Goal: Task Accomplishment & Management: Complete application form

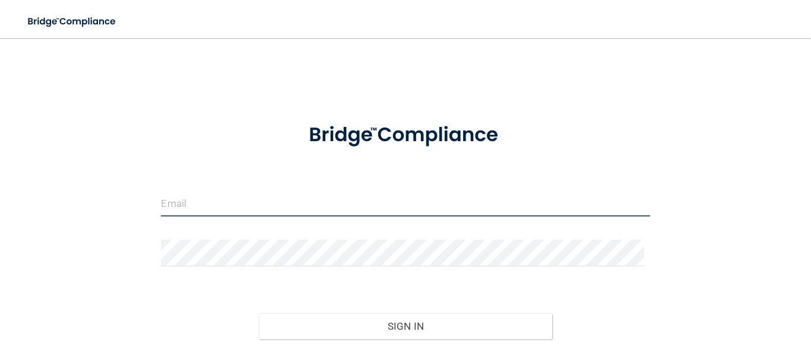
click at [208, 200] on input "email" at bounding box center [405, 203] width 489 height 27
click at [172, 208] on input "email" at bounding box center [405, 203] width 489 height 27
type input "[EMAIL_ADDRESS][DOMAIN_NAME]"
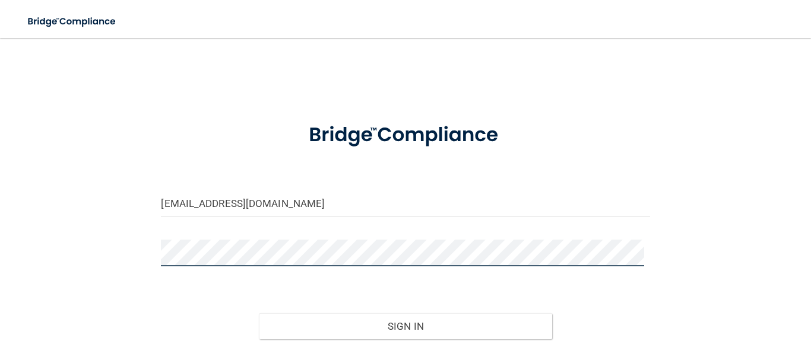
click at [259, 313] on button "Sign In" at bounding box center [405, 326] width 293 height 26
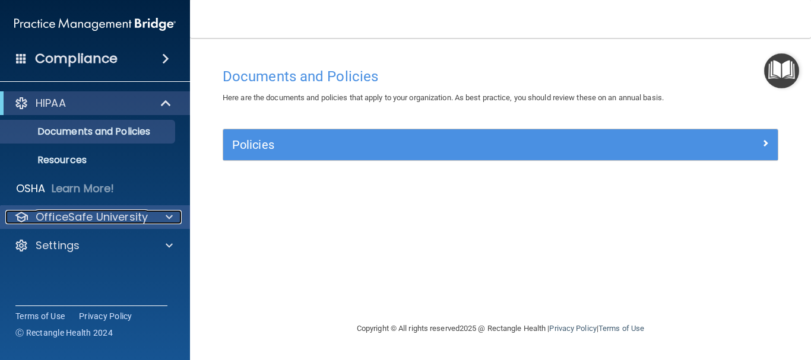
click at [174, 216] on div at bounding box center [168, 217] width 30 height 14
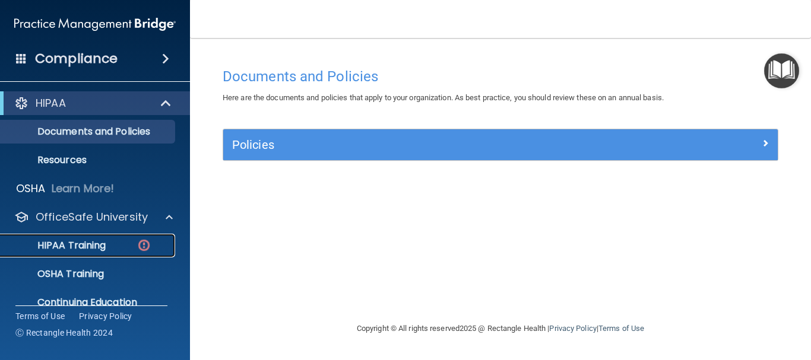
click at [89, 245] on p "HIPAA Training" at bounding box center [57, 246] width 98 height 12
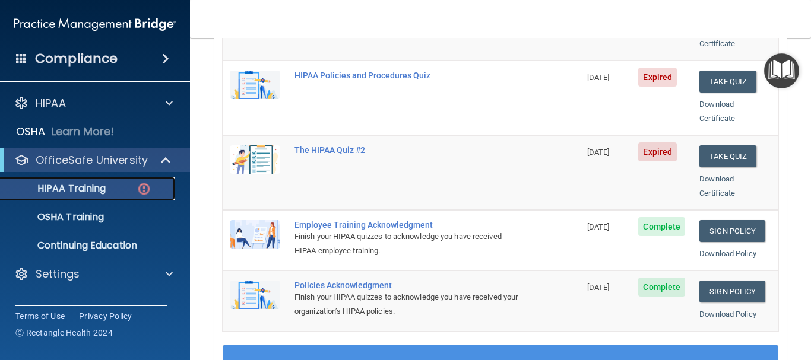
scroll to position [178, 0]
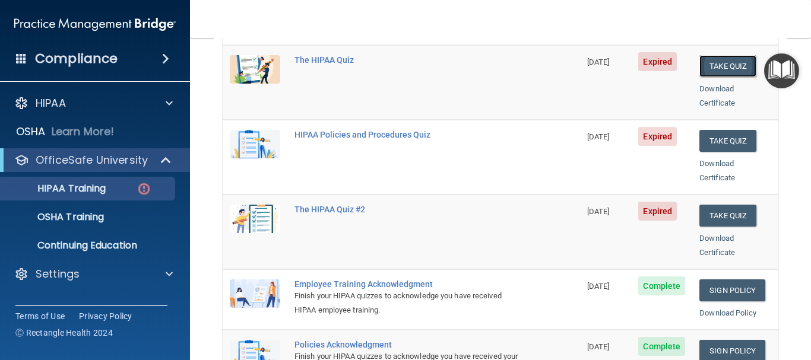
click at [718, 55] on button "Take Quiz" at bounding box center [727, 66] width 57 height 22
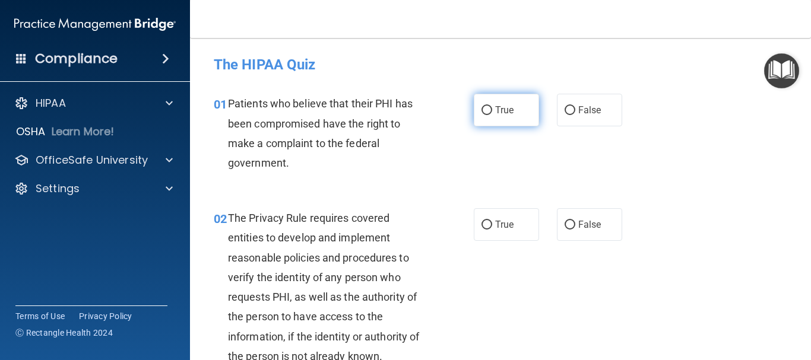
click at [482, 107] on input "True" at bounding box center [487, 110] width 11 height 9
radio input "true"
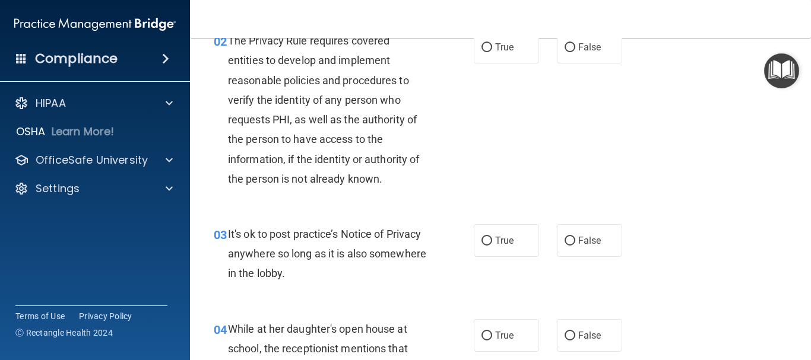
scroll to position [178, 0]
click at [482, 237] on input "True" at bounding box center [487, 240] width 11 height 9
radio input "true"
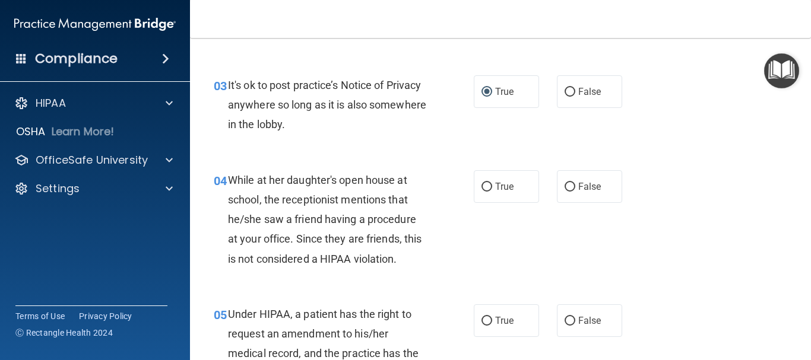
scroll to position [416, 0]
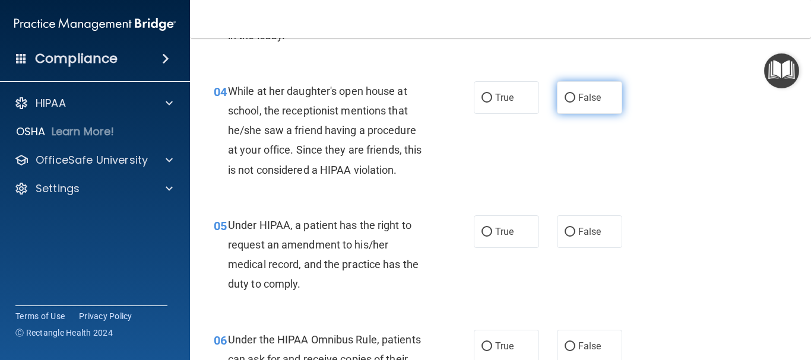
click at [570, 96] on label "False" at bounding box center [589, 97] width 65 height 33
click at [570, 96] on input "False" at bounding box center [570, 98] width 11 height 9
radio input "true"
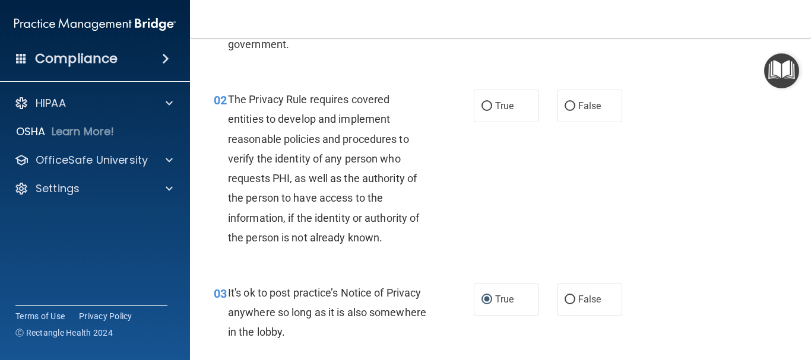
scroll to position [0, 0]
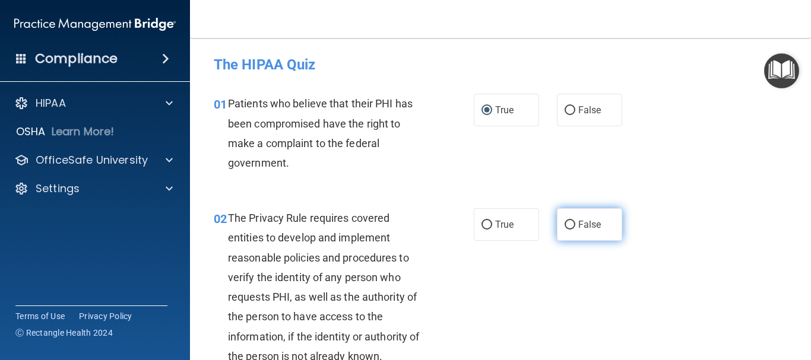
click at [565, 222] on input "False" at bounding box center [570, 225] width 11 height 9
radio input "true"
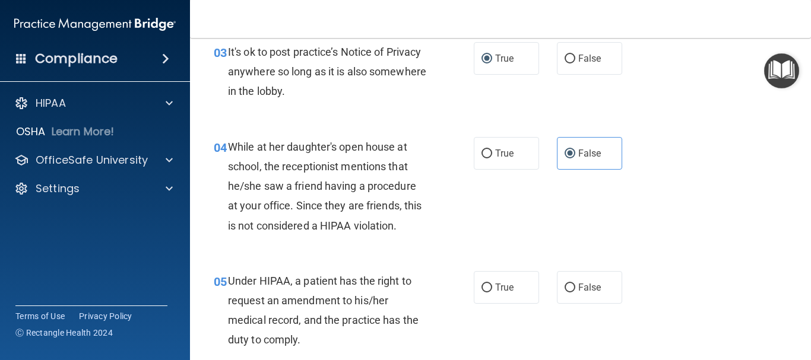
scroll to position [594, 0]
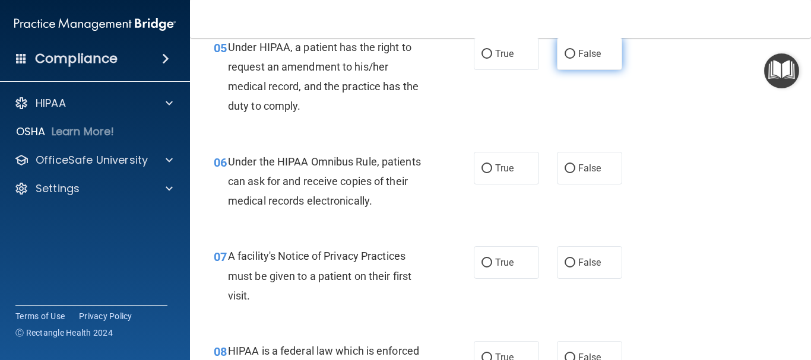
click at [565, 51] on input "False" at bounding box center [570, 54] width 11 height 9
radio input "true"
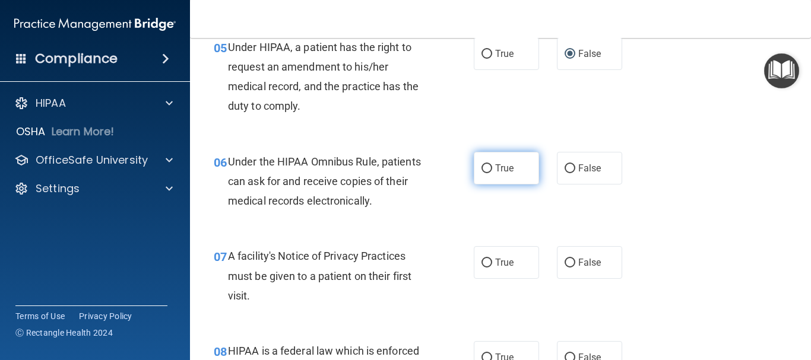
click at [485, 167] on input "True" at bounding box center [487, 168] width 11 height 9
radio input "true"
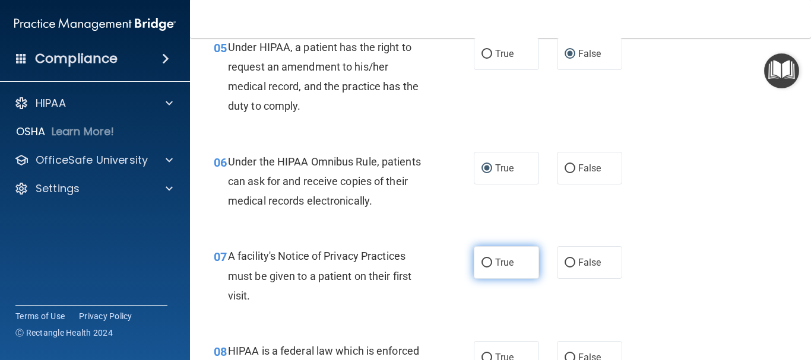
click at [482, 259] on input "True" at bounding box center [487, 263] width 11 height 9
radio input "true"
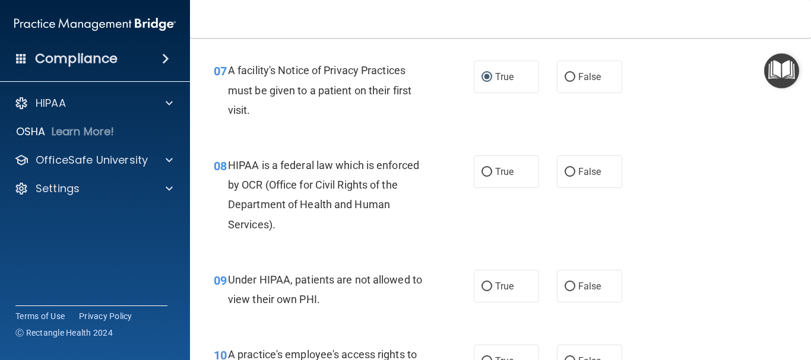
scroll to position [891, 0]
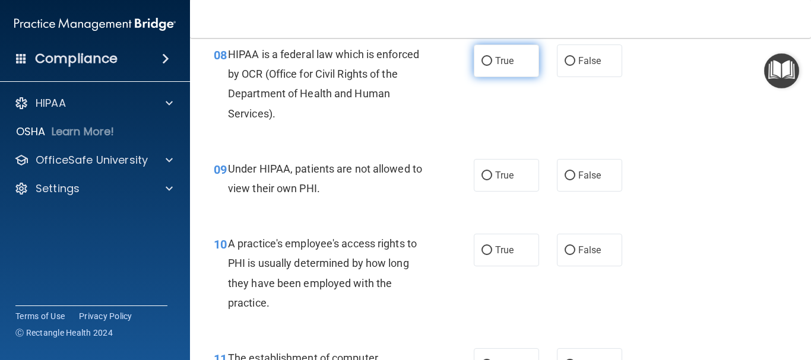
click at [482, 64] on input "True" at bounding box center [487, 61] width 11 height 9
radio input "true"
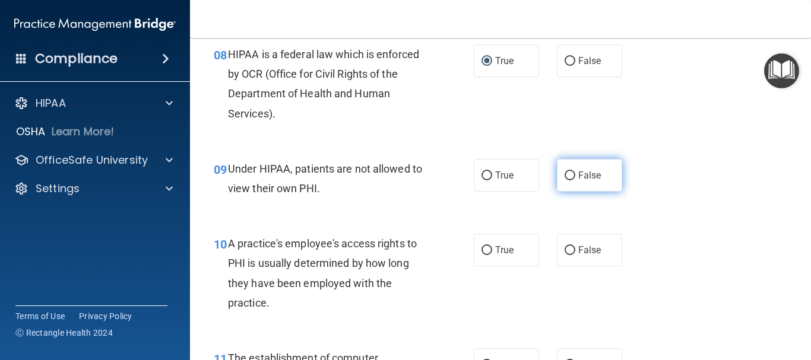
click at [565, 175] on input "False" at bounding box center [570, 176] width 11 height 9
radio input "true"
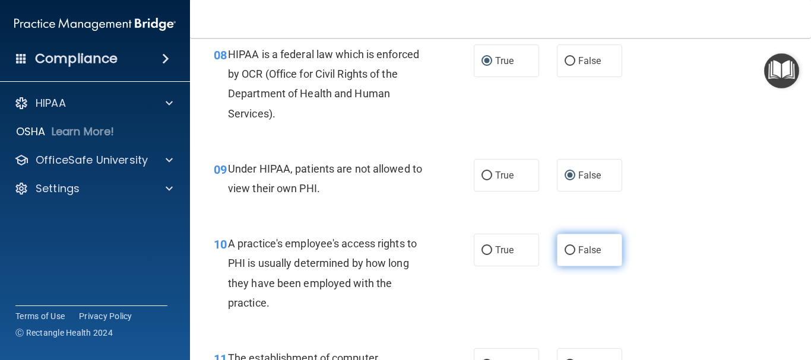
click at [565, 255] on input "False" at bounding box center [570, 250] width 11 height 9
radio input "true"
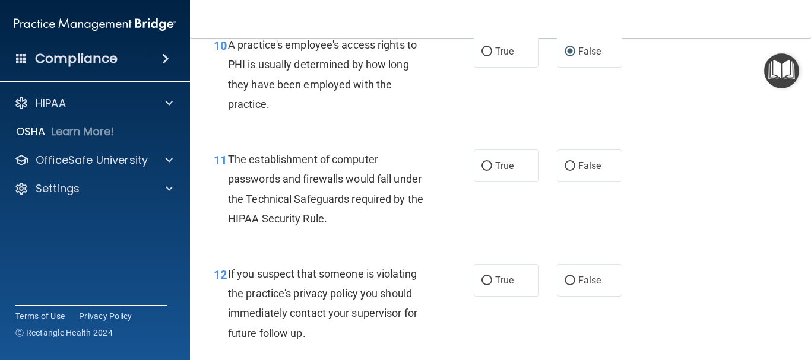
scroll to position [1128, 0]
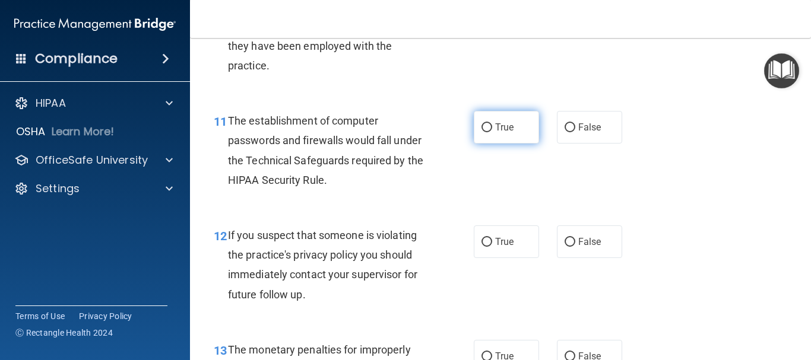
click at [482, 126] on input "True" at bounding box center [487, 127] width 11 height 9
radio input "true"
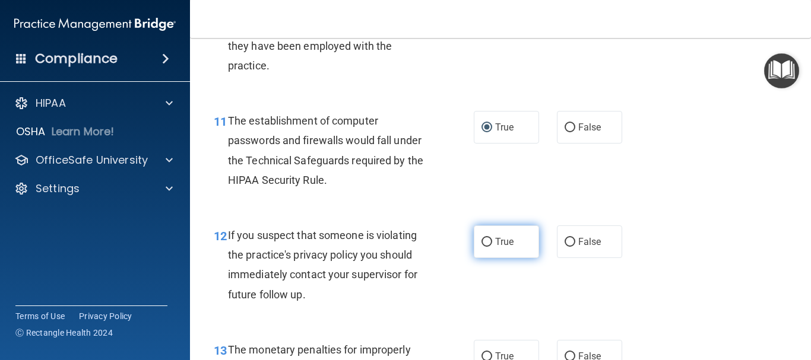
click at [482, 242] on input "True" at bounding box center [487, 242] width 11 height 9
radio input "true"
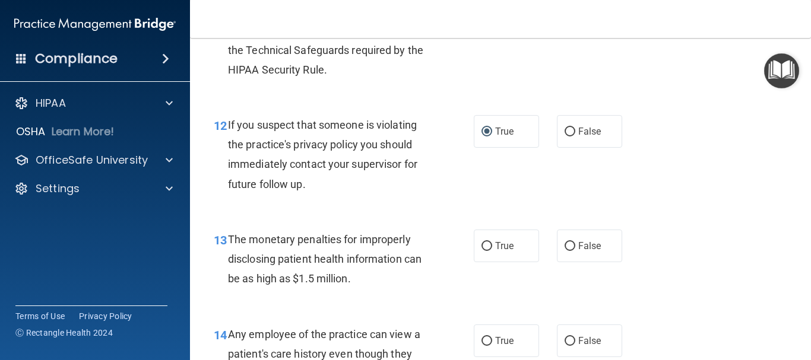
scroll to position [1306, 0]
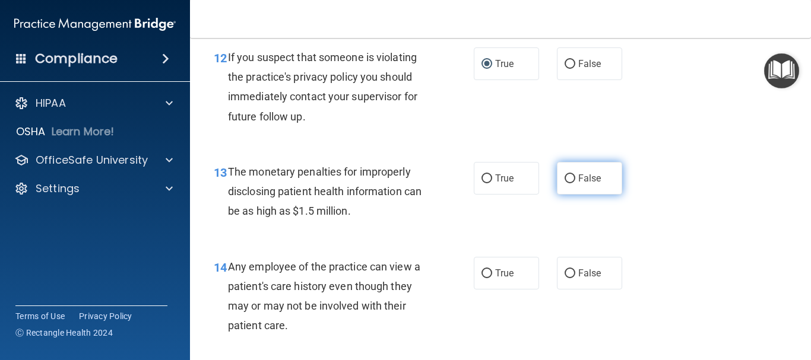
click at [567, 178] on input "False" at bounding box center [570, 179] width 11 height 9
radio input "true"
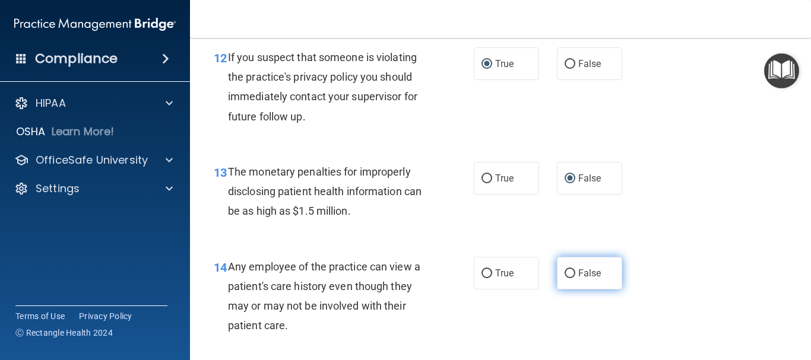
click at [565, 273] on input "False" at bounding box center [570, 274] width 11 height 9
radio input "true"
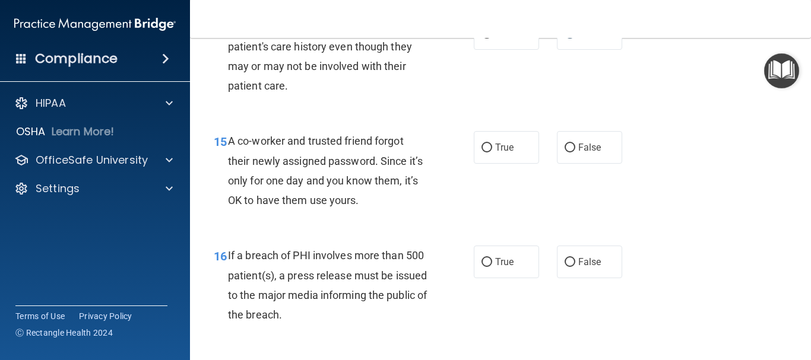
scroll to position [1544, 0]
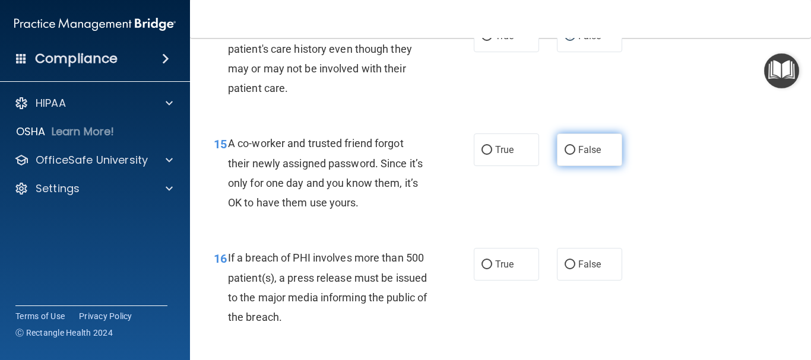
click at [565, 147] on input "False" at bounding box center [570, 150] width 11 height 9
radio input "true"
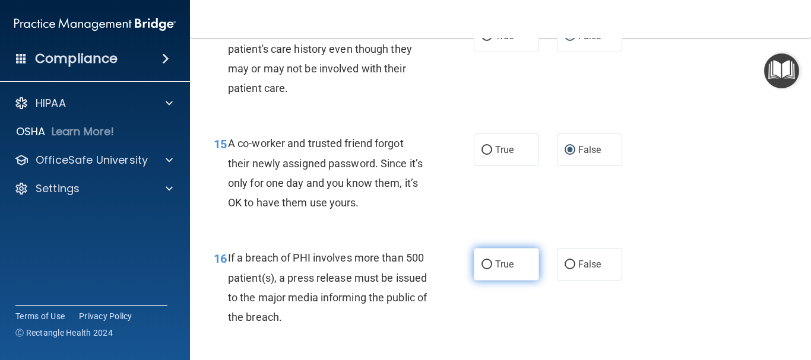
click at [485, 265] on input "True" at bounding box center [487, 265] width 11 height 9
radio input "true"
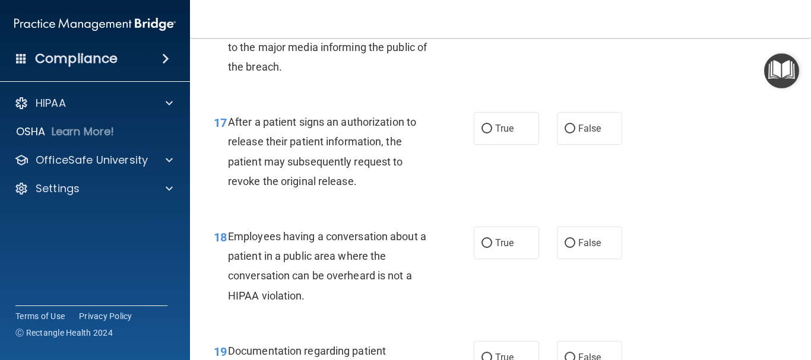
scroll to position [1841, 0]
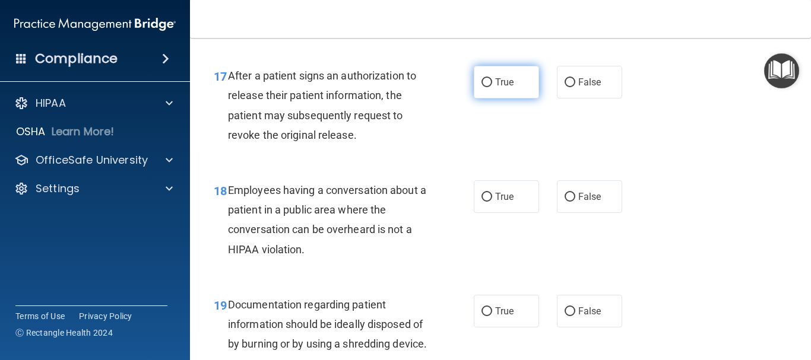
click at [482, 79] on input "True" at bounding box center [487, 82] width 11 height 9
radio input "true"
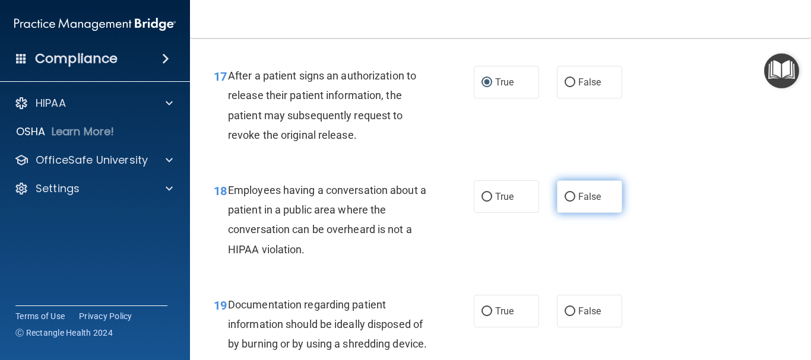
click at [565, 198] on input "False" at bounding box center [570, 197] width 11 height 9
radio input "true"
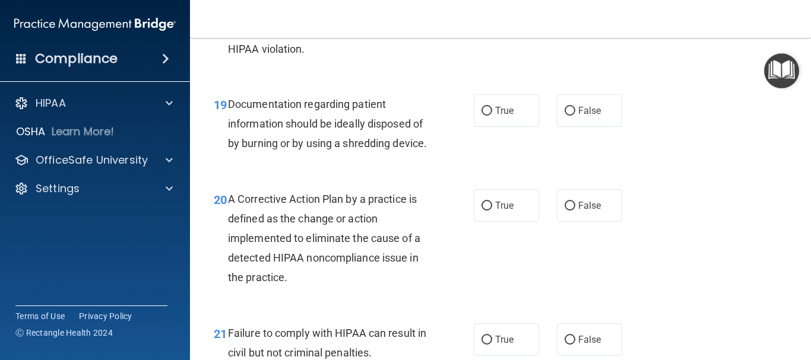
scroll to position [2078, 0]
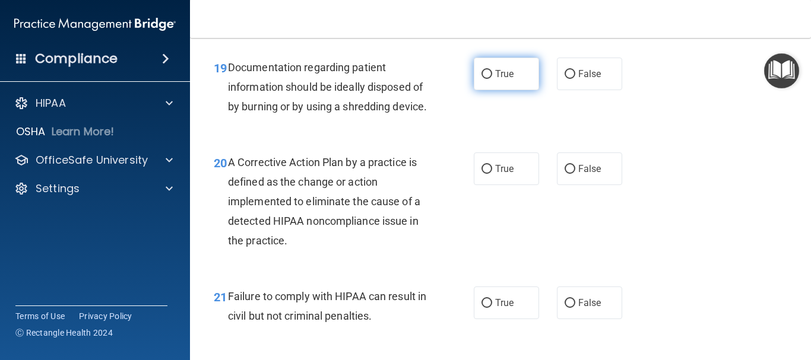
click at [486, 74] on input "True" at bounding box center [487, 74] width 11 height 9
radio input "true"
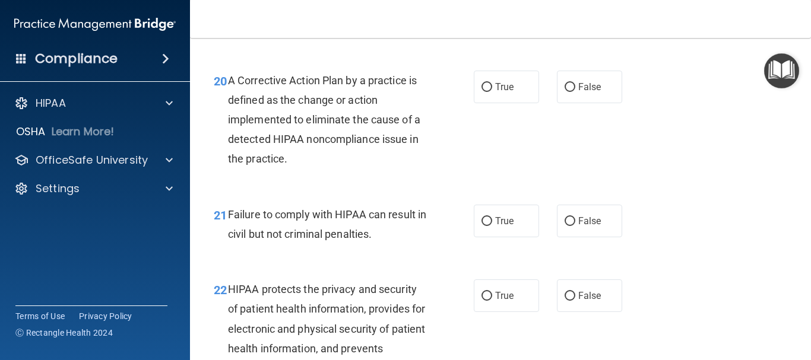
scroll to position [2197, 0]
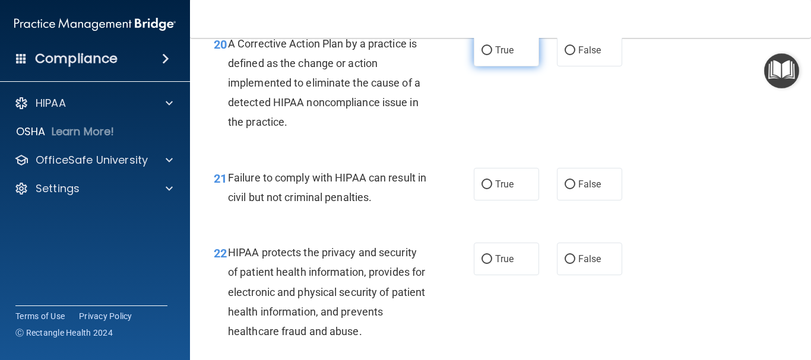
click at [482, 55] on input "True" at bounding box center [487, 50] width 11 height 9
radio input "true"
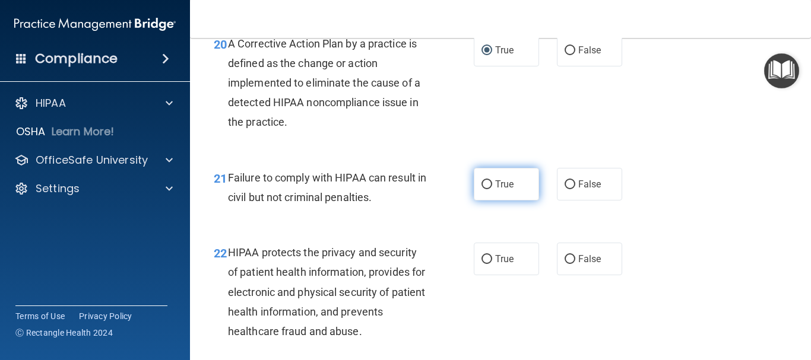
click at [482, 189] on input "True" at bounding box center [487, 184] width 11 height 9
radio input "true"
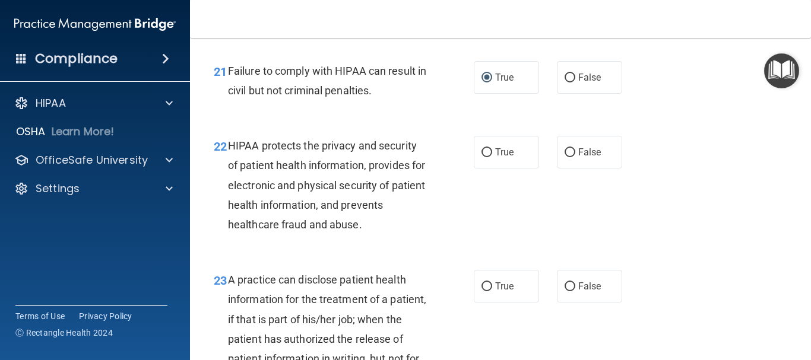
scroll to position [2316, 0]
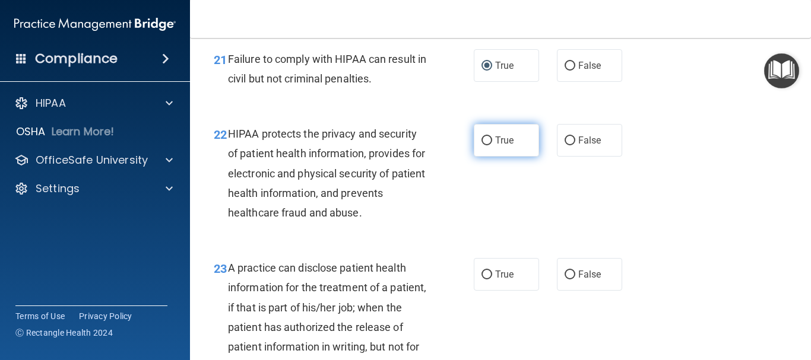
click at [482, 145] on input "True" at bounding box center [487, 141] width 11 height 9
radio input "true"
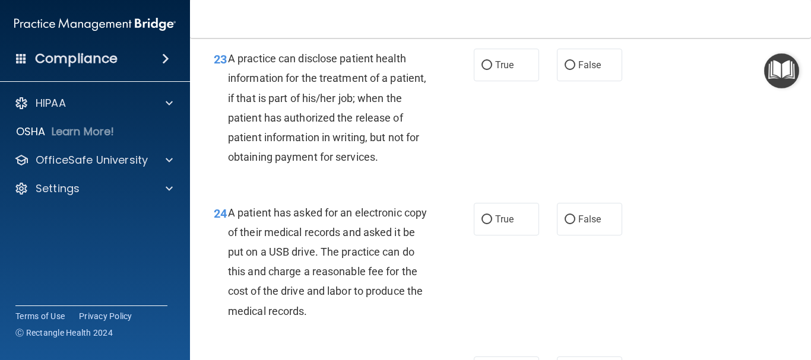
scroll to position [2553, 0]
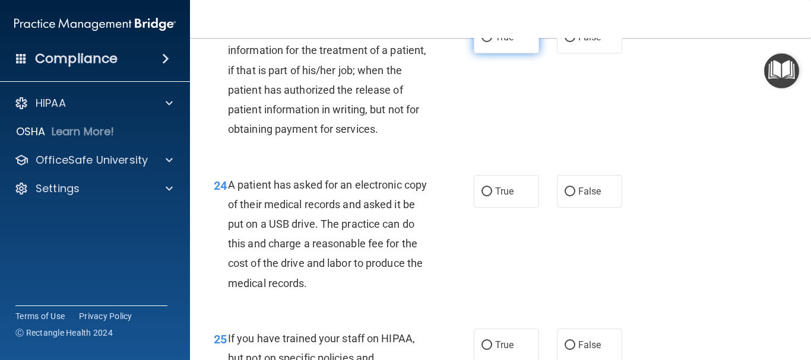
click at [483, 42] on input "True" at bounding box center [487, 37] width 11 height 9
radio input "true"
click at [565, 197] on input "False" at bounding box center [570, 192] width 11 height 9
radio input "true"
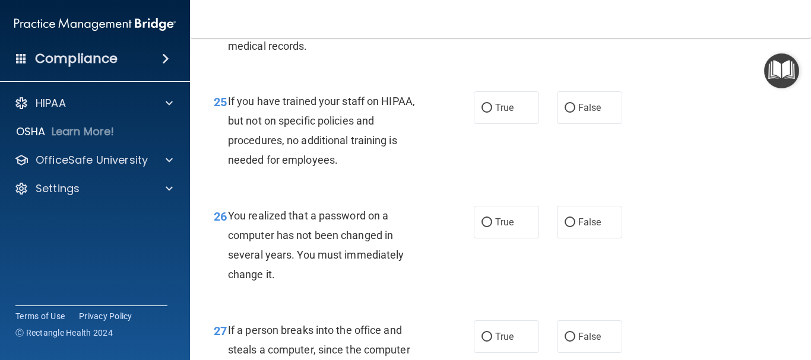
scroll to position [2850, 0]
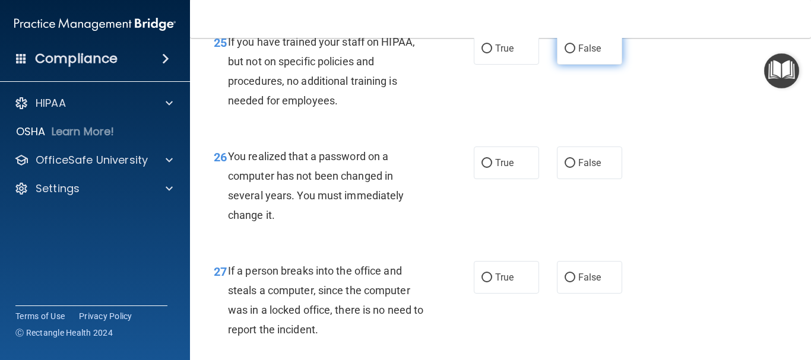
click at [565, 53] on input "False" at bounding box center [570, 49] width 11 height 9
radio input "true"
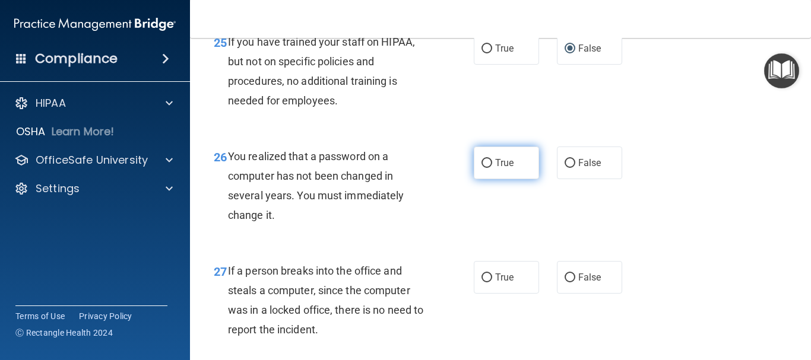
click at [484, 168] on input "True" at bounding box center [487, 163] width 11 height 9
radio input "true"
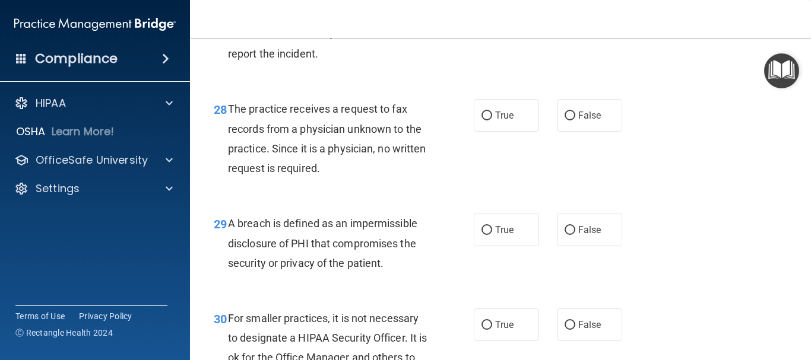
scroll to position [3087, 0]
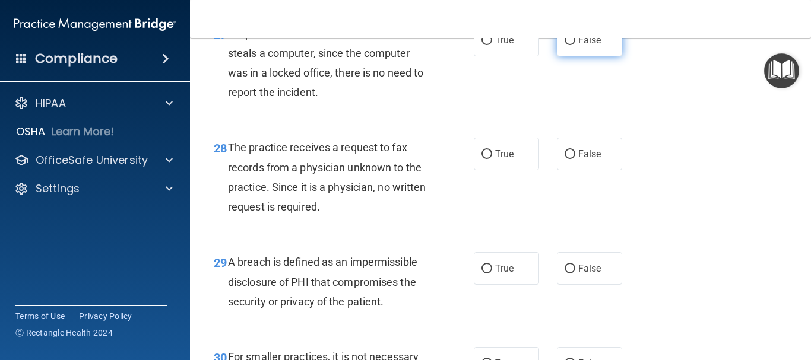
click at [565, 45] on input "False" at bounding box center [570, 40] width 11 height 9
radio input "true"
click at [567, 159] on input "False" at bounding box center [570, 154] width 11 height 9
radio input "true"
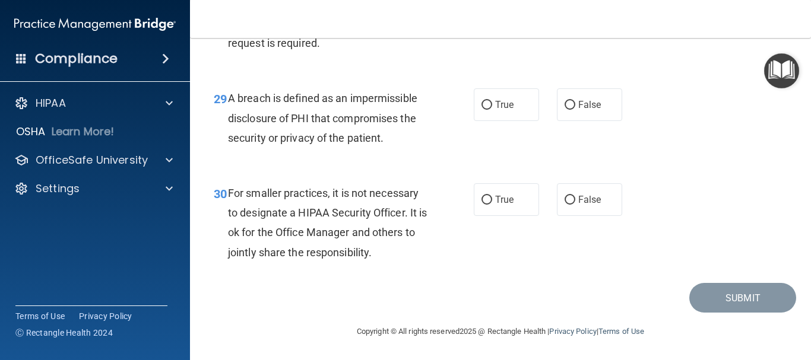
scroll to position [3291, 0]
click at [482, 103] on input "True" at bounding box center [487, 105] width 11 height 9
radio input "true"
click at [565, 198] on input "False" at bounding box center [570, 200] width 11 height 9
radio input "true"
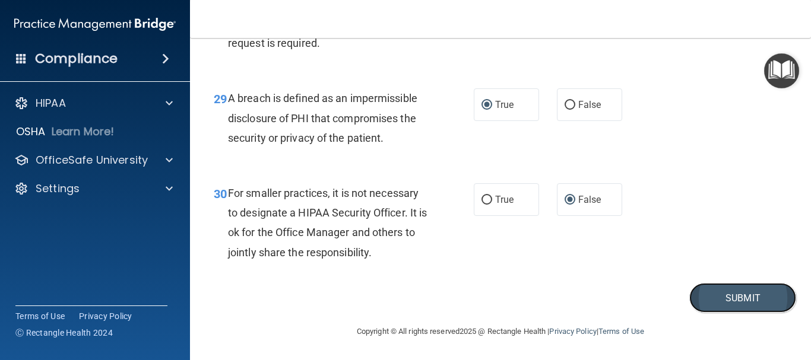
click at [728, 293] on button "Submit" at bounding box center [742, 298] width 107 height 30
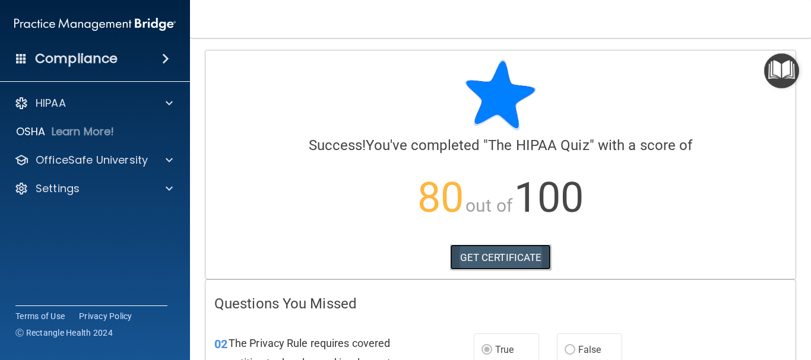
click at [489, 256] on link "GET CERTIFICATE" at bounding box center [501, 258] width 102 height 26
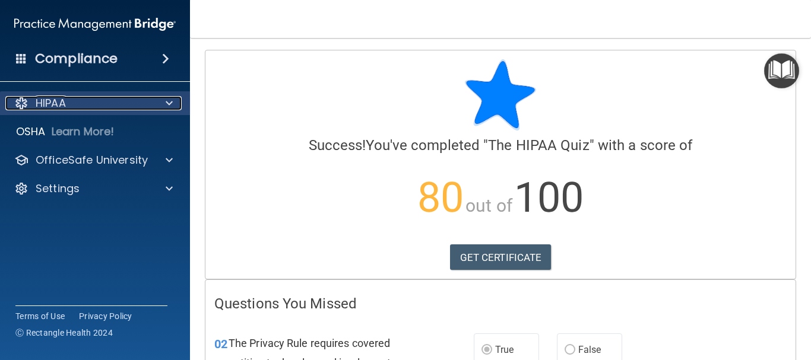
click at [68, 106] on div "HIPAA" at bounding box center [78, 103] width 147 height 14
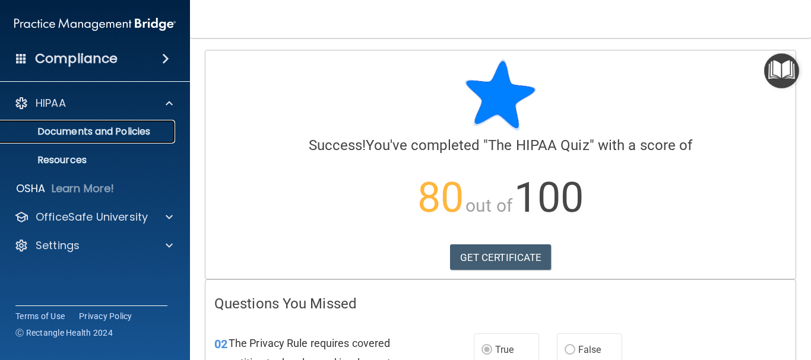
click at [77, 129] on p "Documents and Policies" at bounding box center [89, 132] width 162 height 12
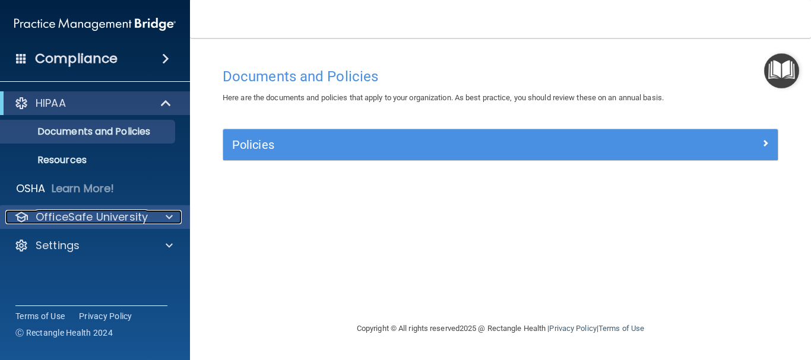
click at [62, 221] on p "OfficeSafe University" at bounding box center [92, 217] width 112 height 14
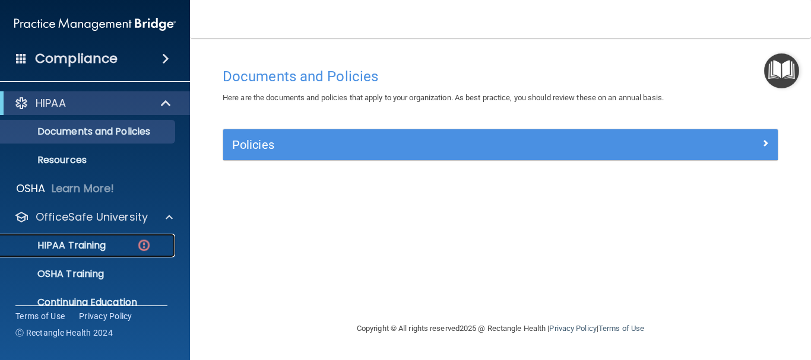
click at [85, 242] on p "HIPAA Training" at bounding box center [57, 246] width 98 height 12
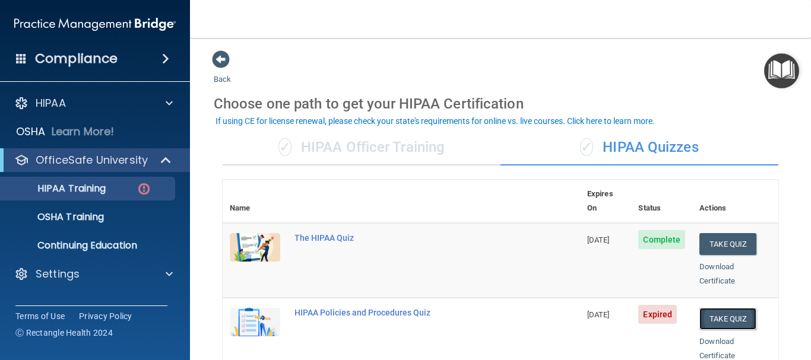
click at [705, 308] on button "Take Quiz" at bounding box center [727, 319] width 57 height 22
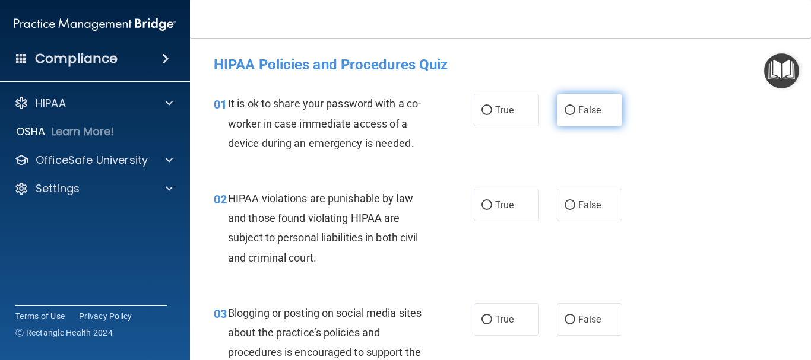
click at [568, 109] on input "False" at bounding box center [570, 110] width 11 height 9
radio input "true"
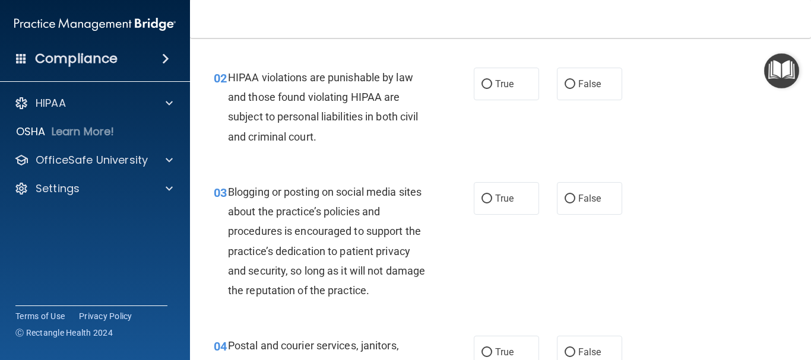
scroll to position [119, 0]
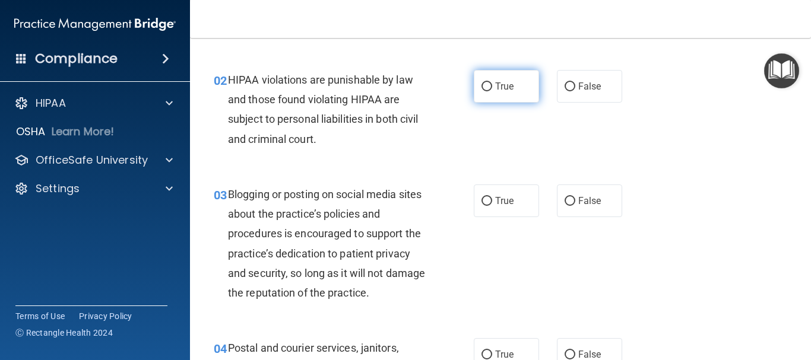
click at [483, 86] on input "True" at bounding box center [487, 87] width 11 height 9
radio input "true"
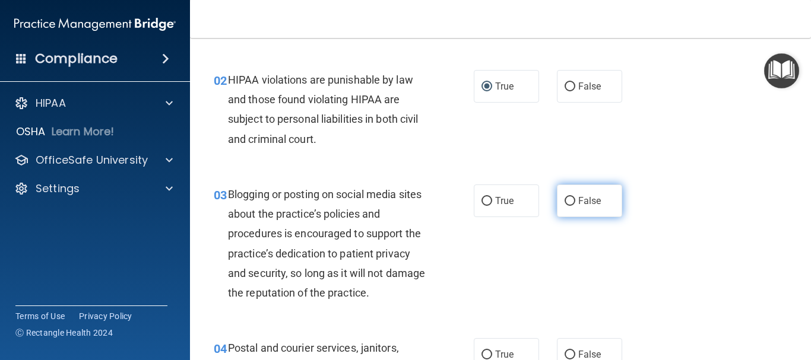
click at [566, 205] on input "False" at bounding box center [570, 201] width 11 height 9
radio input "true"
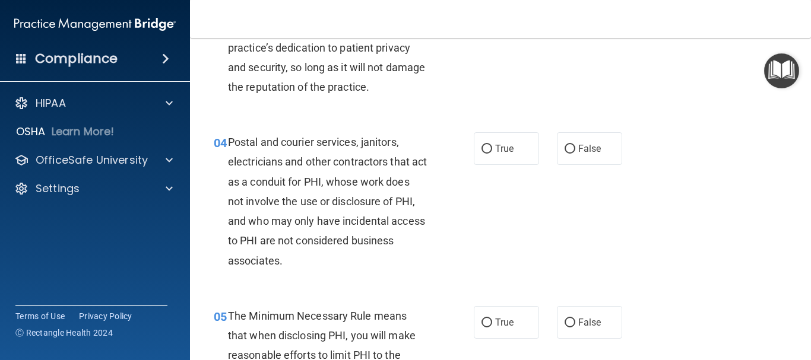
scroll to position [297, 0]
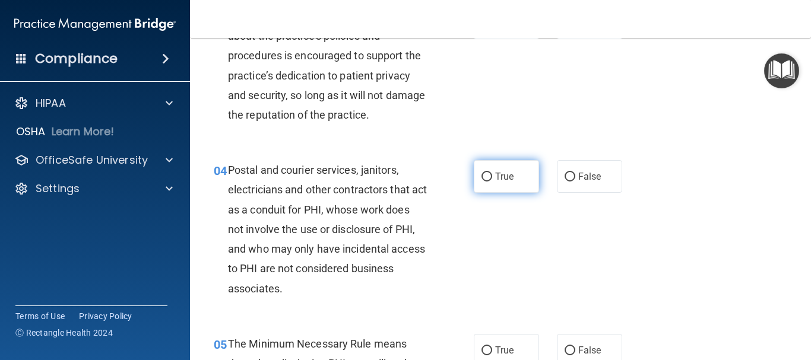
click at [485, 173] on input "True" at bounding box center [487, 177] width 11 height 9
radio input "true"
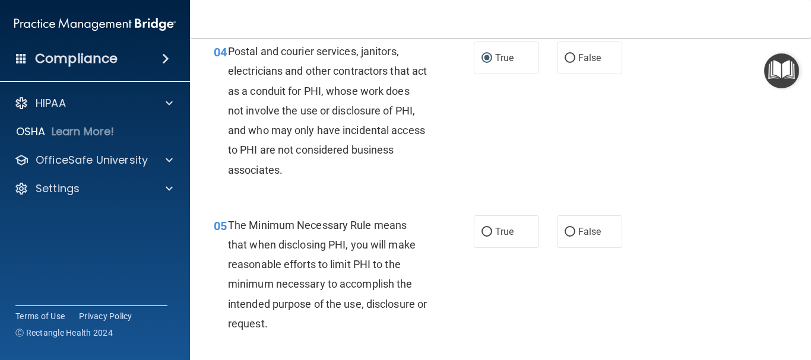
scroll to position [475, 0]
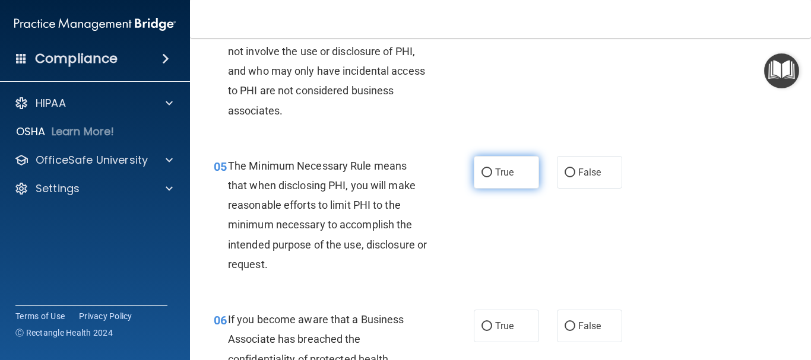
click at [487, 174] on input "True" at bounding box center [487, 173] width 11 height 9
radio input "true"
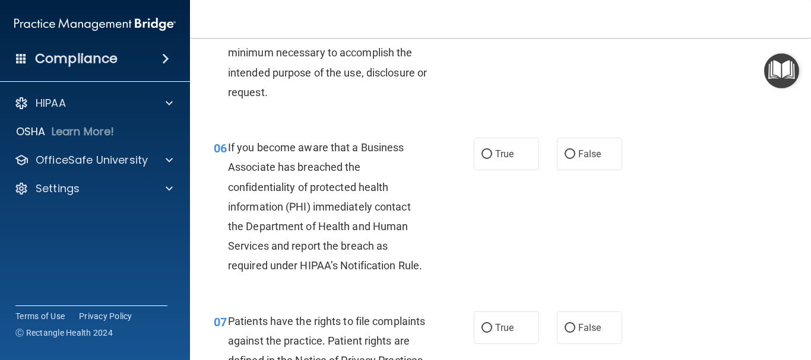
scroll to position [653, 0]
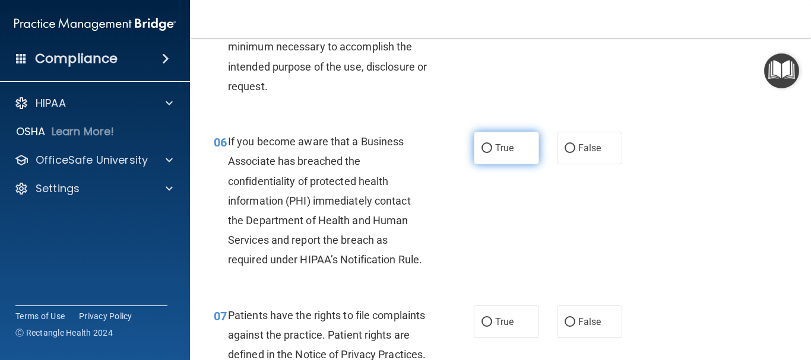
click at [486, 144] on input "True" at bounding box center [487, 148] width 11 height 9
radio input "true"
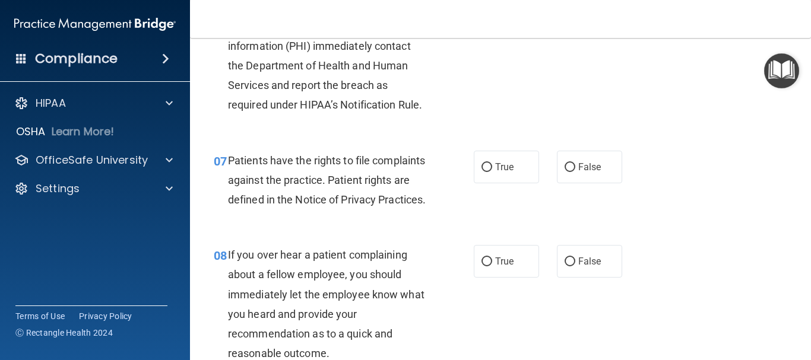
scroll to position [831, 0]
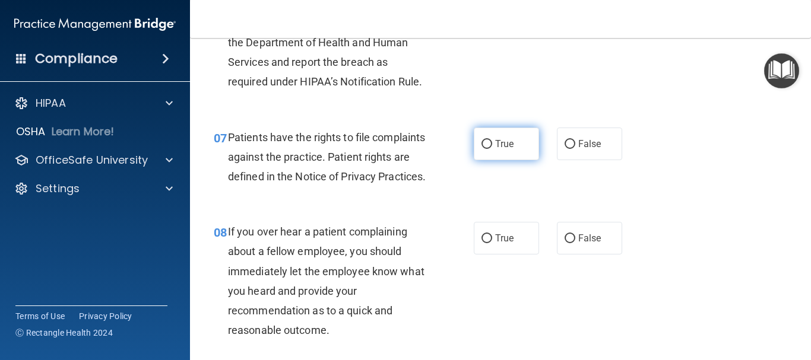
click at [482, 140] on input "True" at bounding box center [487, 144] width 11 height 9
radio input "true"
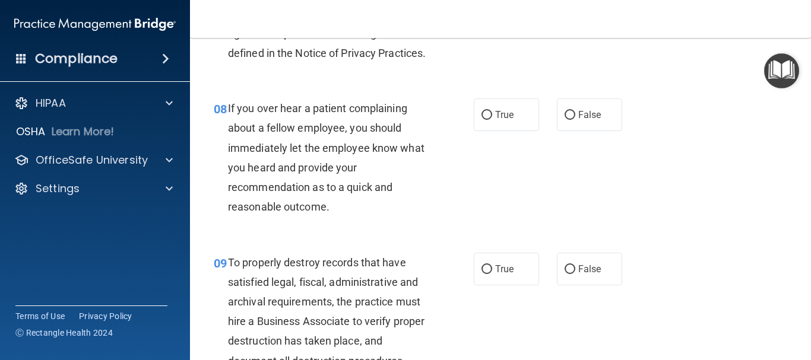
scroll to position [891, 0]
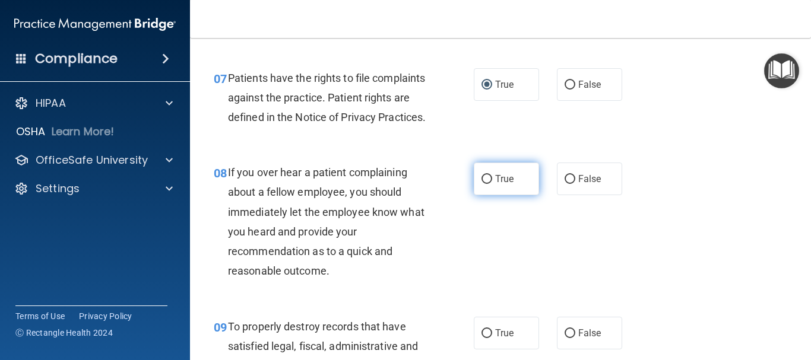
click at [483, 184] on input "True" at bounding box center [487, 179] width 11 height 9
radio input "true"
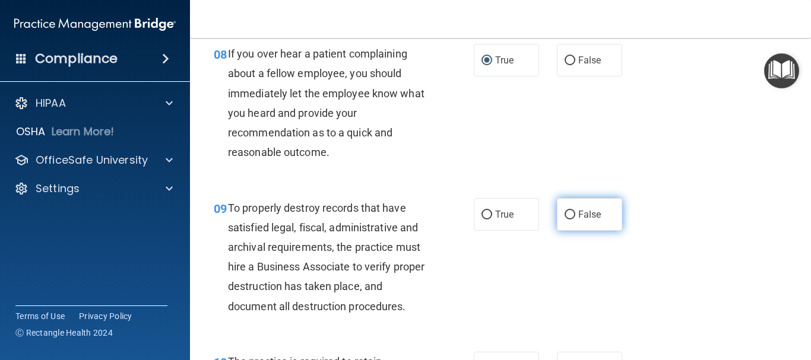
click at [566, 220] on input "False" at bounding box center [570, 215] width 11 height 9
radio input "true"
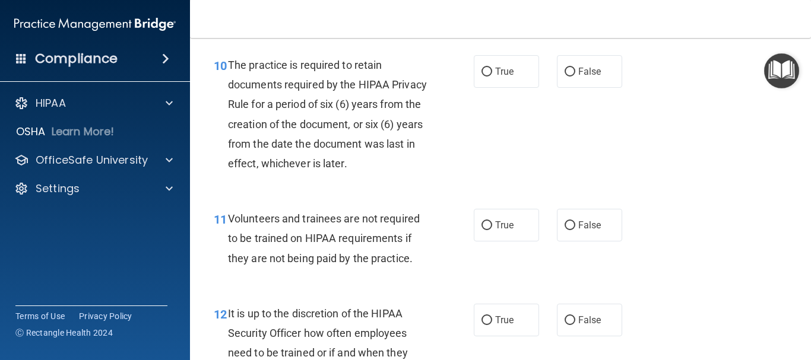
scroll to position [1247, 0]
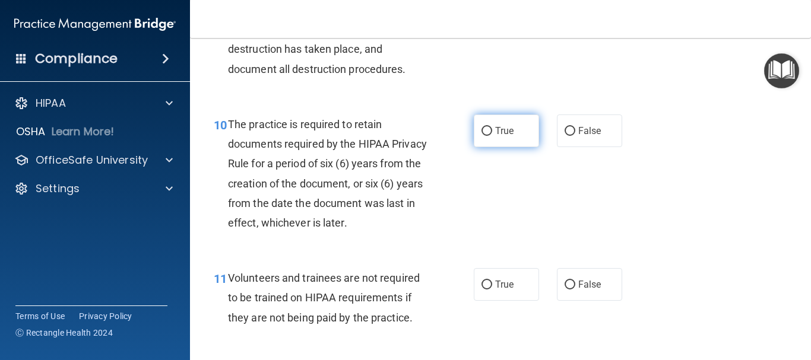
click at [487, 136] on input "True" at bounding box center [487, 131] width 11 height 9
radio input "true"
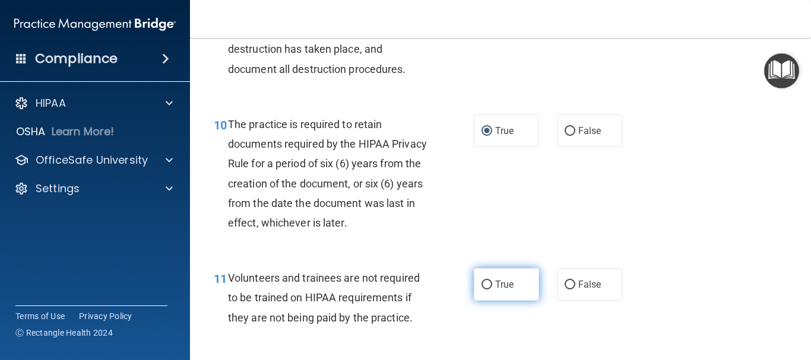
click at [484, 290] on input "True" at bounding box center [487, 285] width 11 height 9
radio input "true"
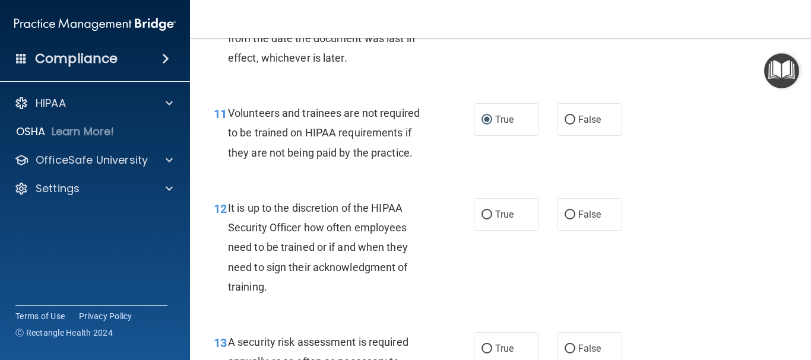
scroll to position [1544, 0]
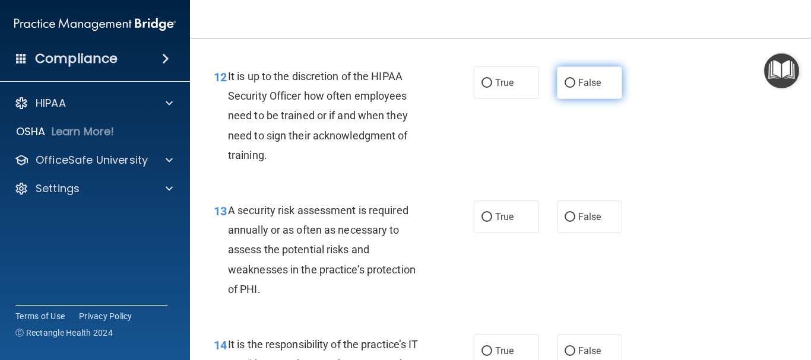
click at [565, 88] on input "False" at bounding box center [570, 83] width 11 height 9
radio input "true"
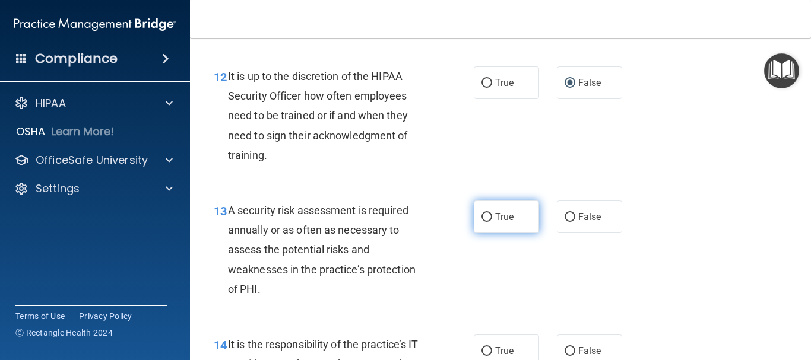
click at [484, 222] on input "True" at bounding box center [487, 217] width 11 height 9
radio input "true"
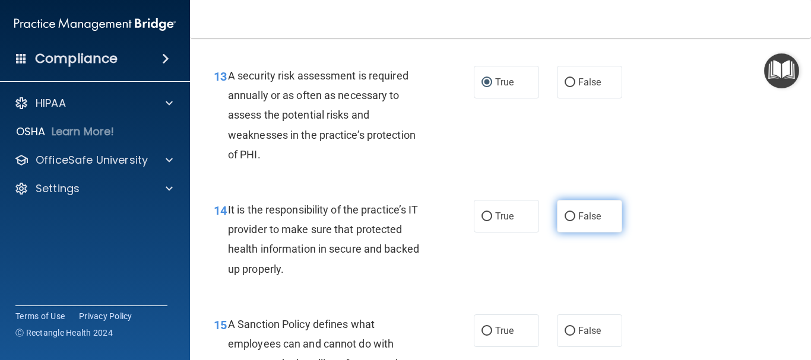
scroll to position [1781, 0]
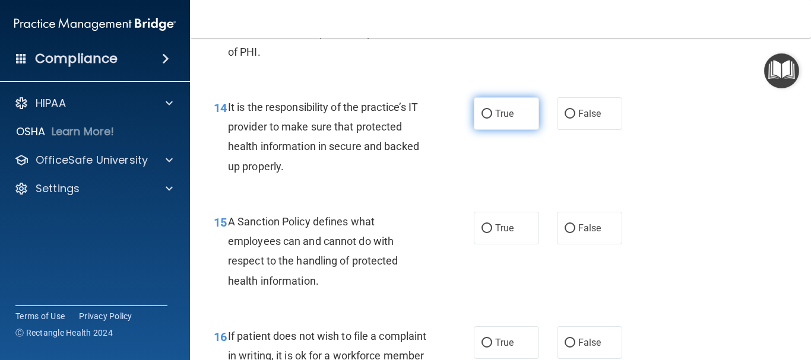
click at [482, 119] on input "True" at bounding box center [487, 114] width 11 height 9
radio input "true"
click at [482, 119] on input "True" at bounding box center [487, 114] width 11 height 9
click at [483, 119] on input "True" at bounding box center [487, 114] width 11 height 9
click at [484, 119] on input "True" at bounding box center [487, 114] width 11 height 9
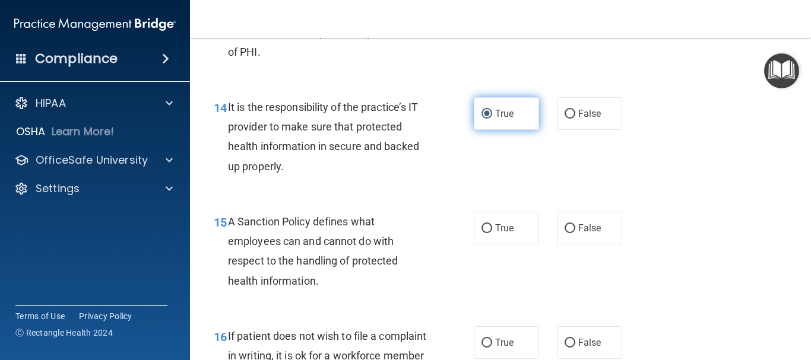
click at [484, 119] on input "True" at bounding box center [487, 114] width 11 height 9
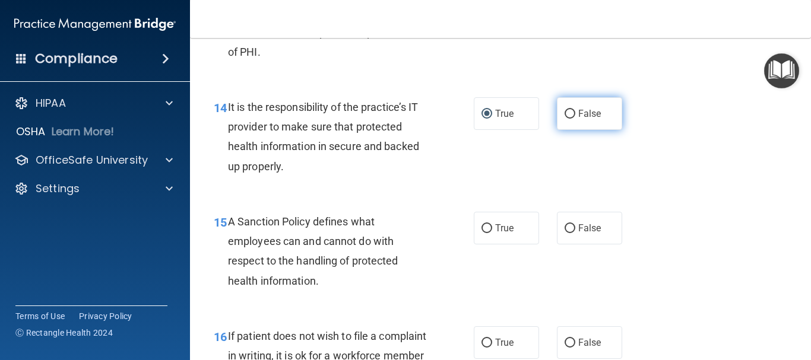
click at [565, 119] on input "False" at bounding box center [570, 114] width 11 height 9
radio input "true"
radio input "false"
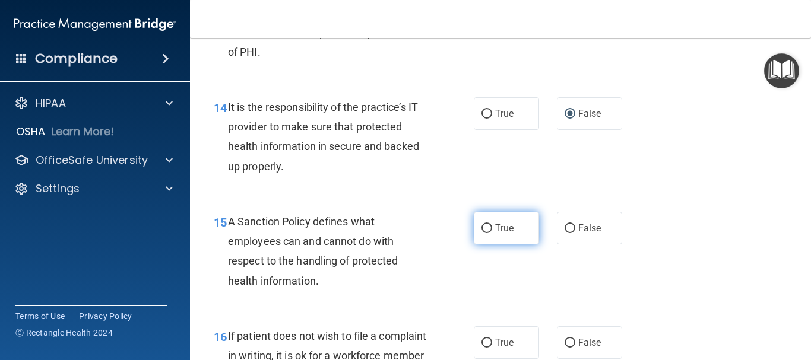
click at [482, 233] on input "True" at bounding box center [487, 228] width 11 height 9
radio input "true"
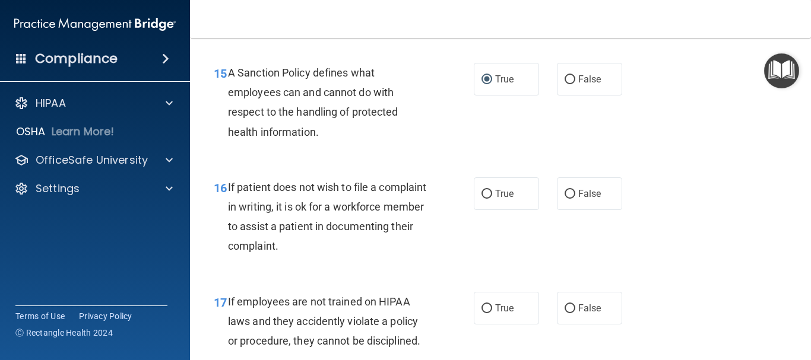
scroll to position [1959, 0]
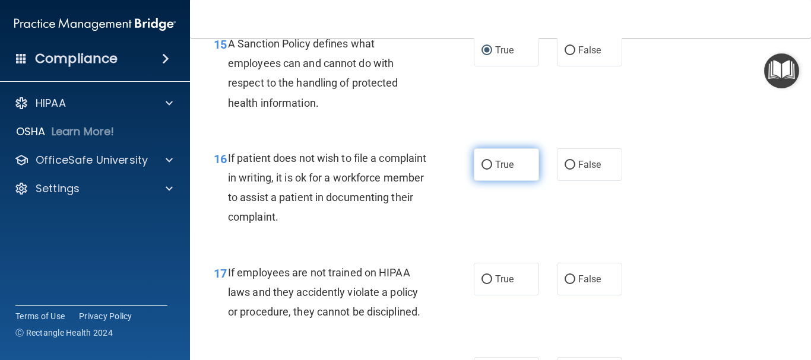
click at [483, 170] on input "True" at bounding box center [487, 165] width 11 height 9
radio input "true"
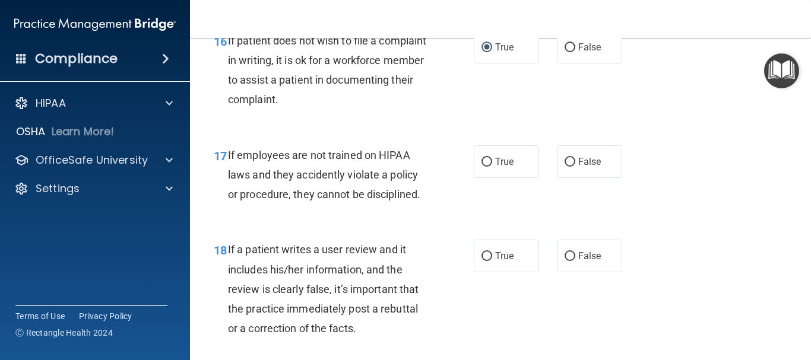
scroll to position [2078, 0]
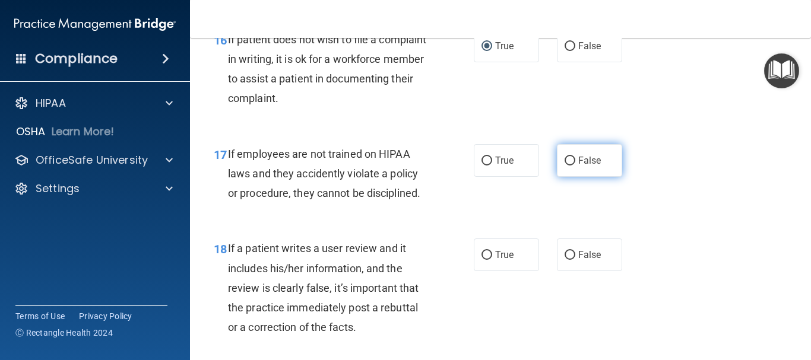
click at [565, 166] on input "False" at bounding box center [570, 161] width 11 height 9
radio input "true"
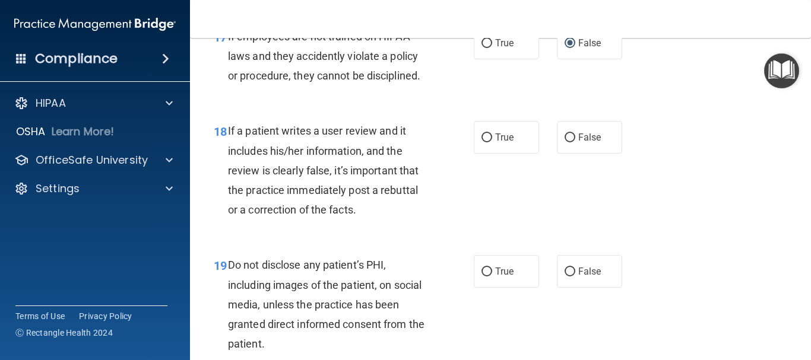
scroll to position [2197, 0]
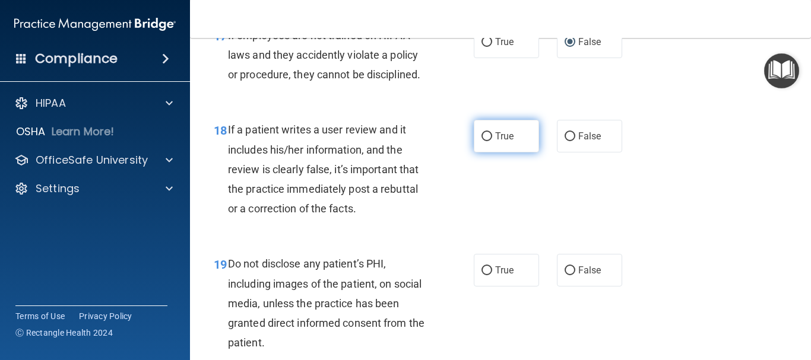
click at [482, 141] on input "True" at bounding box center [487, 136] width 11 height 9
radio input "true"
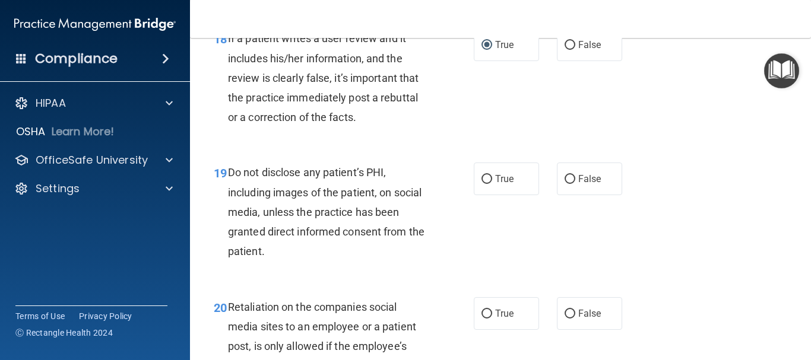
scroll to position [2316, 0]
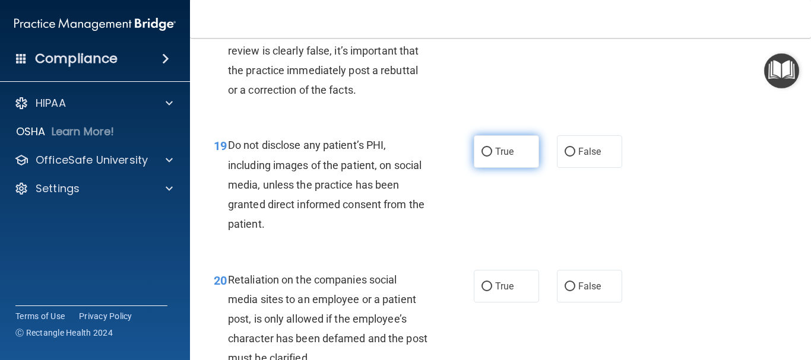
click at [483, 157] on input "True" at bounding box center [487, 152] width 11 height 9
radio input "true"
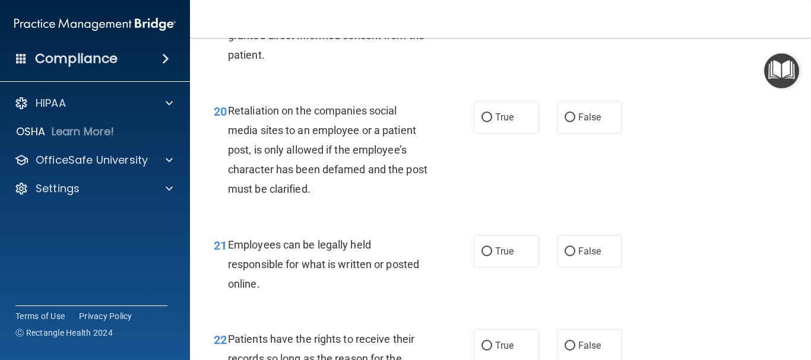
scroll to position [2494, 0]
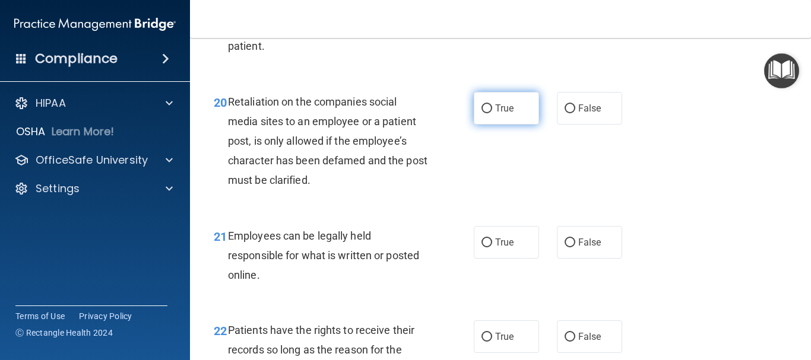
click at [482, 113] on input "True" at bounding box center [487, 108] width 11 height 9
radio input "true"
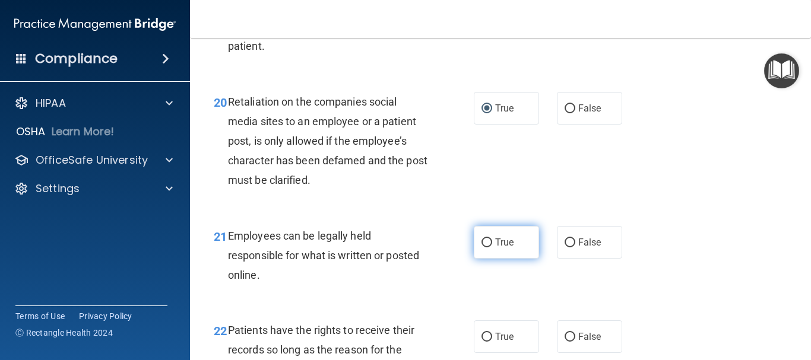
click at [487, 248] on input "True" at bounding box center [487, 243] width 11 height 9
radio input "true"
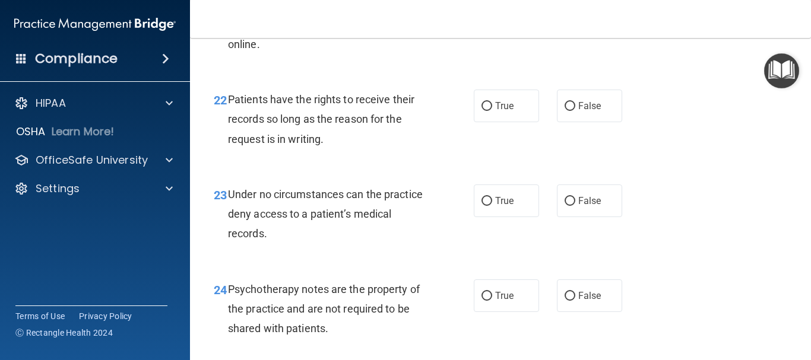
scroll to position [2791, 0]
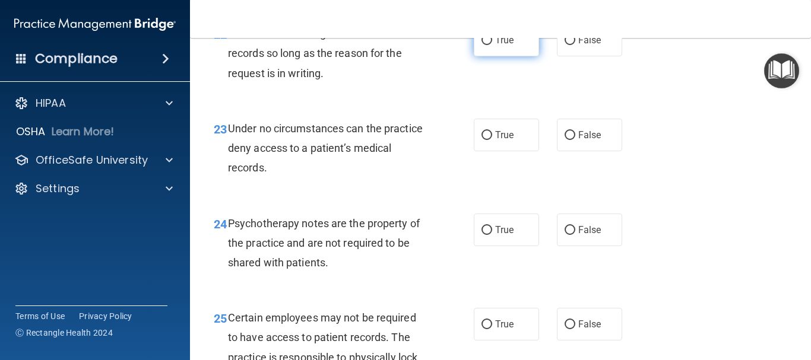
click at [484, 45] on input "True" at bounding box center [487, 40] width 11 height 9
radio input "true"
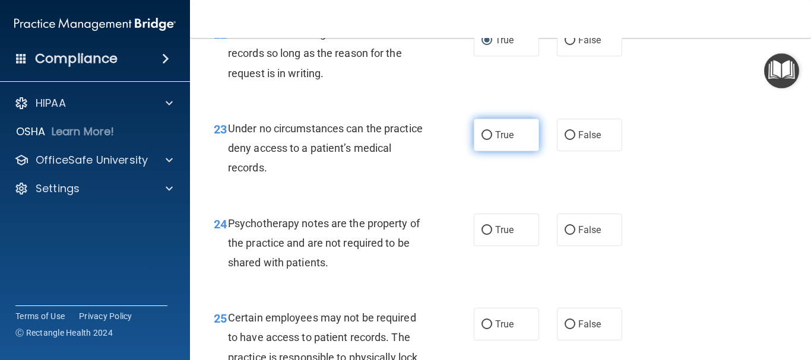
click at [482, 140] on input "True" at bounding box center [487, 135] width 11 height 9
radio input "true"
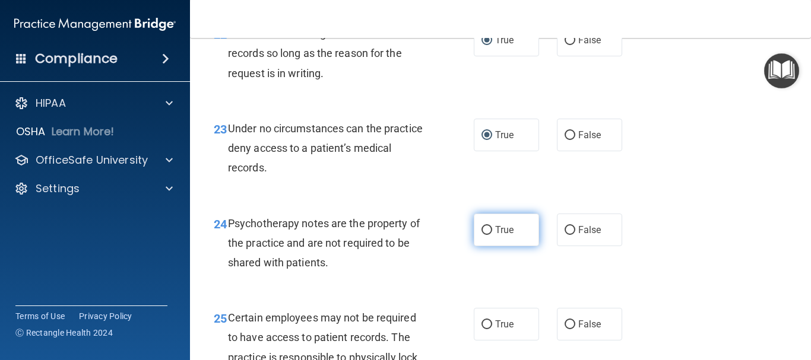
click at [484, 235] on input "True" at bounding box center [487, 230] width 11 height 9
radio input "true"
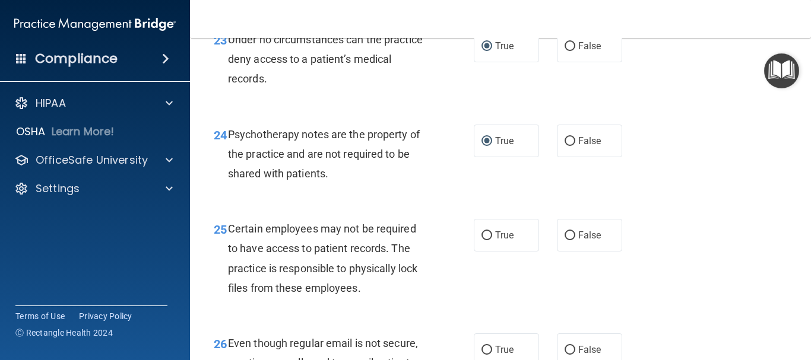
scroll to position [2969, 0]
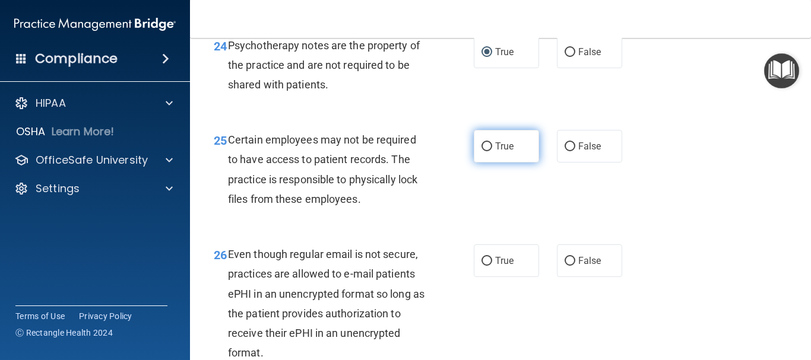
click at [483, 151] on input "True" at bounding box center [487, 146] width 11 height 9
radio input "true"
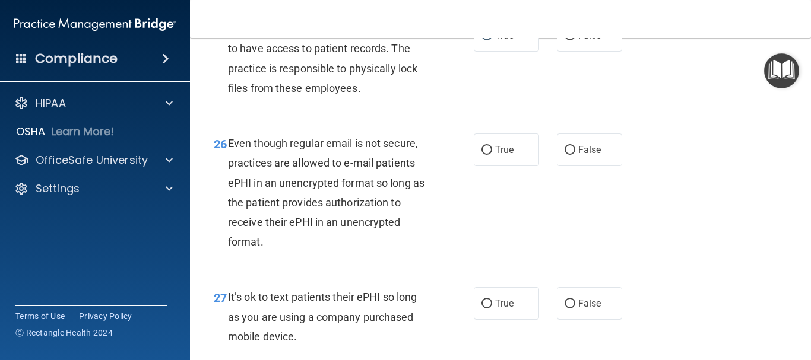
scroll to position [3087, 0]
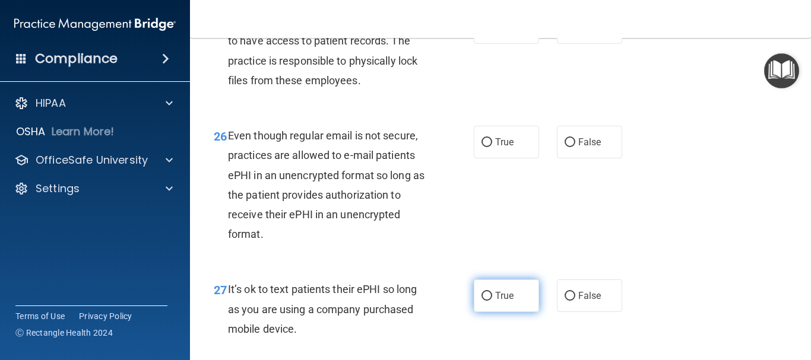
click at [483, 301] on input "True" at bounding box center [487, 296] width 11 height 9
radio input "true"
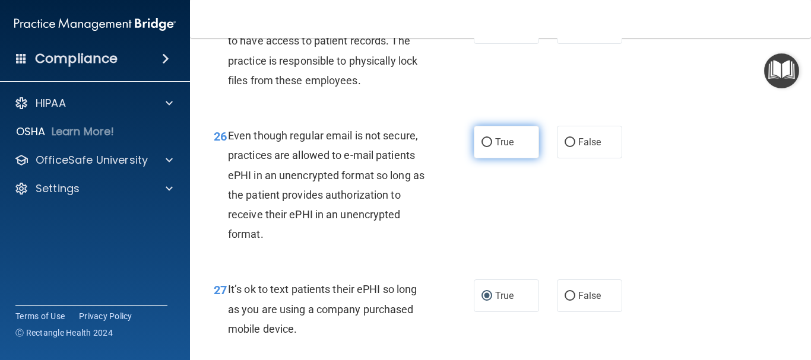
click at [486, 147] on input "True" at bounding box center [487, 142] width 11 height 9
radio input "true"
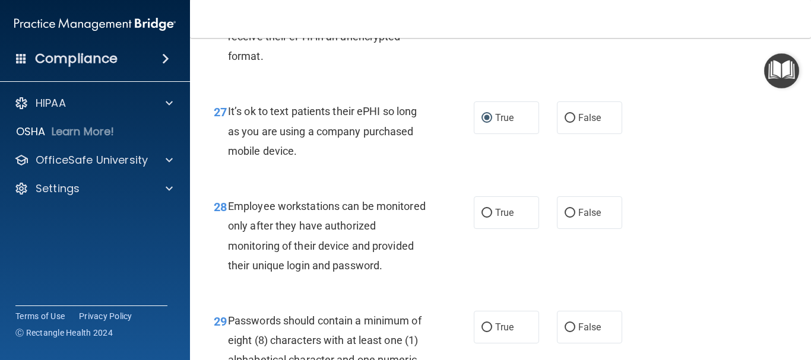
scroll to position [3325, 0]
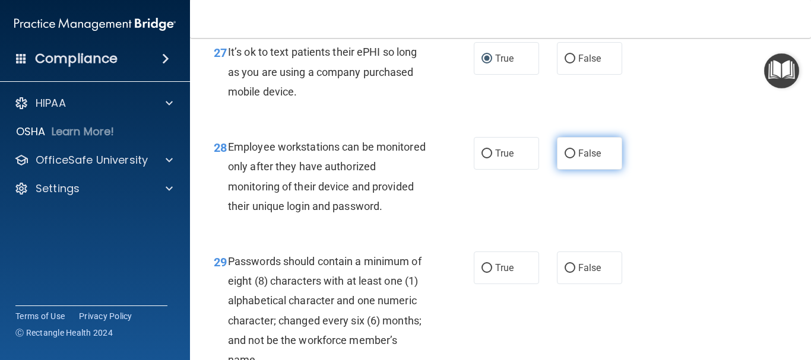
click at [565, 159] on input "False" at bounding box center [570, 154] width 11 height 9
radio input "true"
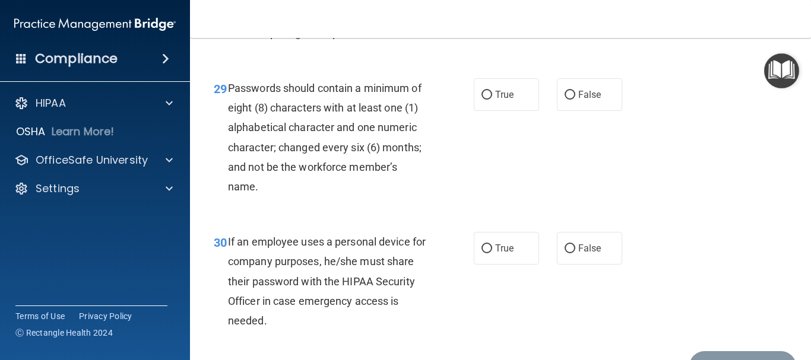
scroll to position [3503, 0]
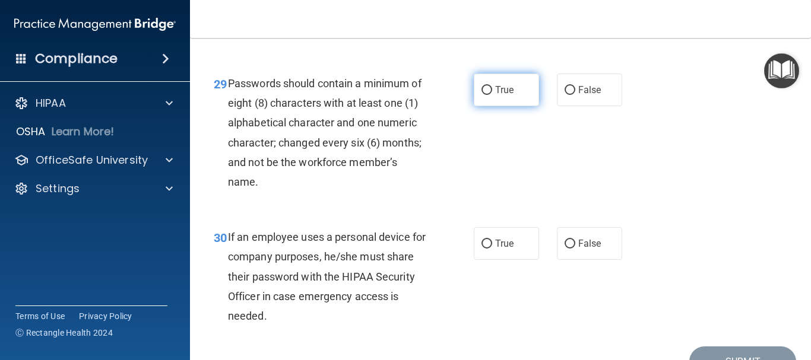
click at [486, 95] on input "True" at bounding box center [487, 90] width 11 height 9
radio input "true"
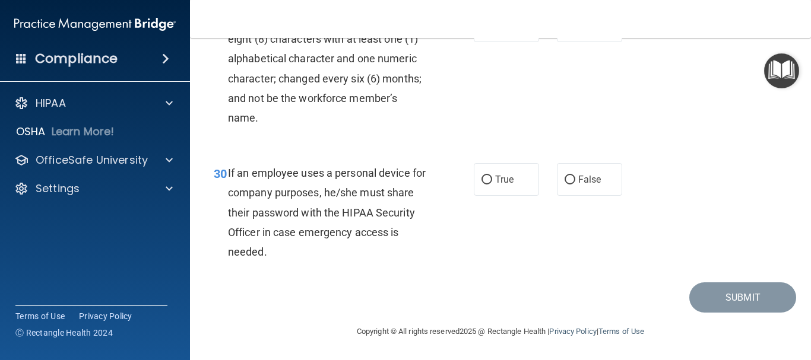
scroll to position [3606, 0]
click at [565, 181] on input "False" at bounding box center [570, 180] width 11 height 9
radio input "true"
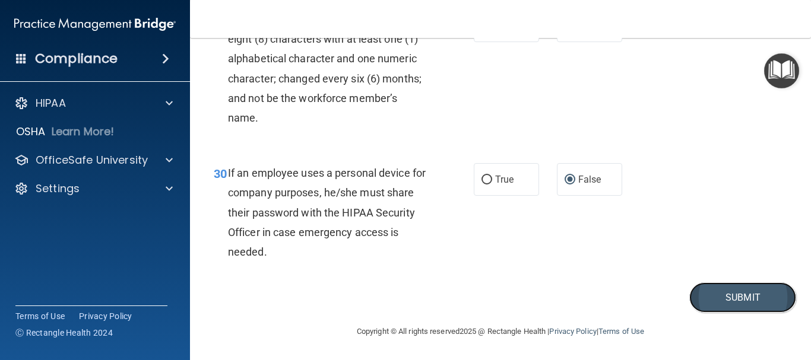
click at [727, 304] on button "Submit" at bounding box center [742, 298] width 107 height 30
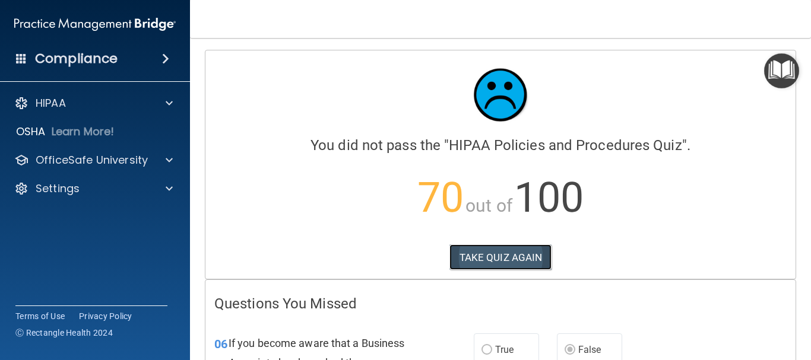
click at [474, 254] on button "TAKE QUIZ AGAIN" at bounding box center [500, 258] width 103 height 26
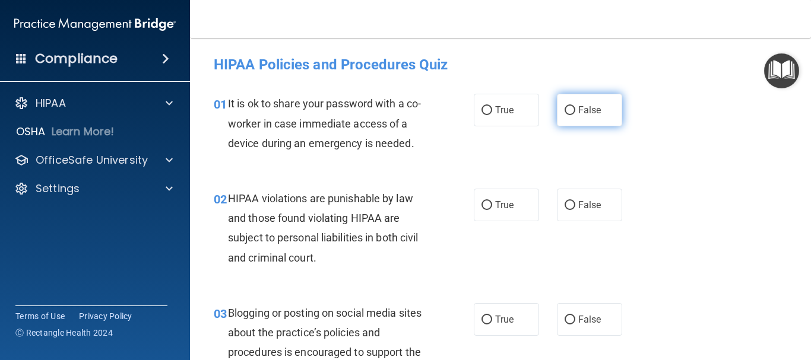
click at [565, 110] on input "False" at bounding box center [570, 110] width 11 height 9
radio input "true"
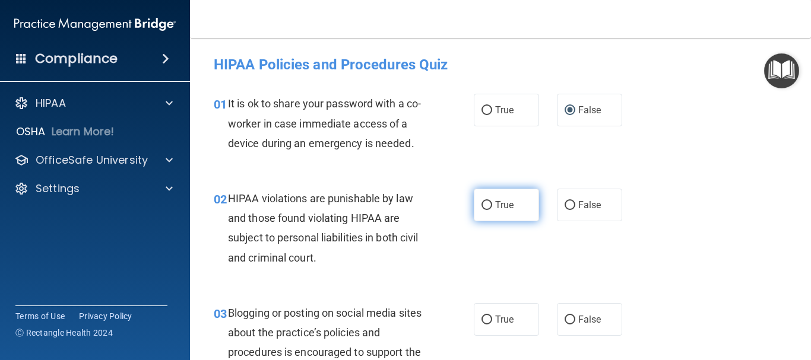
click at [483, 207] on input "True" at bounding box center [487, 205] width 11 height 9
radio input "true"
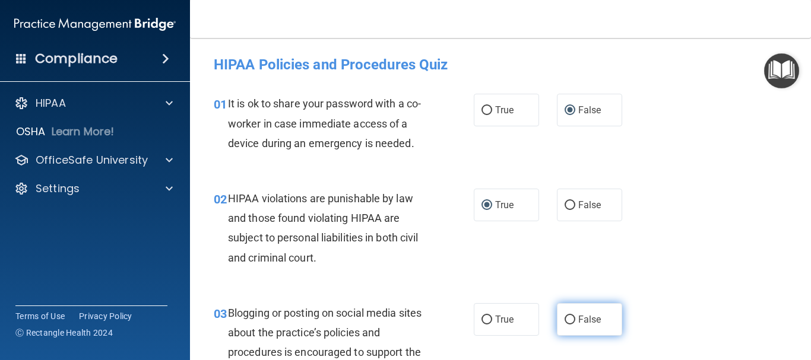
click at [566, 321] on input "False" at bounding box center [570, 320] width 11 height 9
radio input "true"
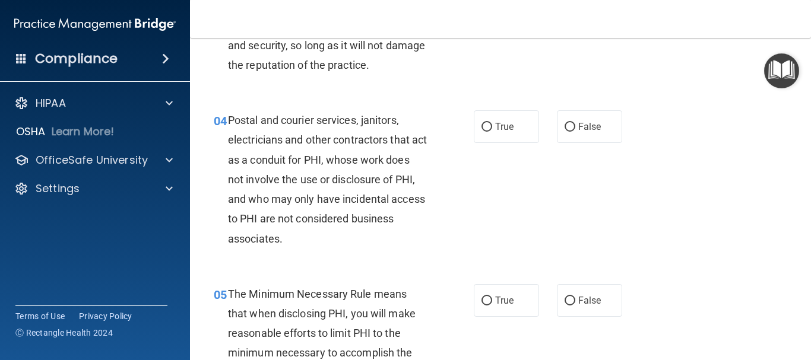
scroll to position [356, 0]
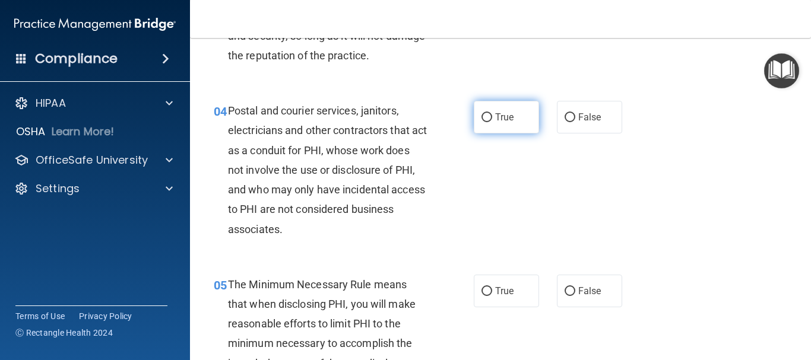
click at [483, 117] on input "True" at bounding box center [487, 117] width 11 height 9
radio input "true"
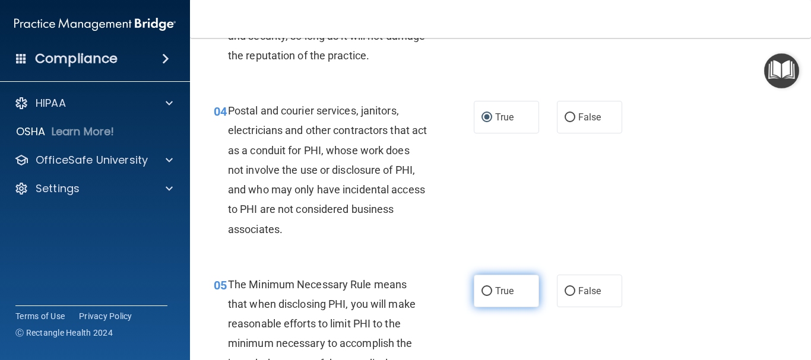
click at [482, 289] on input "True" at bounding box center [487, 291] width 11 height 9
radio input "true"
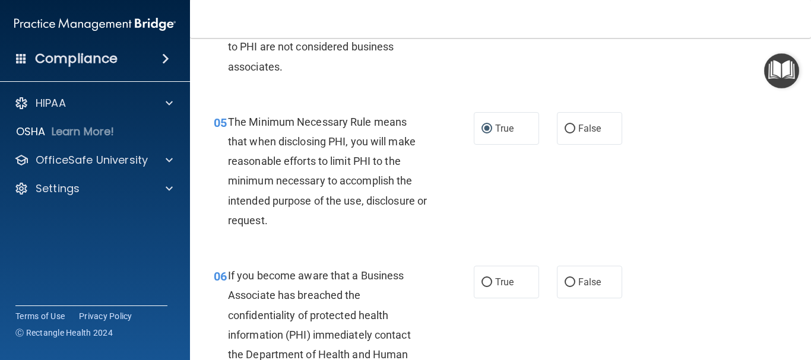
scroll to position [534, 0]
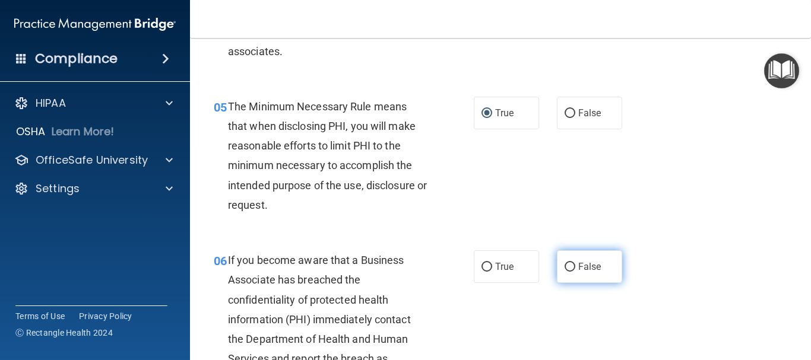
click at [565, 263] on input "False" at bounding box center [570, 267] width 11 height 9
radio input "true"
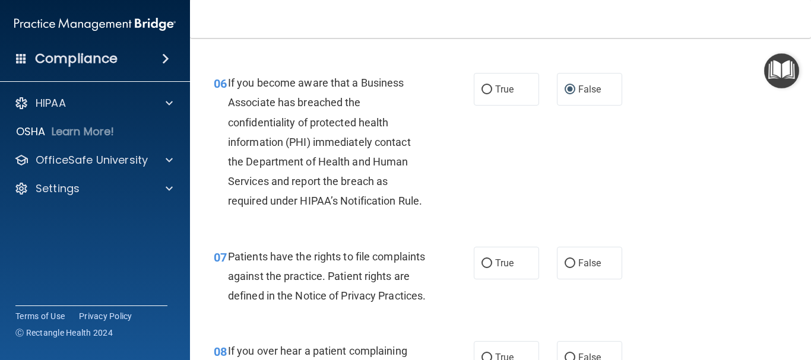
scroll to position [772, 0]
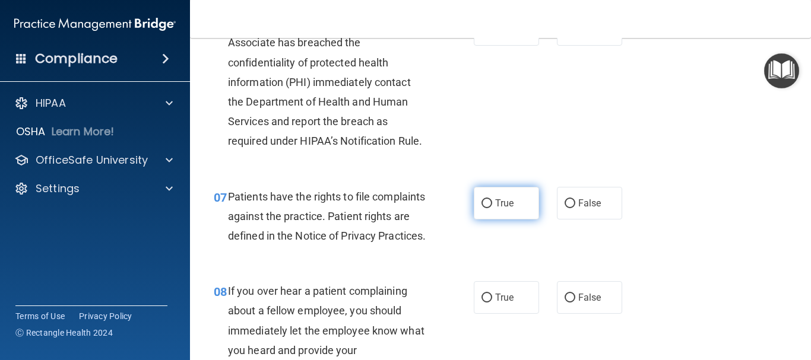
click at [482, 205] on input "True" at bounding box center [487, 203] width 11 height 9
radio input "true"
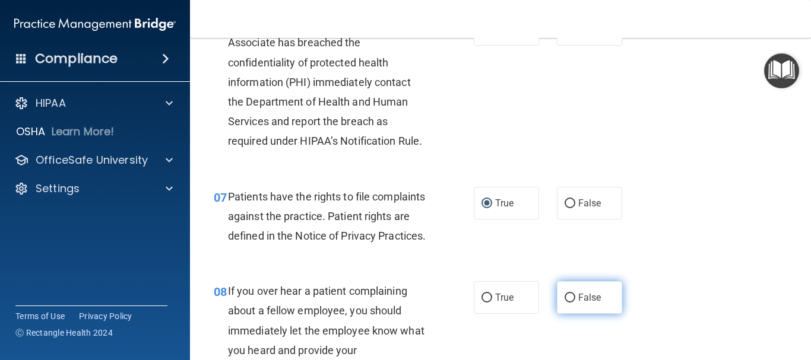
click at [565, 303] on input "False" at bounding box center [570, 298] width 11 height 9
radio input "true"
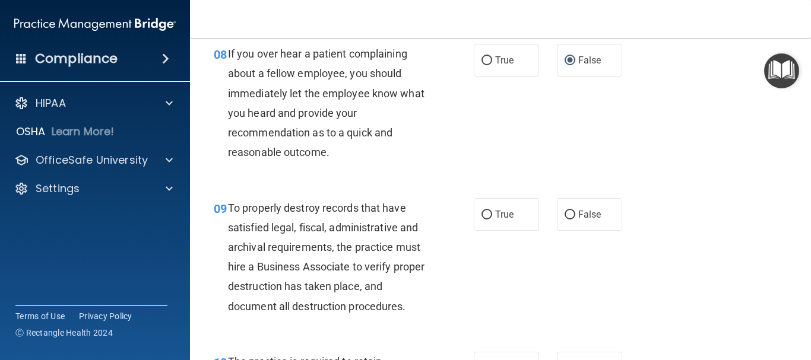
scroll to position [1128, 0]
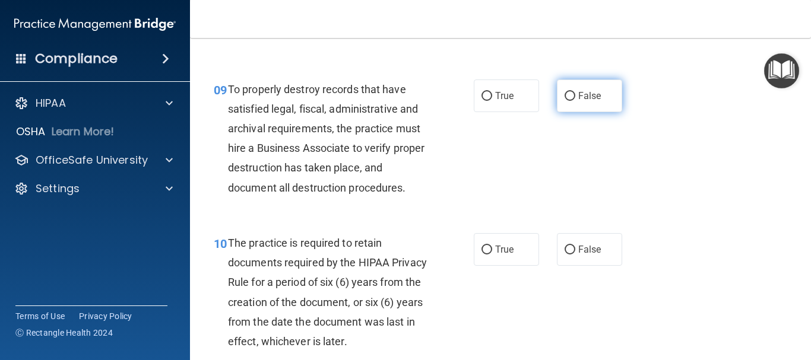
click at [565, 101] on input "False" at bounding box center [570, 96] width 11 height 9
radio input "true"
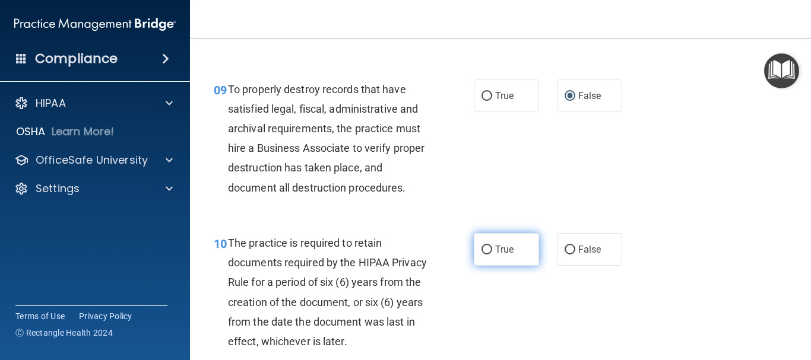
click at [482, 255] on input "True" at bounding box center [487, 250] width 11 height 9
radio input "true"
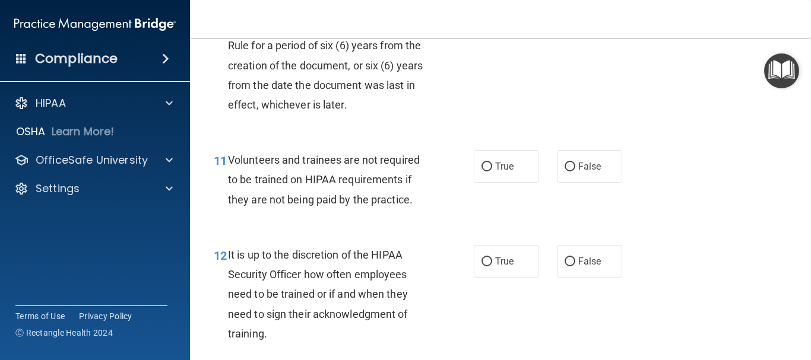
scroll to position [1366, 0]
click at [565, 171] on input "False" at bounding box center [570, 166] width 11 height 9
radio input "true"
click at [565, 266] on input "False" at bounding box center [570, 261] width 11 height 9
radio input "true"
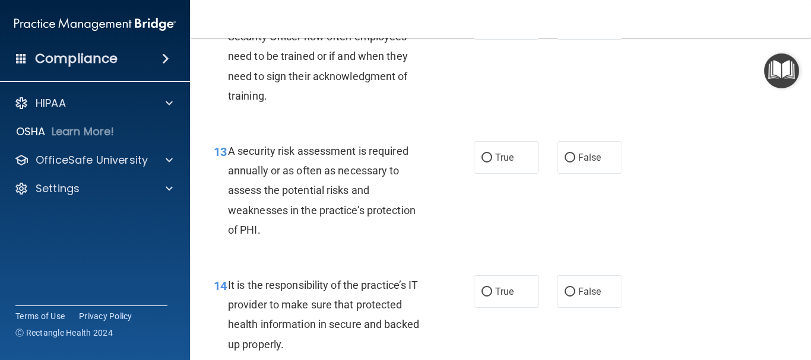
scroll to position [1662, 0]
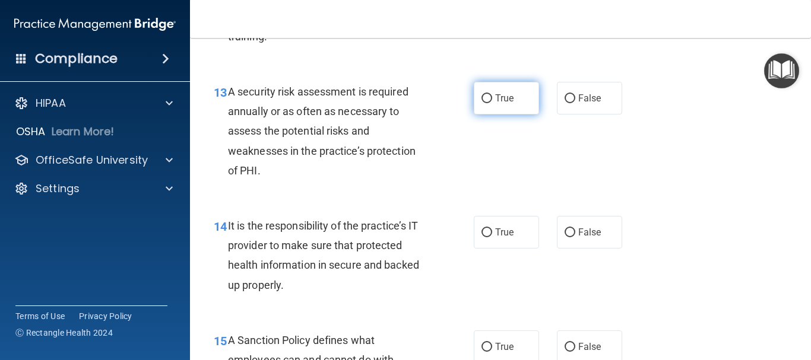
click at [485, 103] on input "True" at bounding box center [487, 98] width 11 height 9
radio input "true"
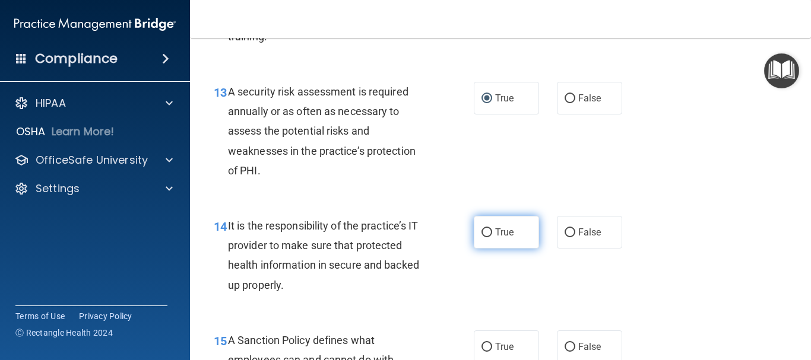
click at [483, 237] on input "True" at bounding box center [487, 233] width 11 height 9
radio input "true"
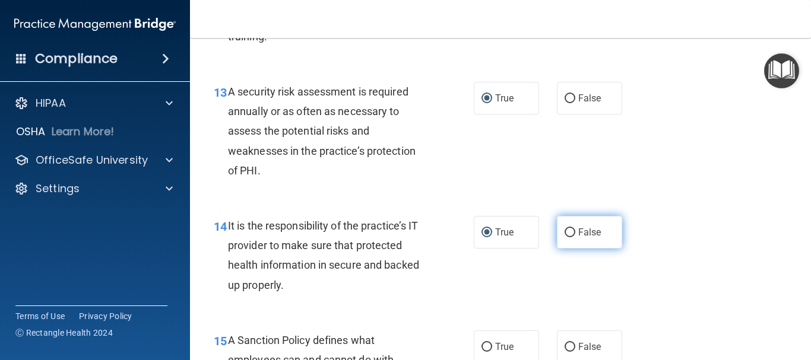
click at [566, 237] on input "False" at bounding box center [570, 233] width 11 height 9
radio input "true"
radio input "false"
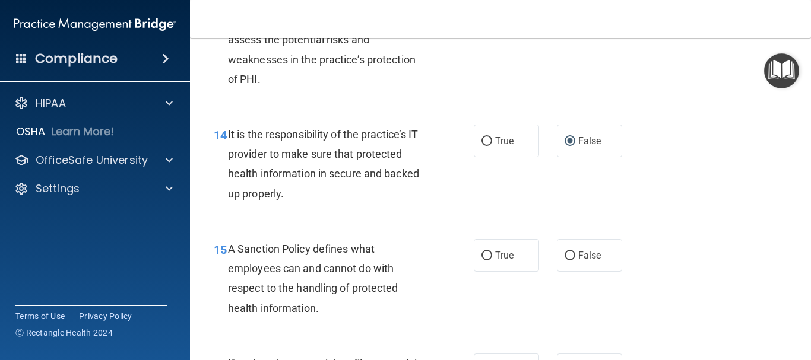
scroll to position [1781, 0]
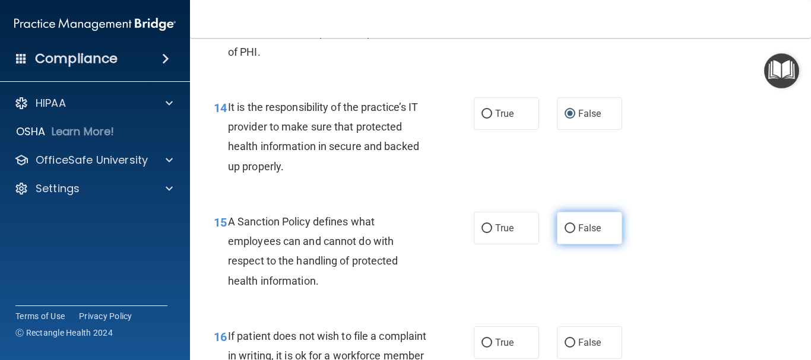
click at [567, 233] on input "False" at bounding box center [570, 228] width 11 height 9
radio input "true"
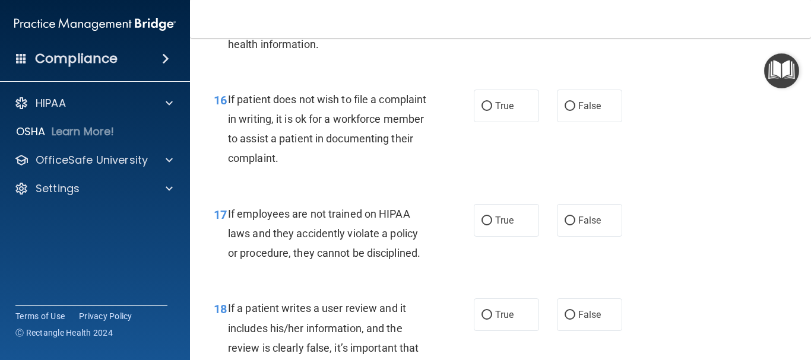
scroll to position [2019, 0]
click at [483, 110] on input "True" at bounding box center [487, 106] width 11 height 9
radio input "true"
click at [565, 225] on input "False" at bounding box center [570, 220] width 11 height 9
radio input "true"
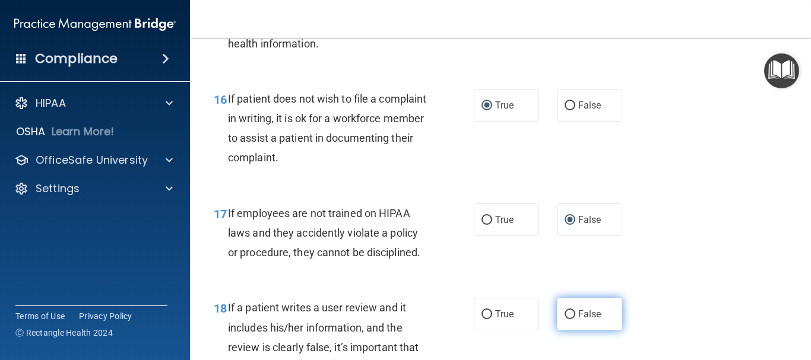
click at [565, 319] on input "False" at bounding box center [570, 315] width 11 height 9
radio input "true"
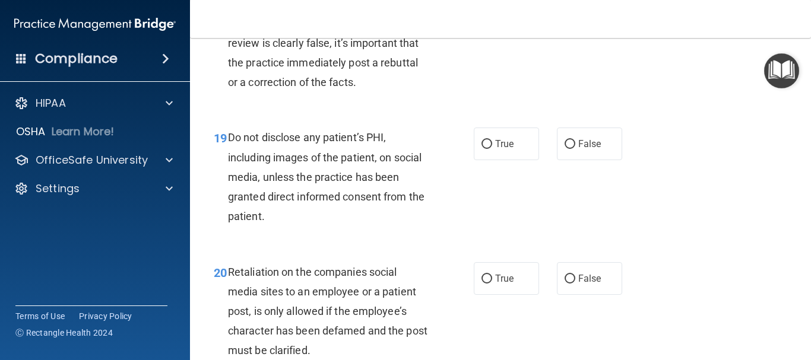
scroll to position [2375, 0]
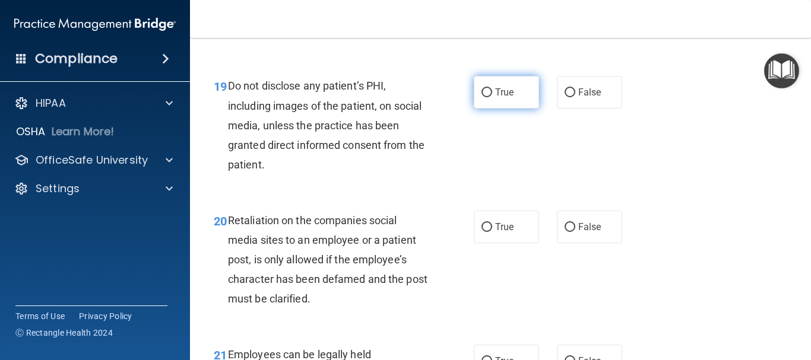
click at [482, 97] on input "True" at bounding box center [487, 92] width 11 height 9
radio input "true"
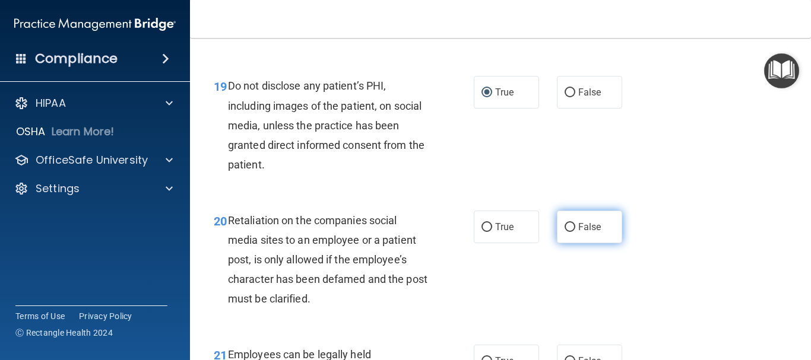
click at [566, 232] on input "False" at bounding box center [570, 227] width 11 height 9
radio input "true"
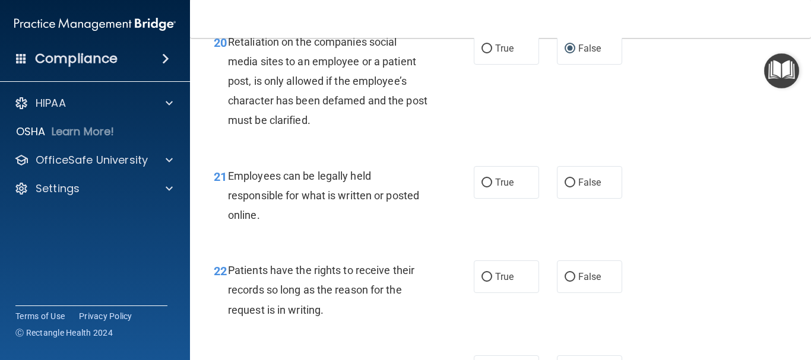
scroll to position [2553, 0]
click at [482, 188] on input "True" at bounding box center [487, 183] width 11 height 9
radio input "true"
click at [565, 283] on input "False" at bounding box center [570, 278] width 11 height 9
radio input "true"
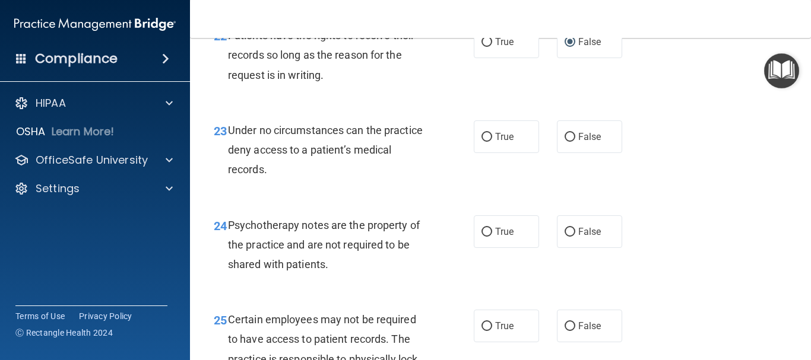
scroll to position [2791, 0]
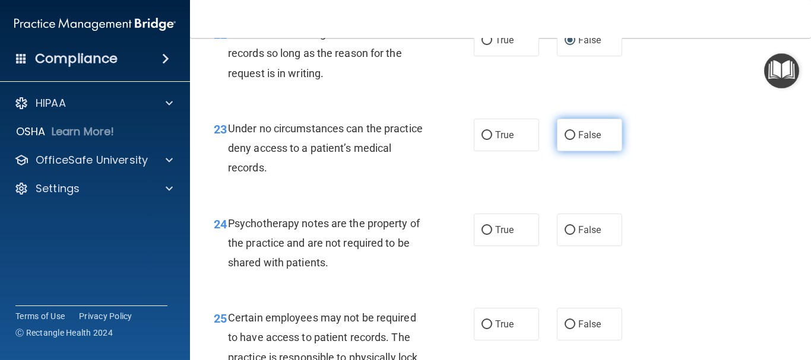
click at [567, 140] on input "False" at bounding box center [570, 135] width 11 height 9
radio input "true"
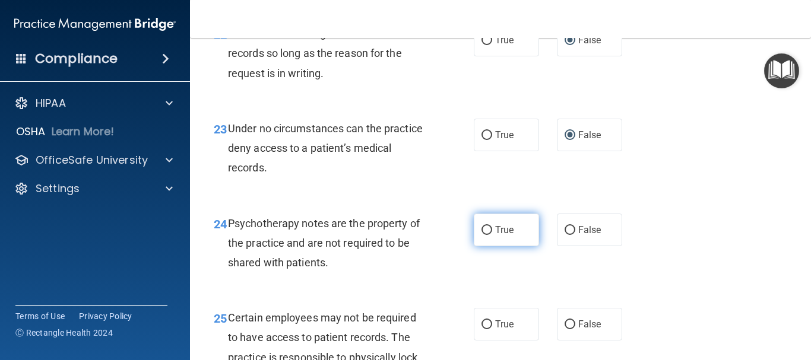
click at [483, 235] on input "True" at bounding box center [487, 230] width 11 height 9
radio input "true"
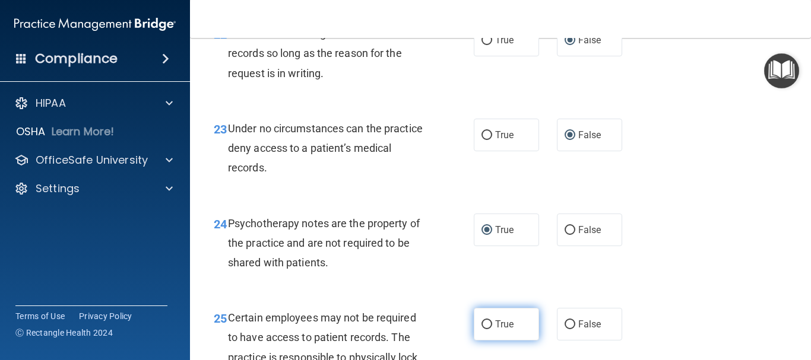
click at [483, 330] on input "True" at bounding box center [487, 325] width 11 height 9
radio input "true"
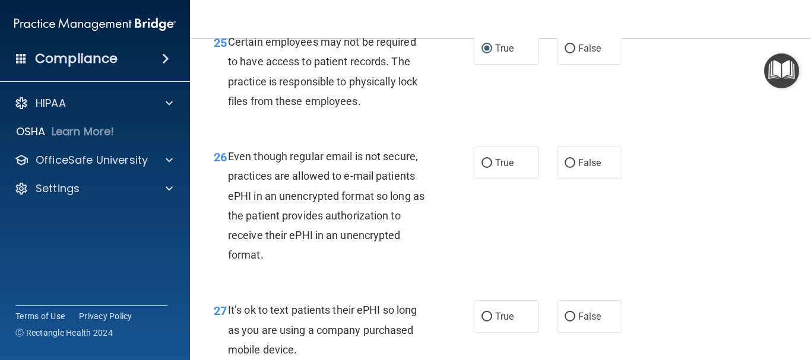
scroll to position [3087, 0]
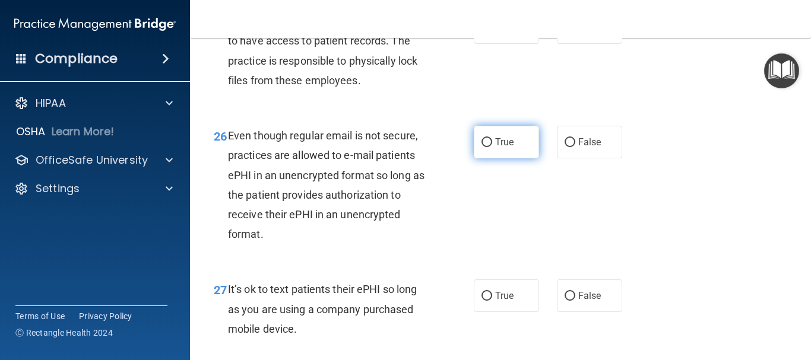
click at [485, 147] on input "True" at bounding box center [487, 142] width 11 height 9
radio input "true"
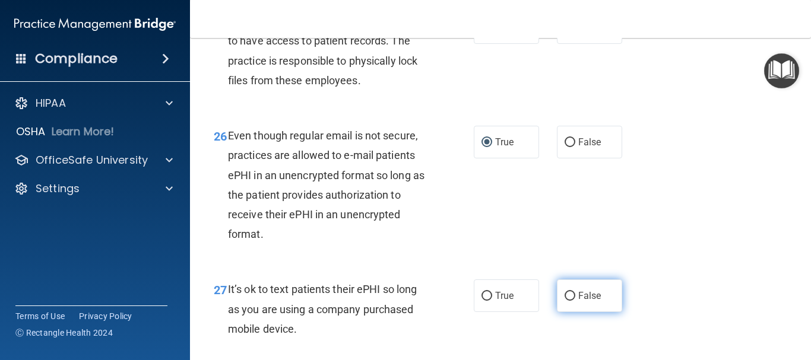
click at [565, 301] on input "False" at bounding box center [570, 296] width 11 height 9
radio input "true"
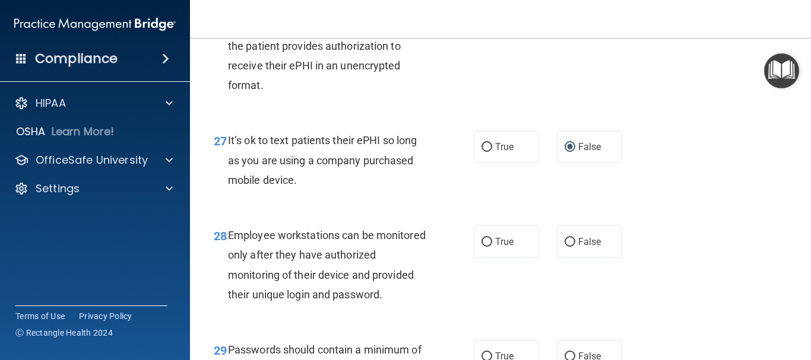
scroll to position [3266, 0]
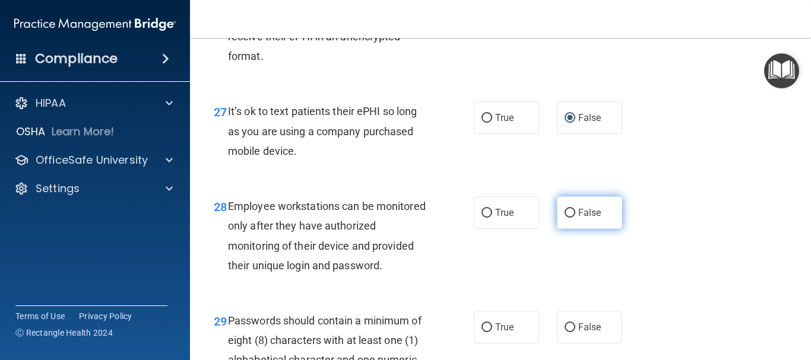
click at [565, 218] on input "False" at bounding box center [570, 213] width 11 height 9
radio input "true"
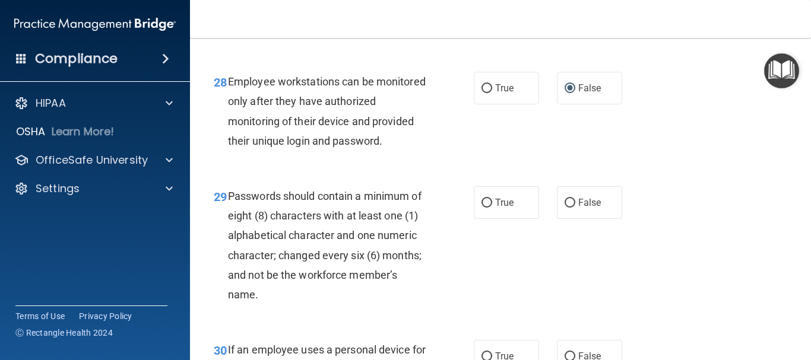
scroll to position [3444, 0]
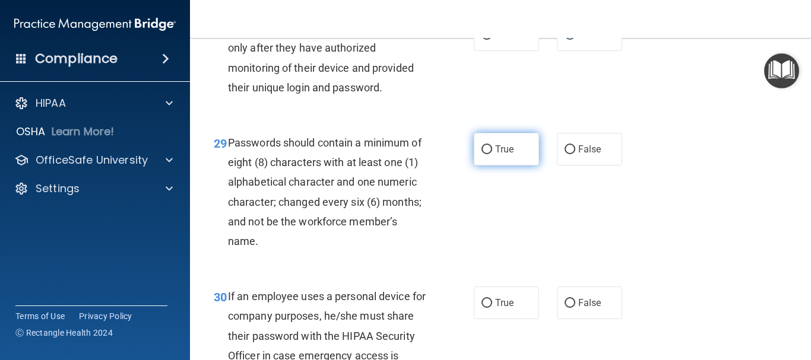
click at [482, 154] on input "True" at bounding box center [487, 149] width 11 height 9
radio input "true"
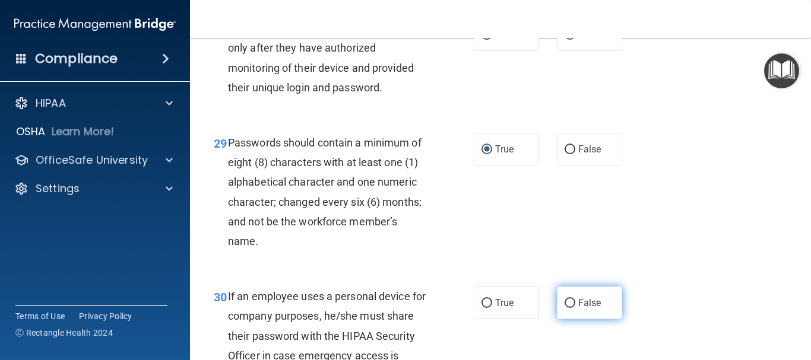
drag, startPoint x: 563, startPoint y: 343, endPoint x: 568, endPoint y: 339, distance: 6.3
click at [568, 308] on input "False" at bounding box center [570, 303] width 11 height 9
radio input "true"
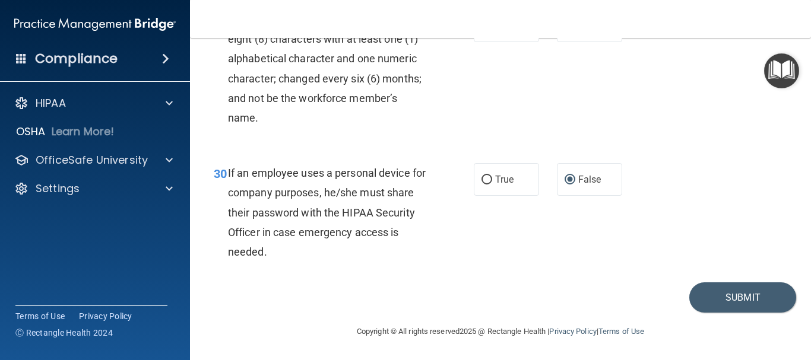
scroll to position [3606, 0]
click at [707, 296] on button "Submit" at bounding box center [742, 298] width 107 height 30
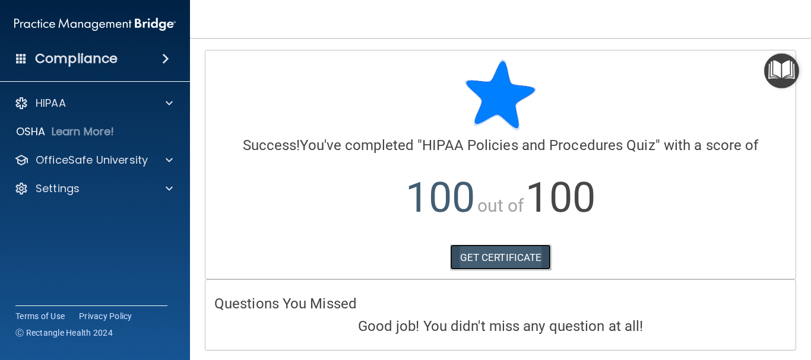
click at [508, 258] on link "GET CERTIFICATE" at bounding box center [501, 258] width 102 height 26
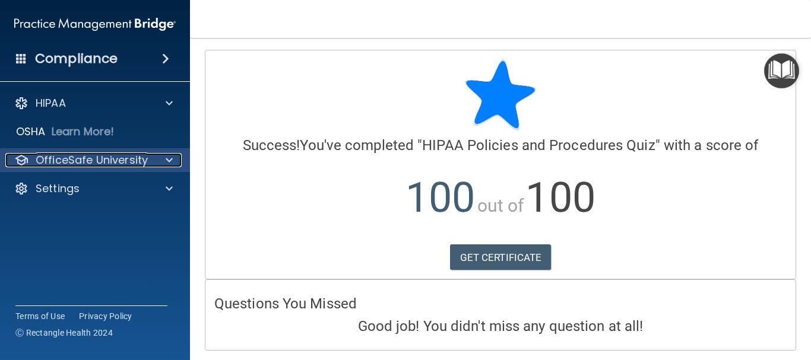
click at [91, 161] on p "OfficeSafe University" at bounding box center [92, 160] width 112 height 14
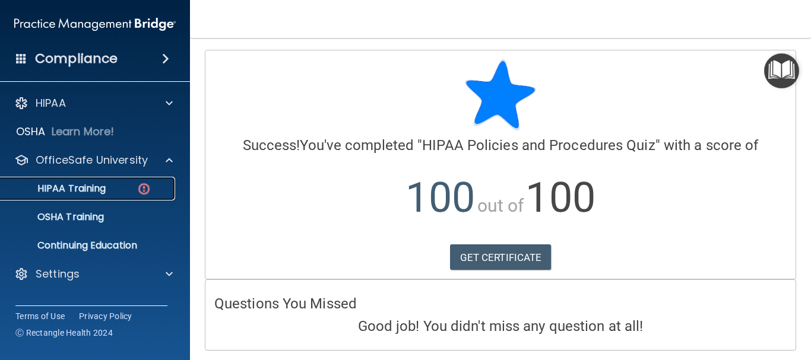
click at [84, 185] on p "HIPAA Training" at bounding box center [57, 189] width 98 height 12
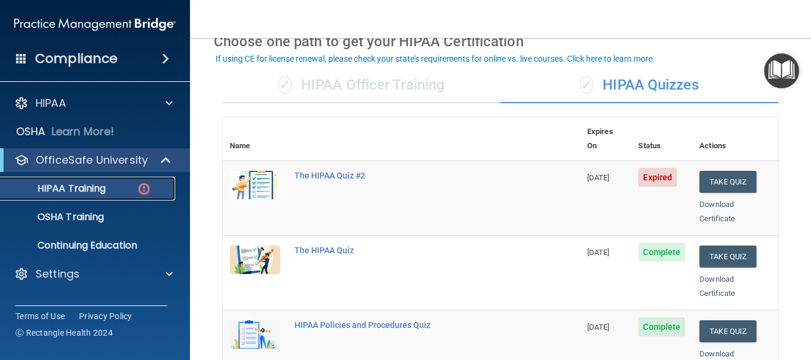
scroll to position [59, 0]
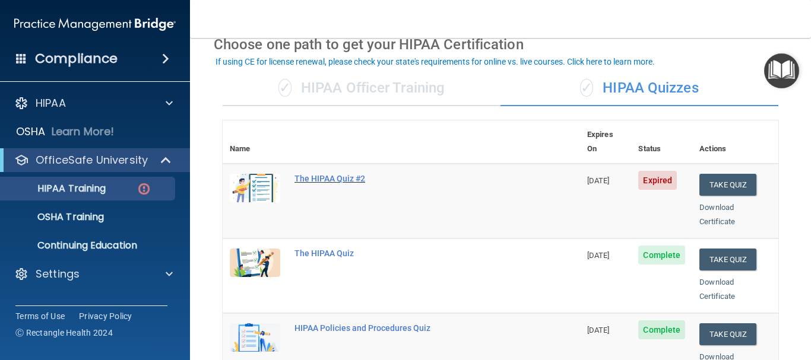
click at [325, 174] on div "The HIPAA Quiz #2" at bounding box center [407, 178] width 226 height 9
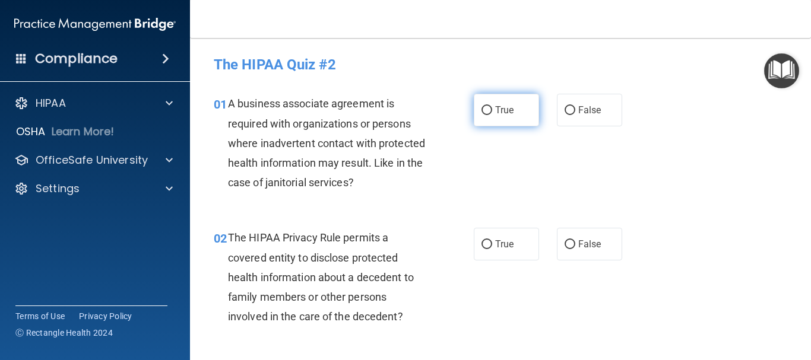
click at [484, 111] on input "True" at bounding box center [487, 110] width 11 height 9
radio input "true"
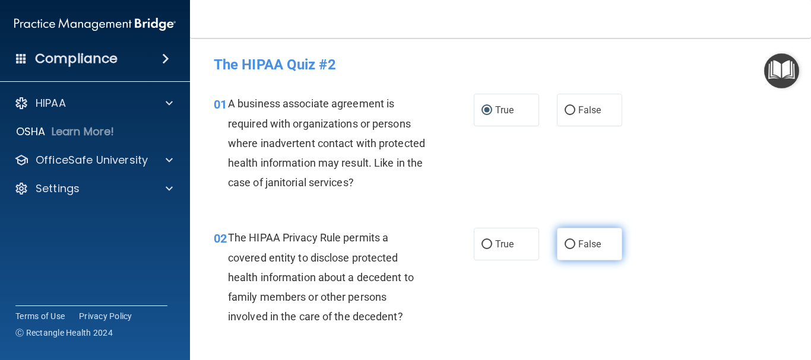
click at [565, 243] on input "False" at bounding box center [570, 244] width 11 height 9
radio input "true"
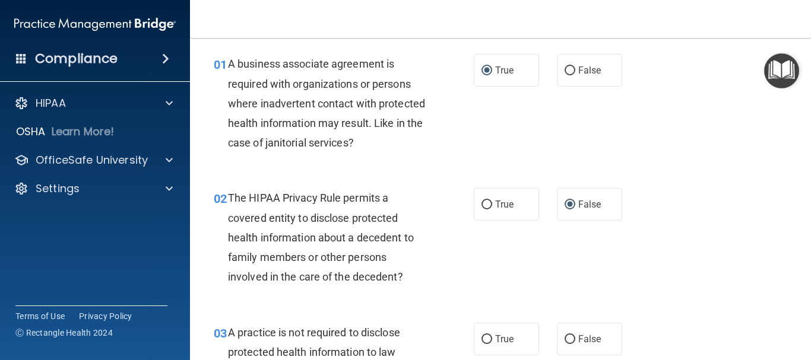
scroll to position [237, 0]
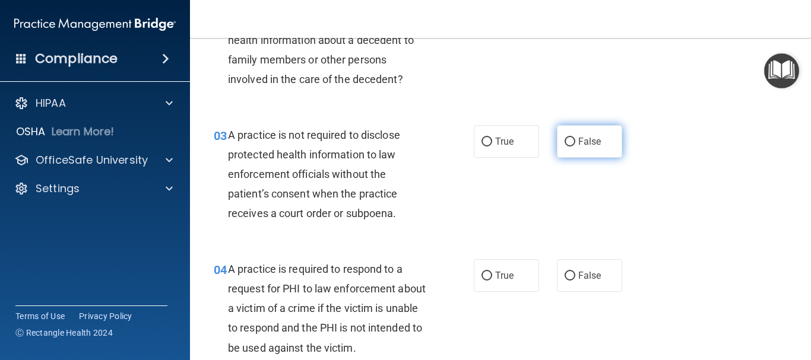
click at [565, 142] on input "False" at bounding box center [570, 142] width 11 height 9
radio input "true"
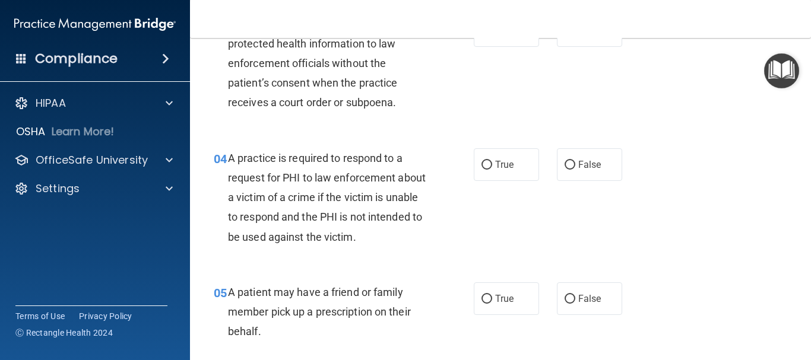
scroll to position [356, 0]
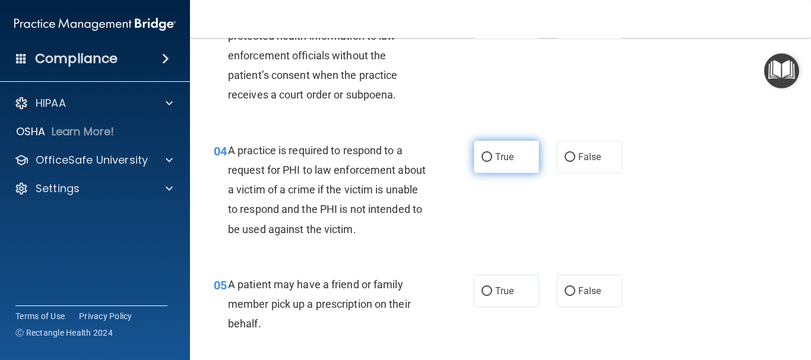
click at [482, 156] on input "True" at bounding box center [487, 157] width 11 height 9
radio input "true"
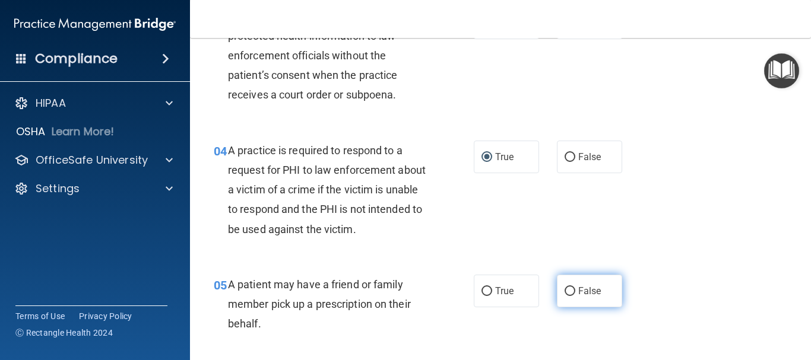
click at [567, 290] on input "False" at bounding box center [570, 291] width 11 height 9
radio input "true"
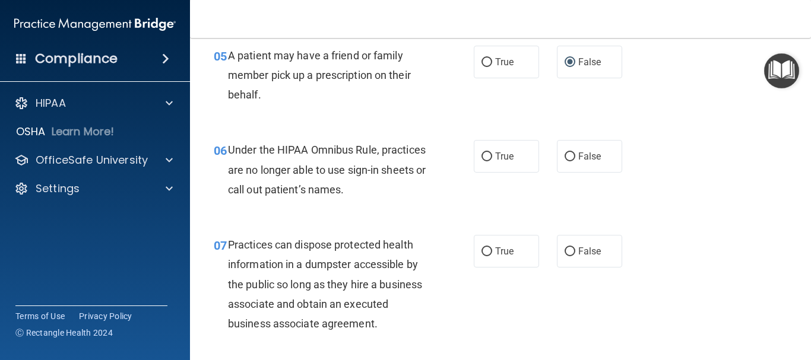
scroll to position [594, 0]
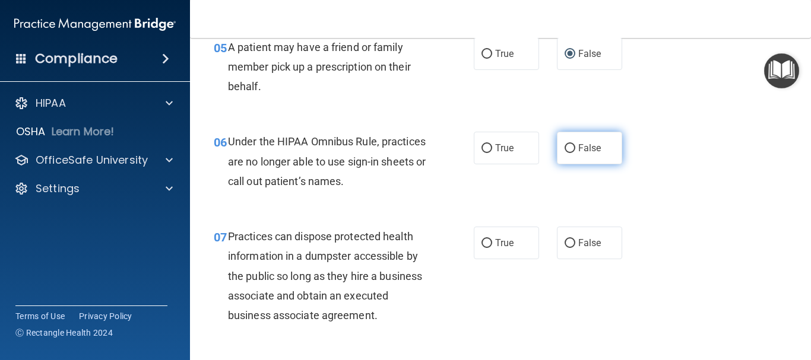
click at [565, 145] on input "False" at bounding box center [570, 148] width 11 height 9
radio input "true"
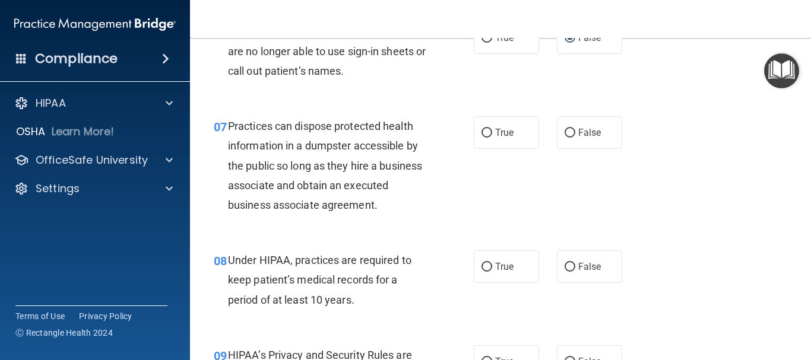
scroll to position [712, 0]
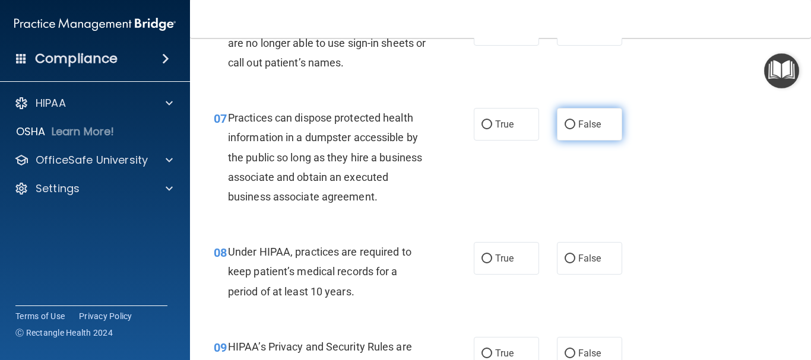
click at [567, 124] on input "False" at bounding box center [570, 125] width 11 height 9
radio input "true"
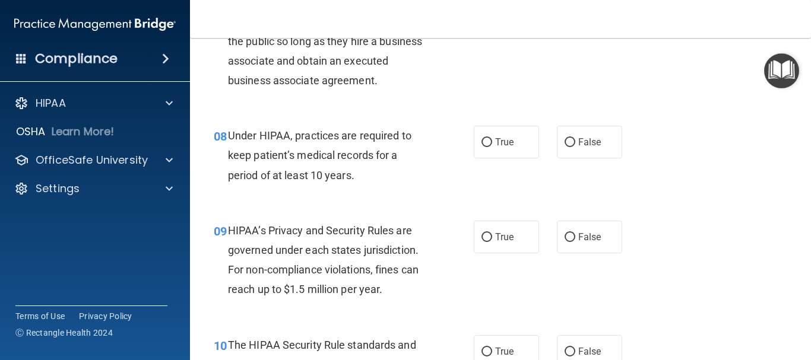
scroll to position [831, 0]
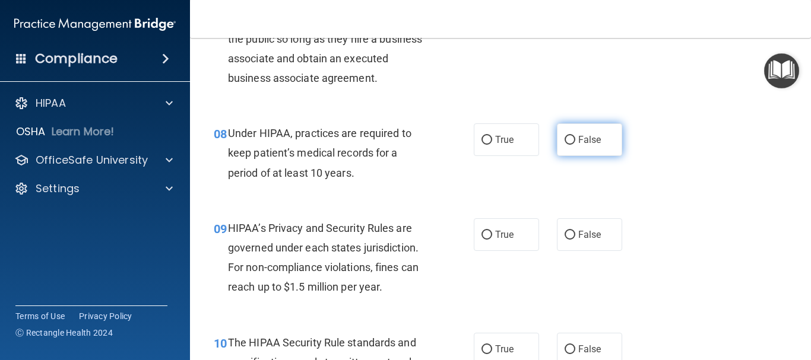
click at [566, 142] on input "False" at bounding box center [570, 140] width 11 height 9
radio input "true"
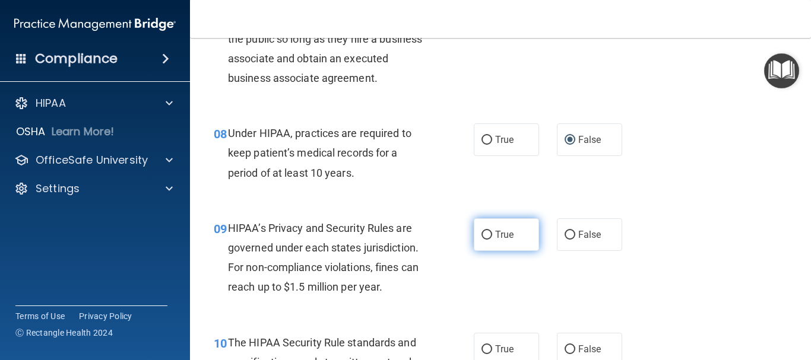
click at [482, 236] on input "True" at bounding box center [487, 235] width 11 height 9
radio input "true"
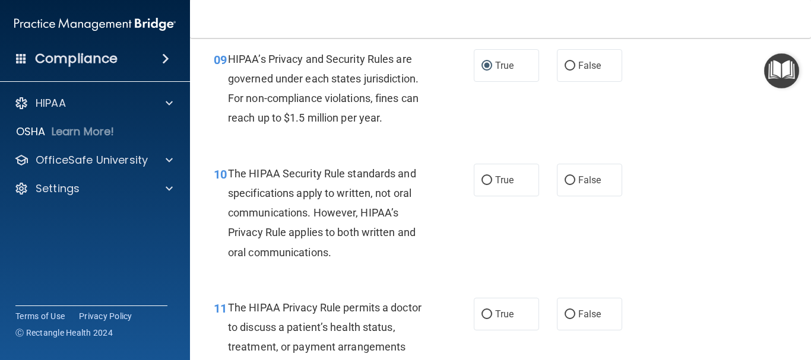
scroll to position [1009, 0]
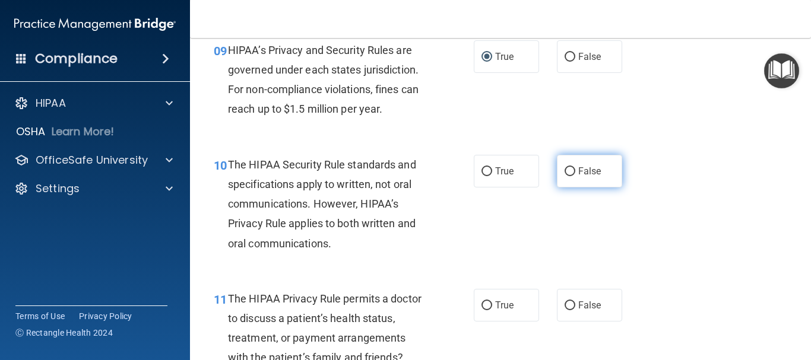
click at [568, 169] on input "False" at bounding box center [570, 171] width 11 height 9
radio input "true"
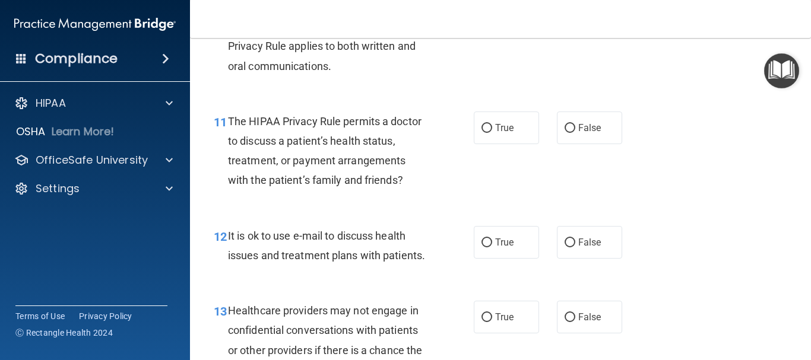
scroll to position [1187, 0]
click at [565, 123] on input "False" at bounding box center [570, 127] width 11 height 9
radio input "true"
click at [484, 241] on input "True" at bounding box center [487, 242] width 11 height 9
radio input "true"
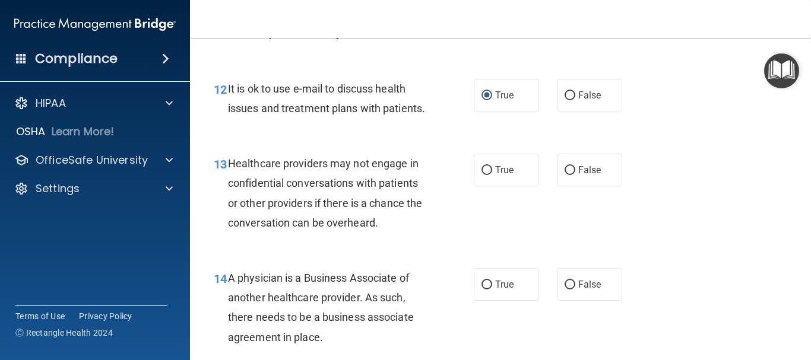
scroll to position [1366, 0]
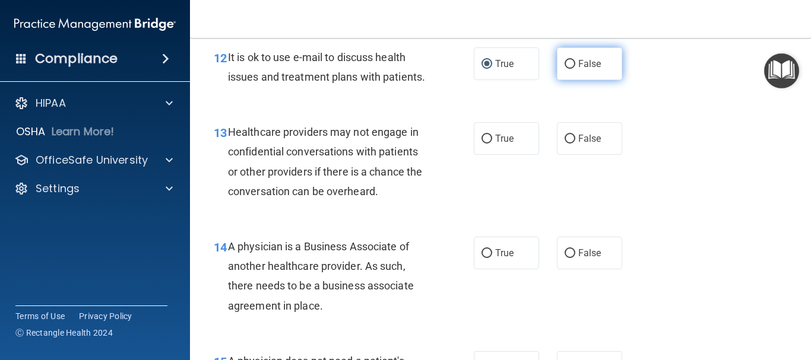
click at [565, 65] on input "False" at bounding box center [570, 64] width 11 height 9
radio input "true"
radio input "false"
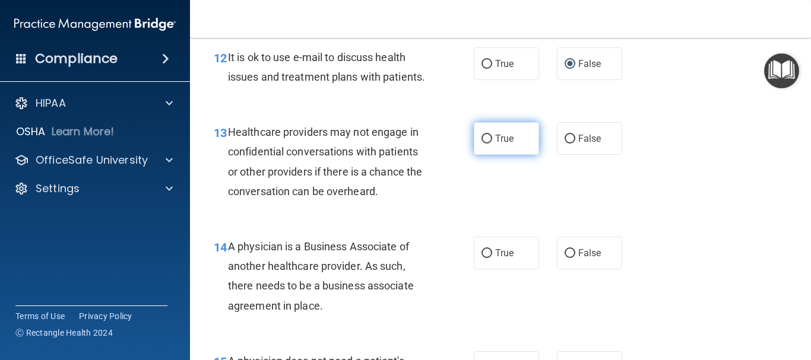
click at [484, 144] on input "True" at bounding box center [487, 139] width 11 height 9
radio input "true"
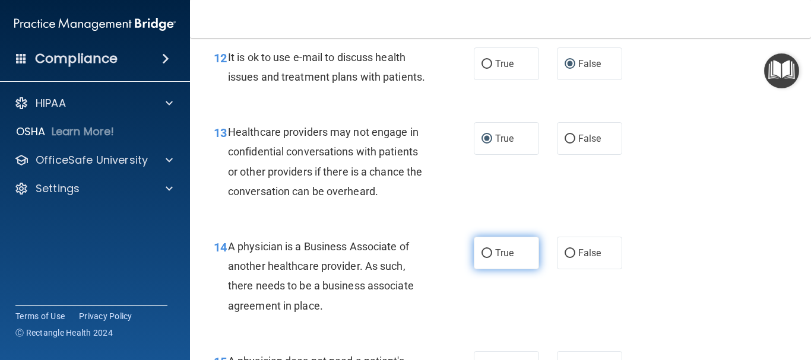
click at [484, 258] on input "True" at bounding box center [487, 253] width 11 height 9
radio input "true"
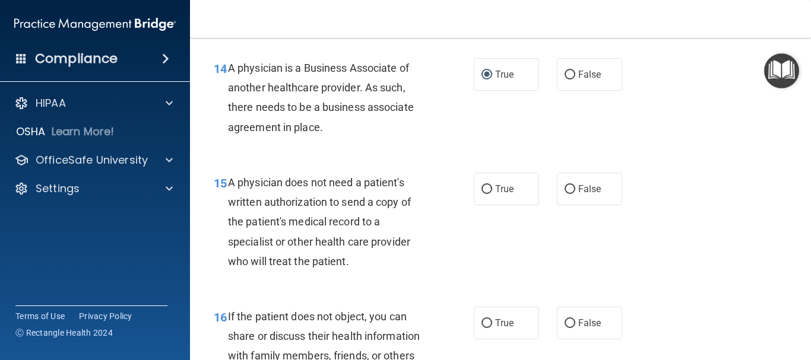
scroll to position [1603, 0]
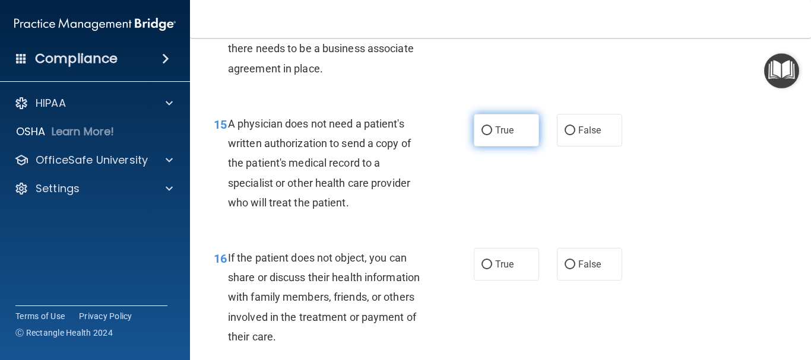
click at [483, 135] on input "True" at bounding box center [487, 130] width 11 height 9
radio input "true"
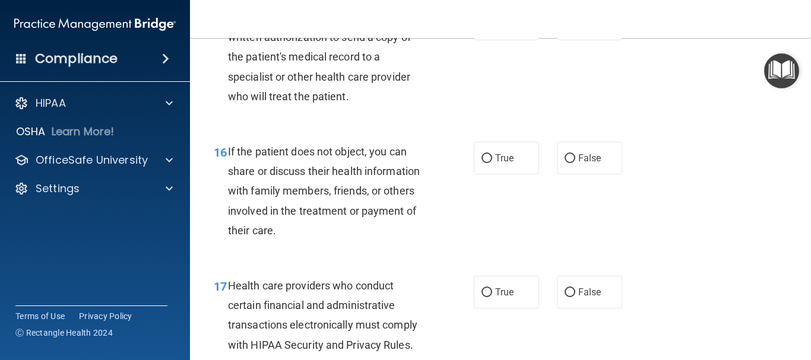
scroll to position [1781, 0]
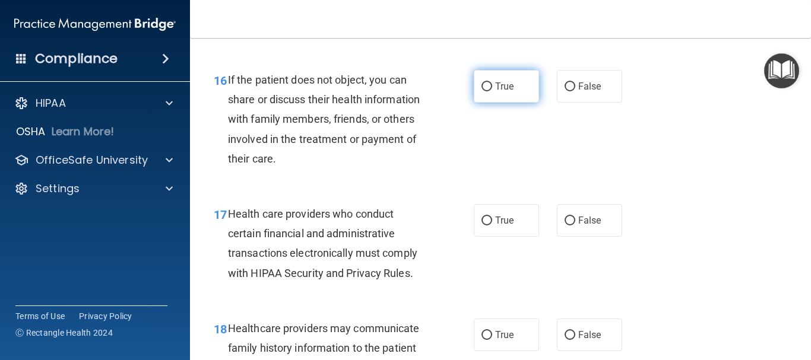
click at [482, 91] on input "True" at bounding box center [487, 87] width 11 height 9
radio input "true"
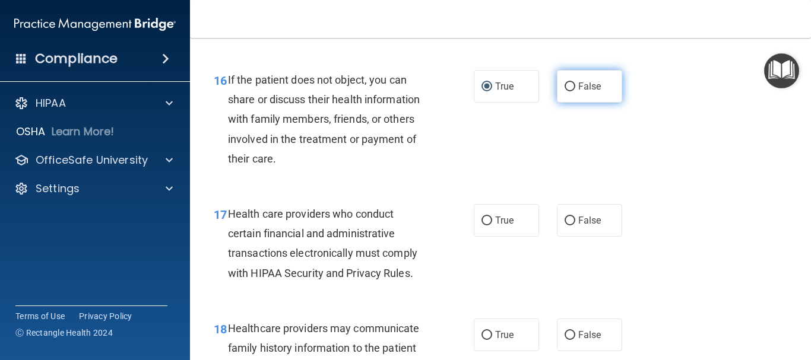
click at [565, 91] on input "False" at bounding box center [570, 87] width 11 height 9
radio input "true"
radio input "false"
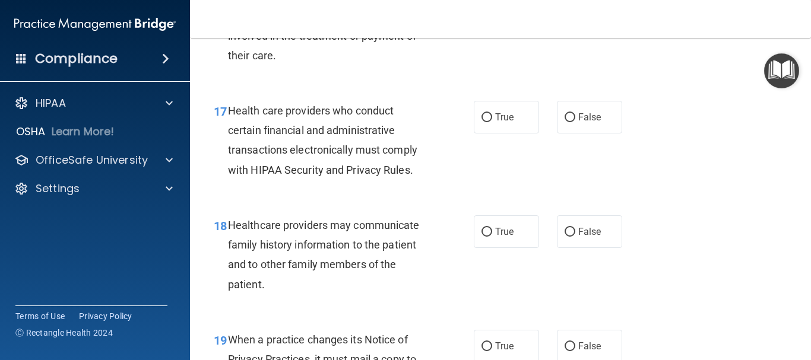
scroll to position [1900, 0]
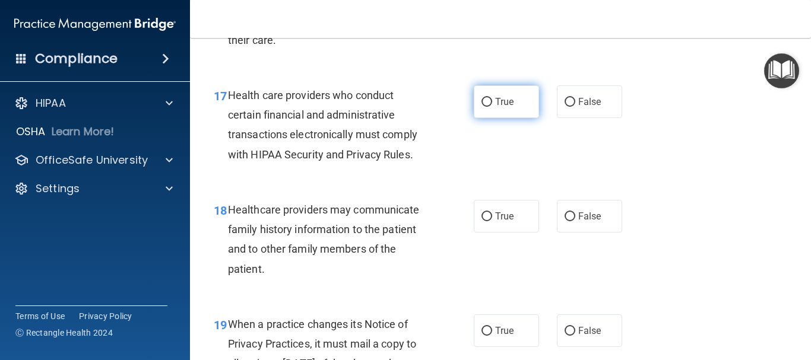
click at [482, 107] on input "True" at bounding box center [487, 102] width 11 height 9
radio input "true"
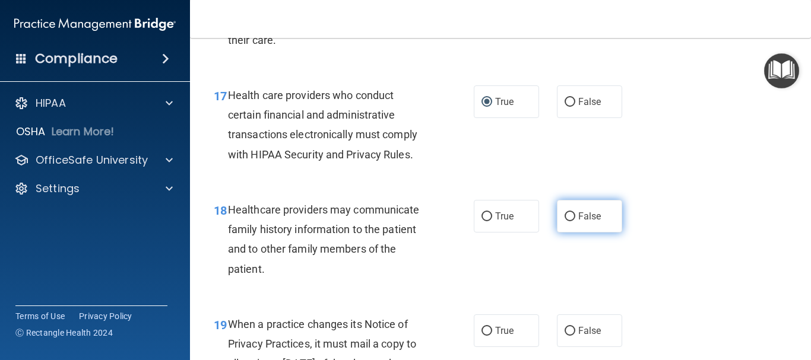
click at [566, 221] on input "False" at bounding box center [570, 217] width 11 height 9
radio input "true"
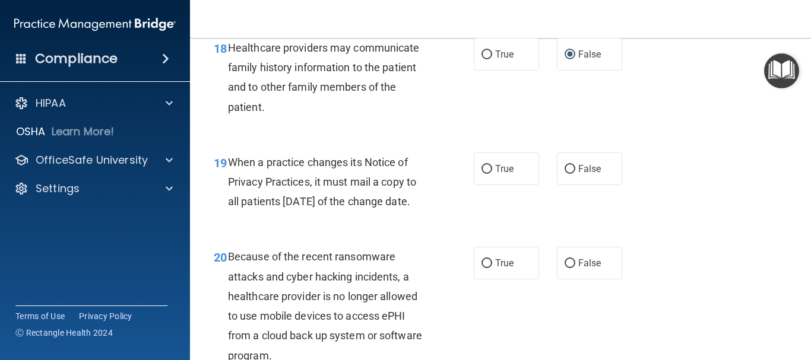
scroll to position [2078, 0]
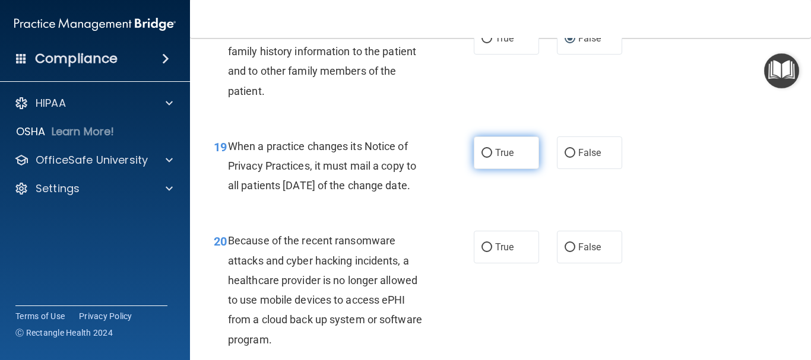
click at [483, 158] on input "True" at bounding box center [487, 153] width 11 height 9
radio input "true"
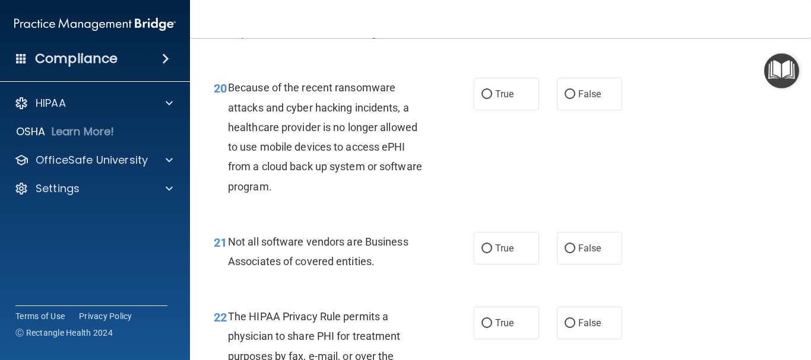
scroll to position [2256, 0]
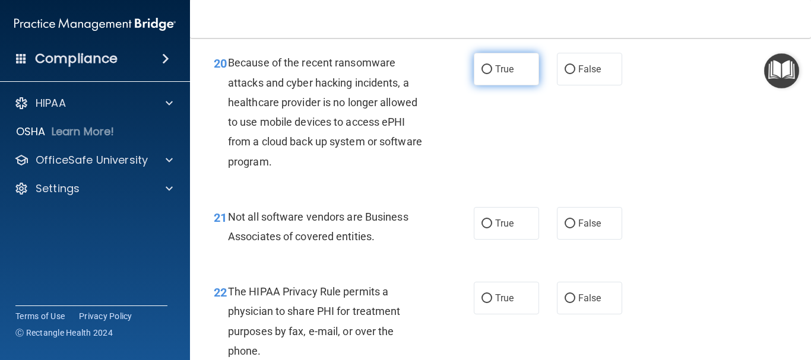
click at [482, 74] on input "True" at bounding box center [487, 69] width 11 height 9
radio input "true"
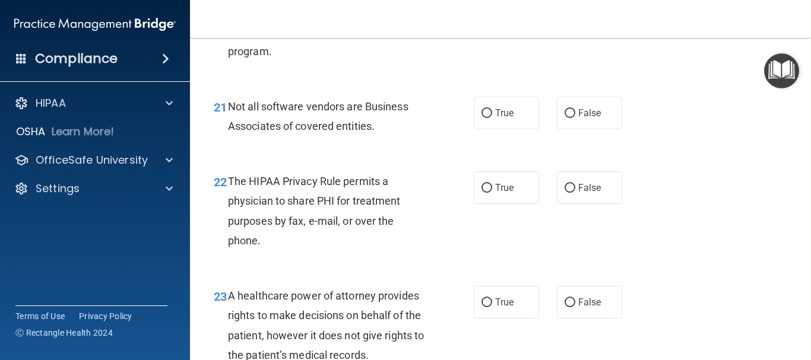
scroll to position [2375, 0]
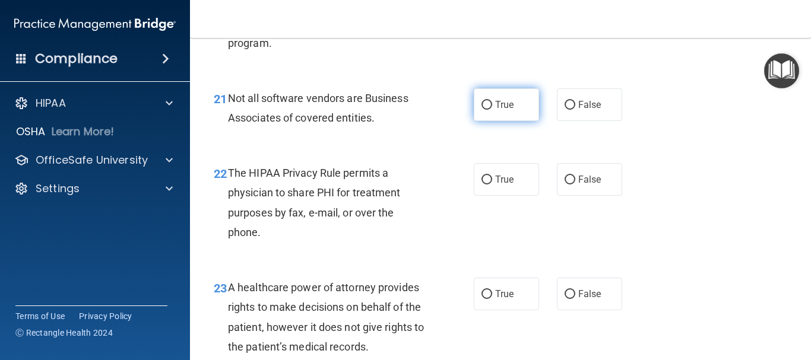
click at [486, 110] on input "True" at bounding box center [487, 105] width 11 height 9
radio input "true"
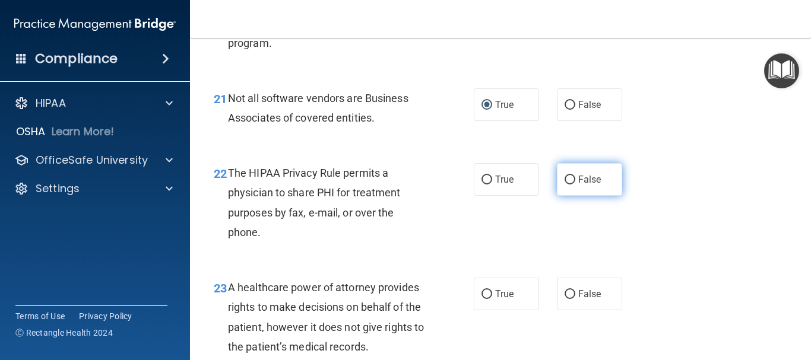
click at [569, 185] on input "False" at bounding box center [570, 180] width 11 height 9
radio input "true"
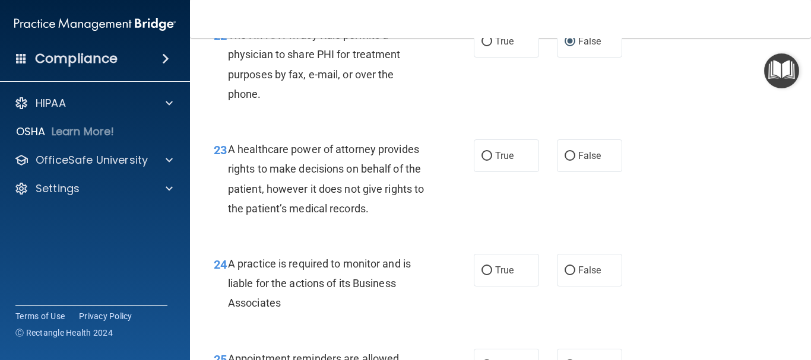
scroll to position [2553, 0]
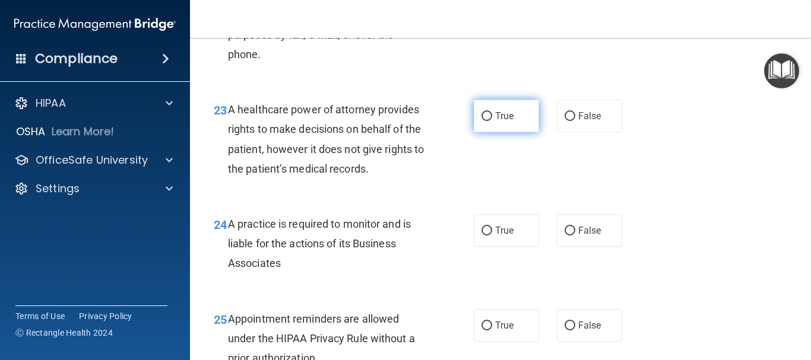
click at [482, 121] on input "True" at bounding box center [487, 116] width 11 height 9
radio input "true"
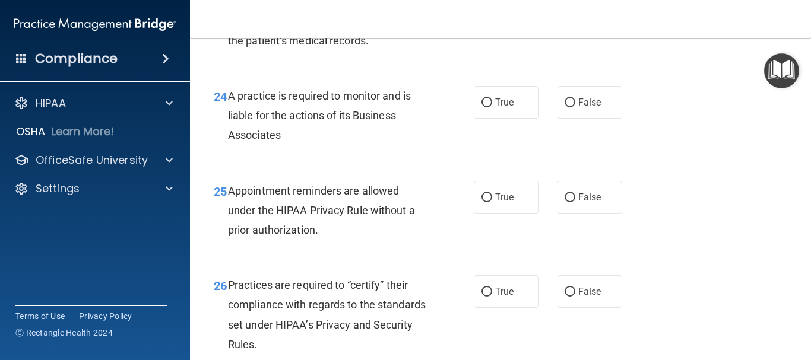
scroll to position [2672, 0]
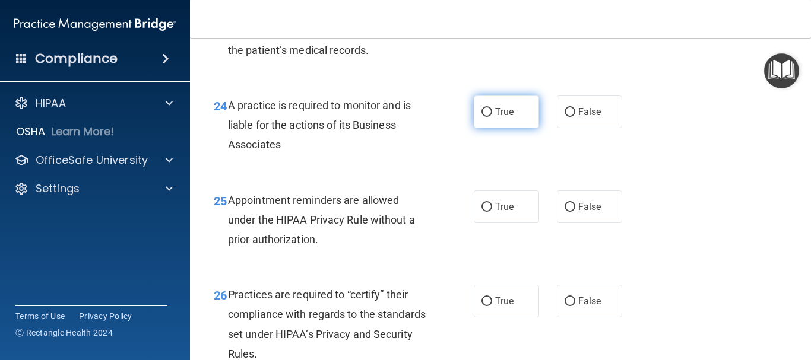
click at [483, 117] on input "True" at bounding box center [487, 112] width 11 height 9
radio input "true"
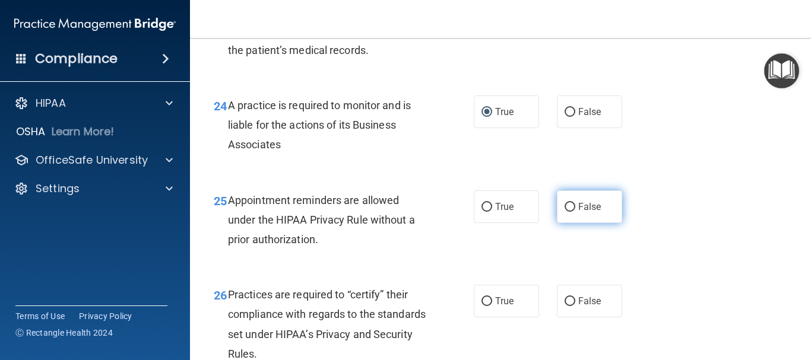
click at [568, 212] on input "False" at bounding box center [570, 207] width 11 height 9
radio input "true"
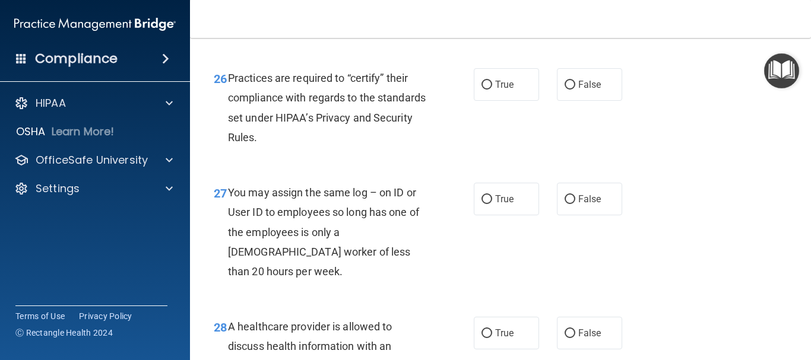
scroll to position [2909, 0]
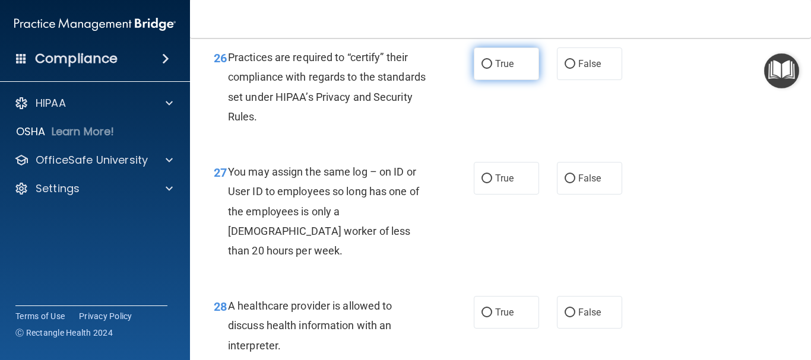
click at [485, 69] on input "True" at bounding box center [487, 64] width 11 height 9
radio input "true"
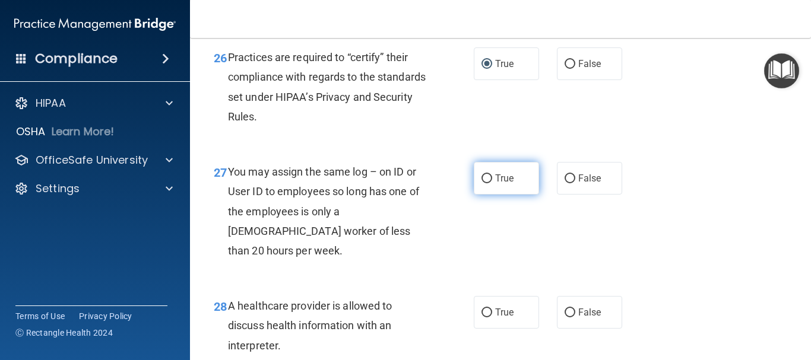
click at [482, 183] on input "True" at bounding box center [487, 179] width 11 height 9
radio input "true"
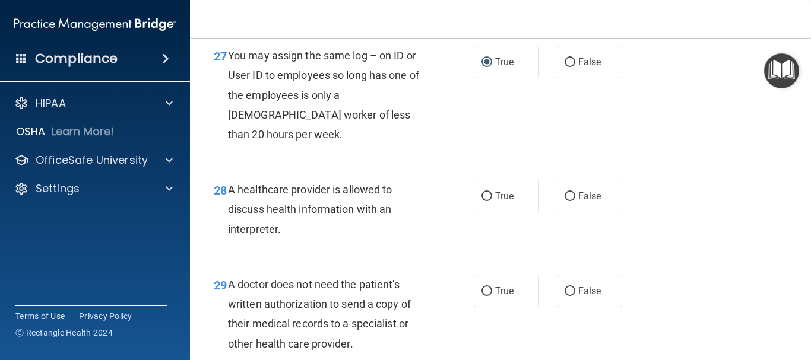
scroll to position [3087, 0]
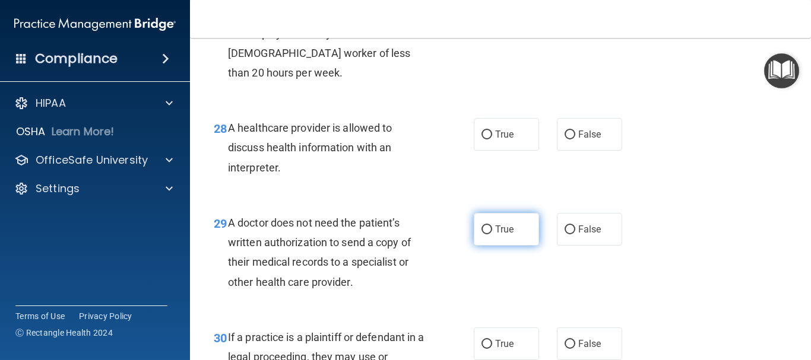
click at [484, 235] on input "True" at bounding box center [487, 230] width 11 height 9
radio input "true"
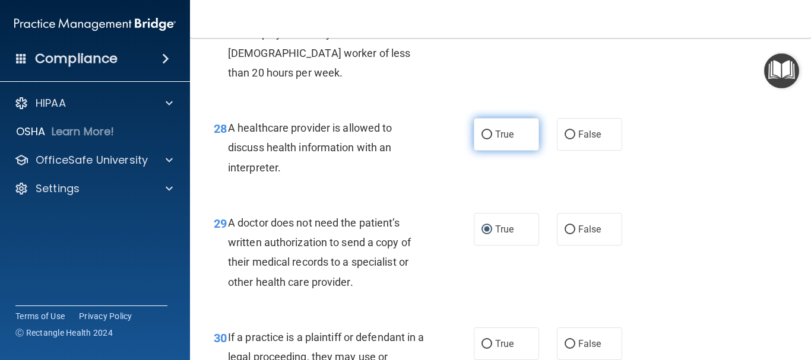
click at [487, 140] on input "True" at bounding box center [487, 135] width 11 height 9
radio input "true"
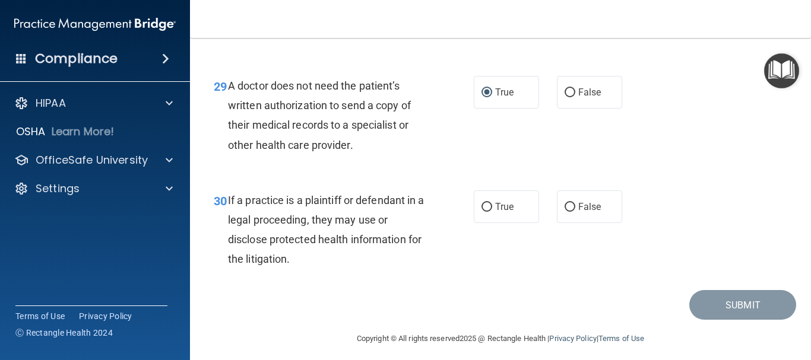
scroll to position [3251, 0]
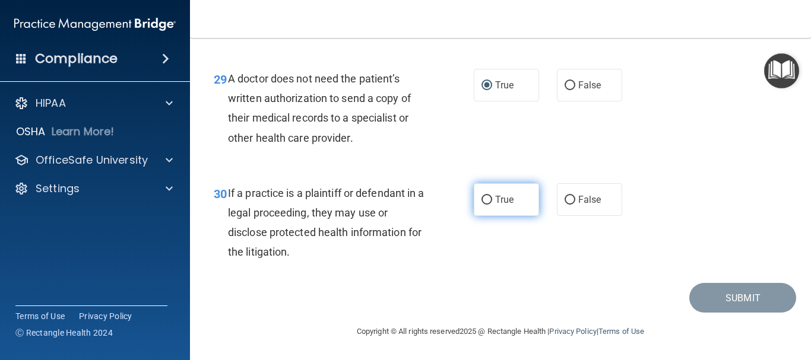
click at [483, 201] on input "True" at bounding box center [487, 200] width 11 height 9
radio input "true"
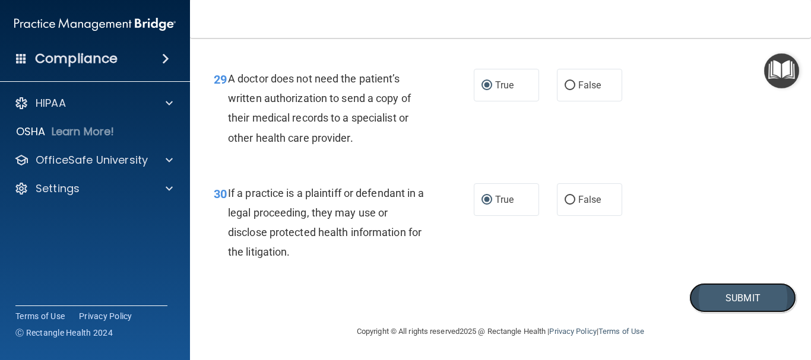
click at [705, 302] on button "Submit" at bounding box center [742, 298] width 107 height 30
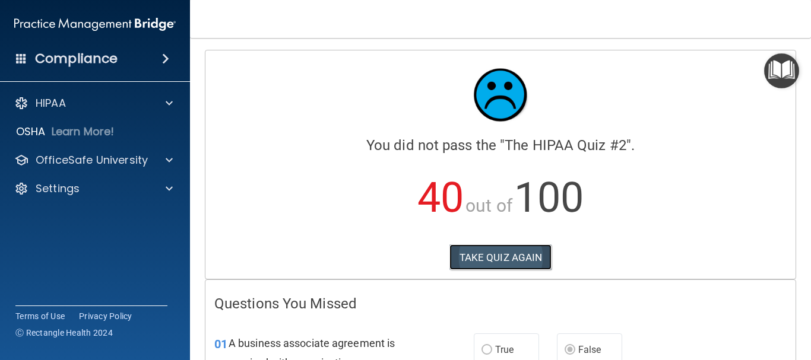
click at [494, 260] on button "TAKE QUIZ AGAIN" at bounding box center [500, 258] width 103 height 26
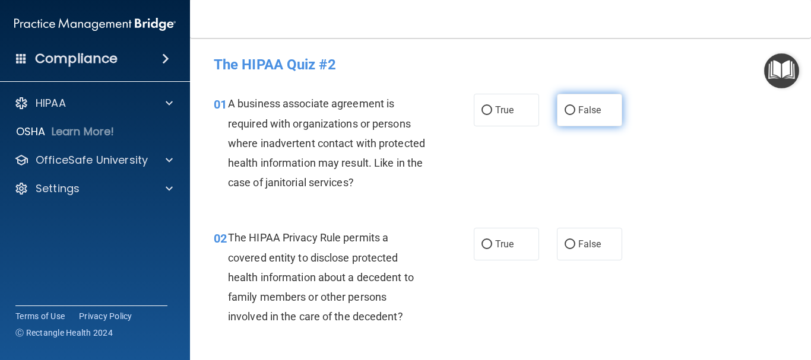
click at [566, 112] on input "False" at bounding box center [570, 110] width 11 height 9
radio input "true"
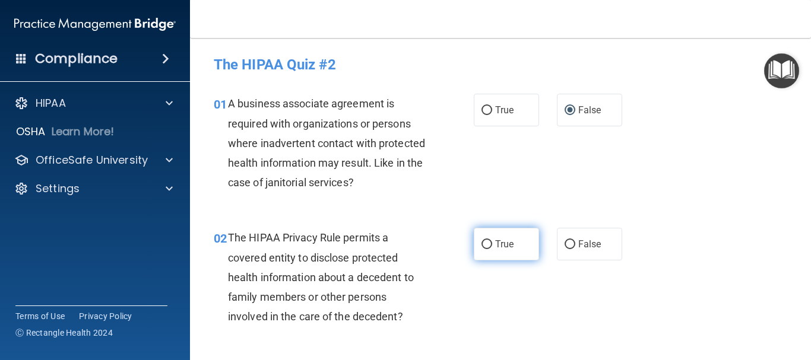
click at [482, 240] on input "True" at bounding box center [487, 244] width 11 height 9
radio input "true"
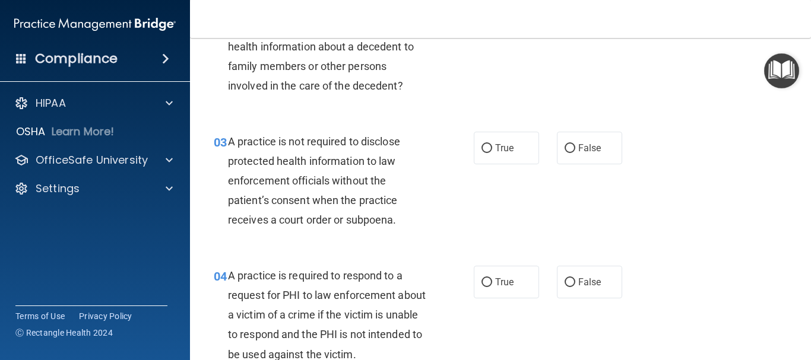
scroll to position [237, 0]
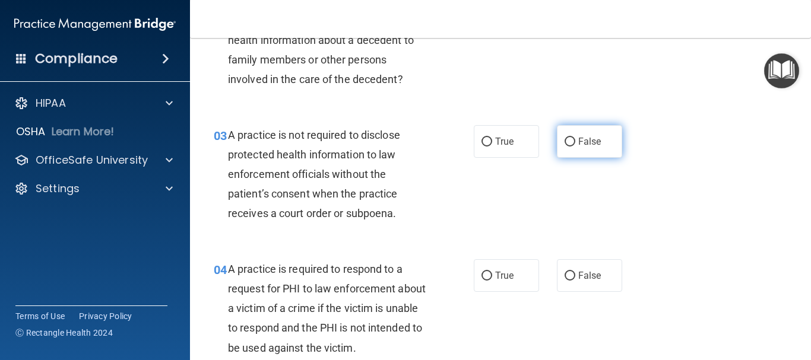
click at [565, 140] on input "False" at bounding box center [570, 142] width 11 height 9
radio input "true"
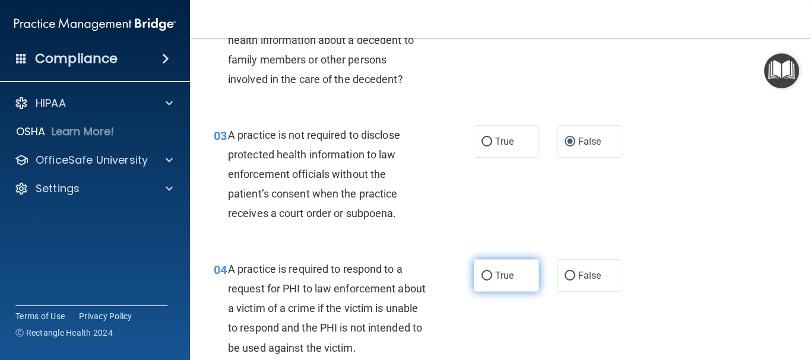
click at [482, 274] on input "True" at bounding box center [487, 276] width 11 height 9
radio input "true"
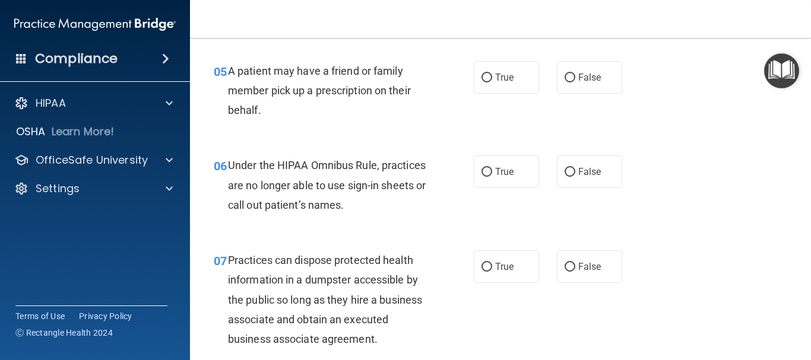
scroll to position [594, 0]
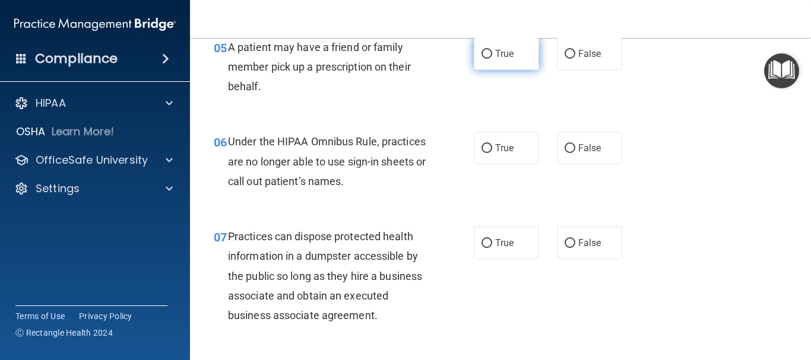
click at [484, 50] on input "True" at bounding box center [487, 54] width 11 height 9
radio input "true"
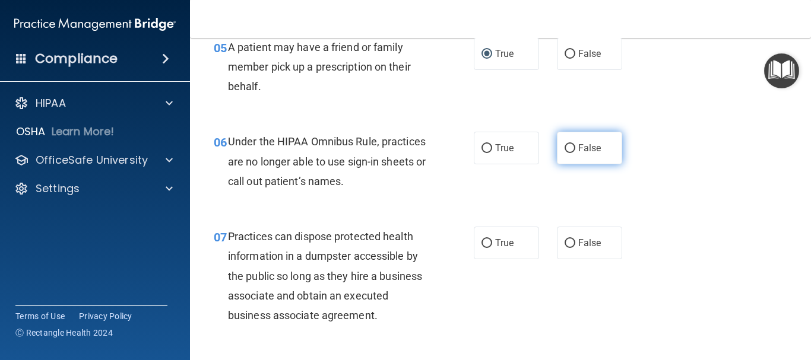
click at [565, 146] on input "False" at bounding box center [570, 148] width 11 height 9
radio input "true"
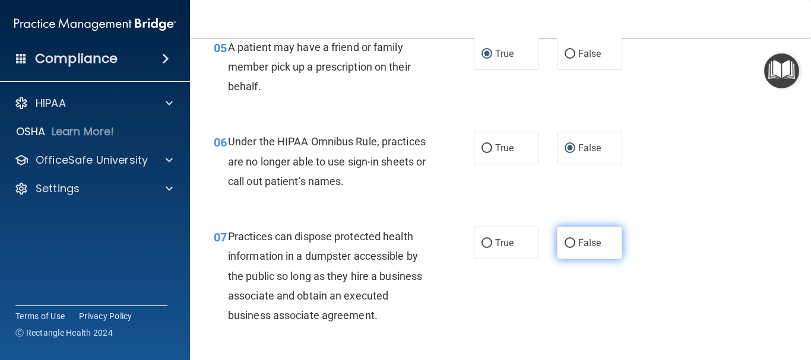
click at [565, 242] on input "False" at bounding box center [570, 243] width 11 height 9
radio input "true"
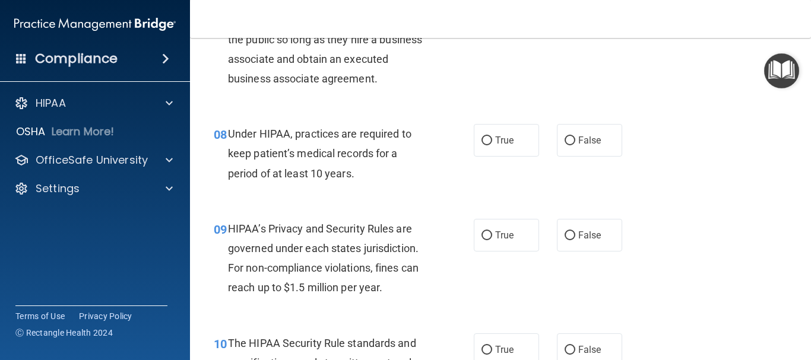
scroll to position [831, 0]
click at [565, 138] on input "False" at bounding box center [570, 140] width 11 height 9
radio input "true"
click at [568, 235] on input "False" at bounding box center [570, 235] width 11 height 9
radio input "true"
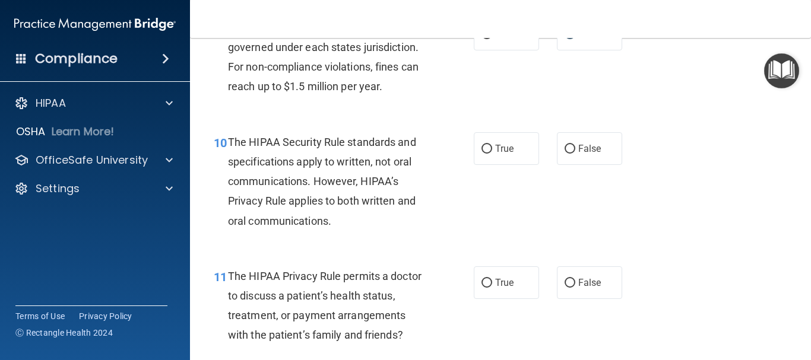
scroll to position [1069, 0]
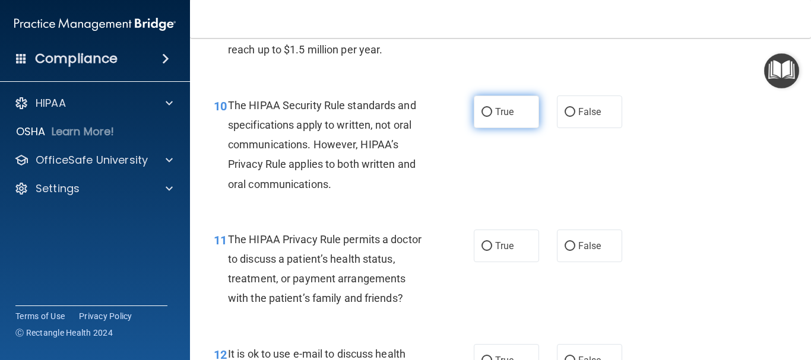
click at [482, 113] on input "True" at bounding box center [487, 112] width 11 height 9
radio input "true"
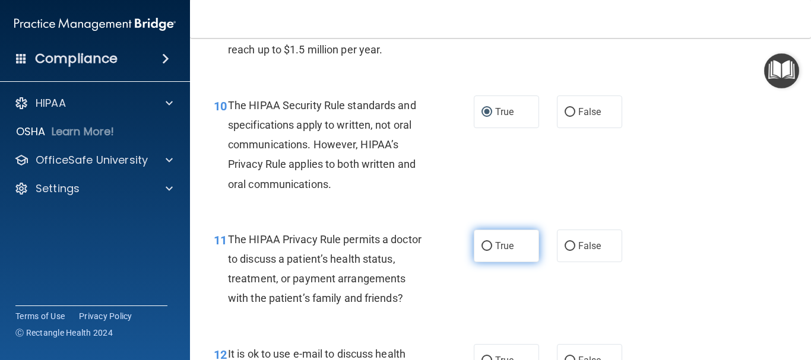
click at [484, 246] on input "True" at bounding box center [487, 246] width 11 height 9
radio input "true"
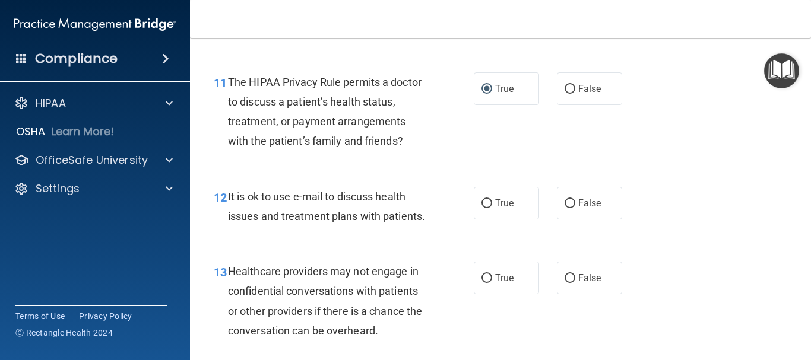
scroll to position [1247, 0]
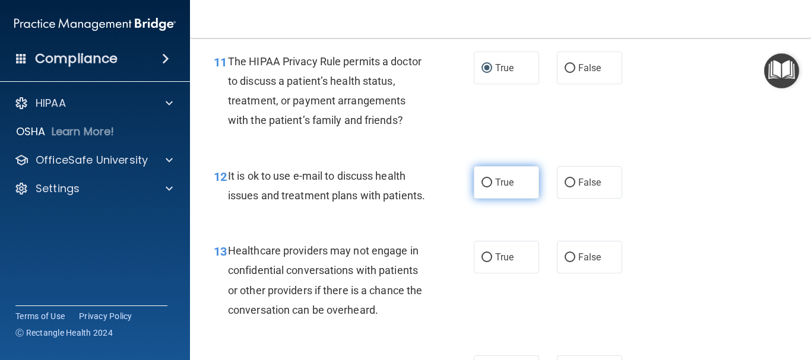
click at [484, 179] on input "True" at bounding box center [487, 183] width 11 height 9
radio input "true"
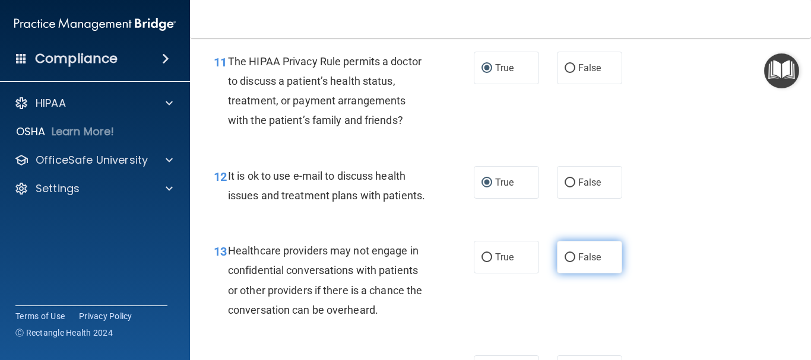
click at [568, 262] on input "False" at bounding box center [570, 258] width 11 height 9
radio input "true"
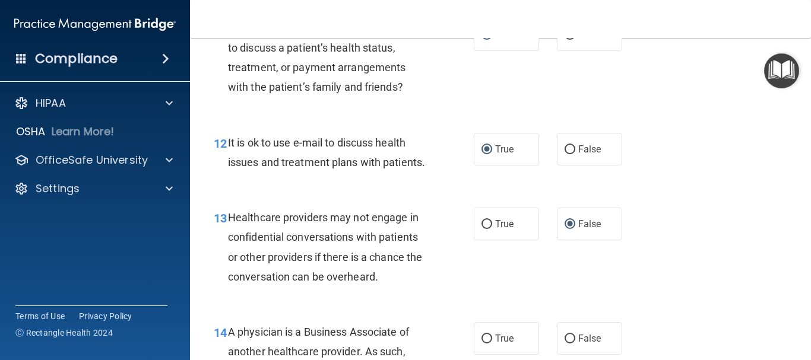
scroll to position [1366, 0]
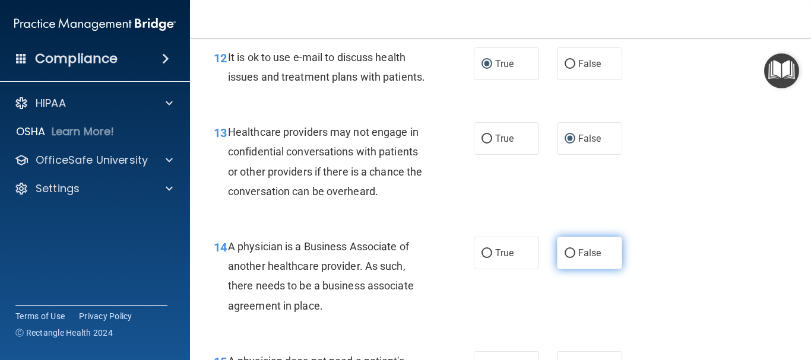
click at [565, 258] on input "False" at bounding box center [570, 253] width 11 height 9
radio input "true"
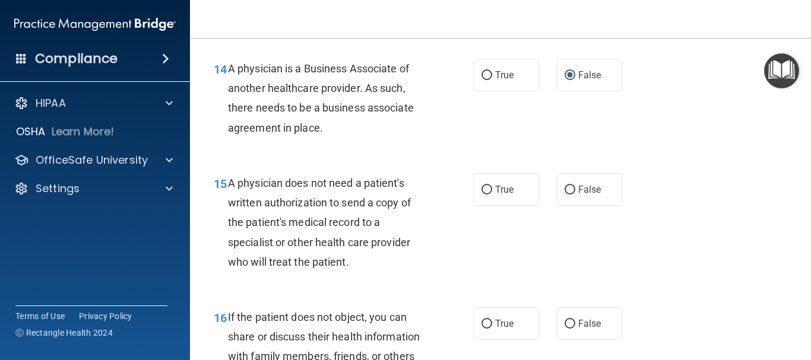
scroll to position [1603, 0]
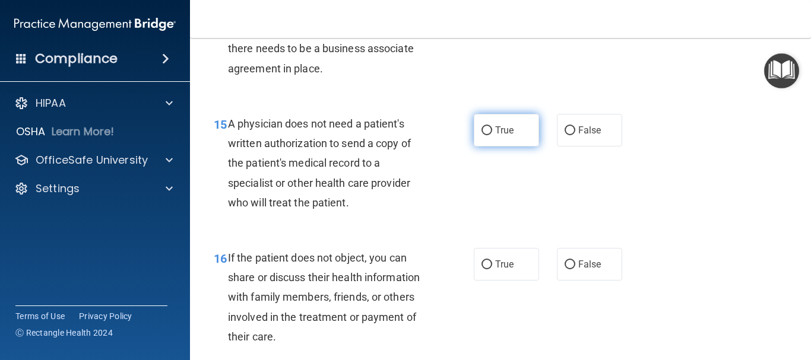
click at [482, 135] on input "True" at bounding box center [487, 130] width 11 height 9
radio input "true"
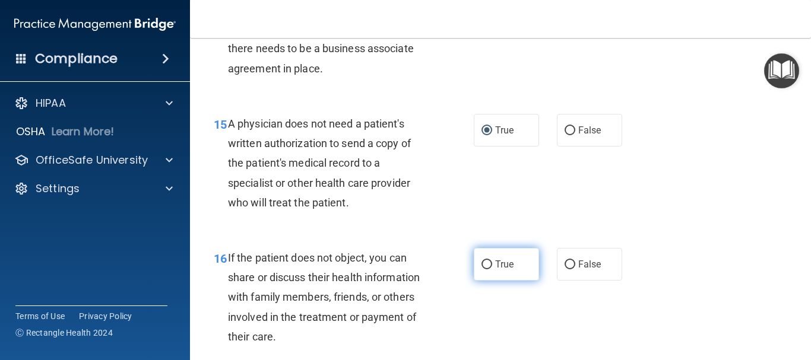
click at [482, 270] on input "True" at bounding box center [487, 265] width 11 height 9
radio input "true"
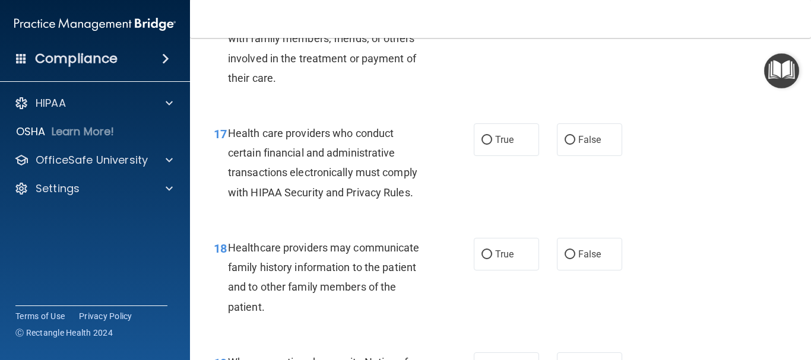
scroll to position [1900, 0]
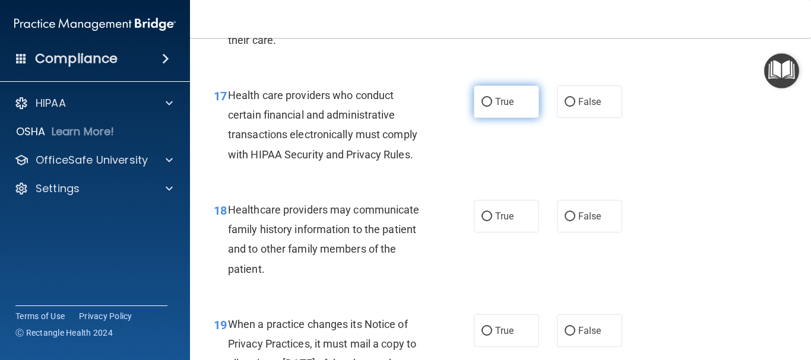
click at [484, 107] on input "True" at bounding box center [487, 102] width 11 height 9
radio input "true"
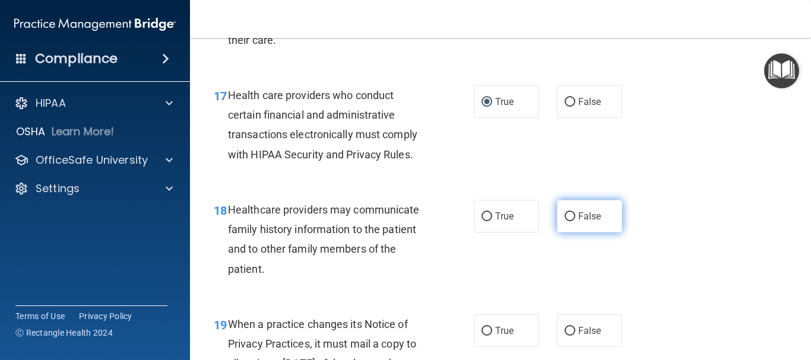
click at [565, 221] on input "False" at bounding box center [570, 217] width 11 height 9
radio input "true"
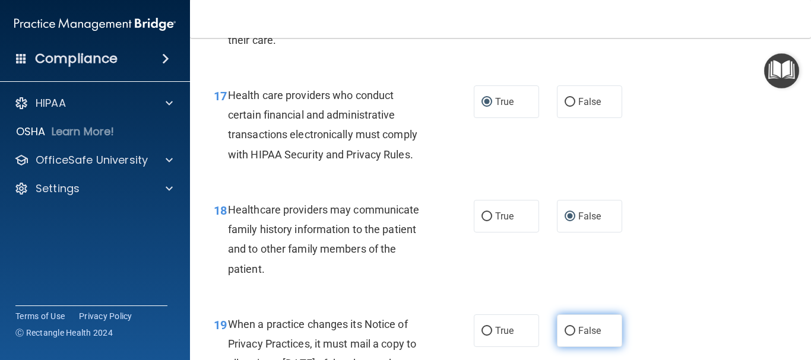
click at [566, 336] on input "False" at bounding box center [570, 331] width 11 height 9
radio input "true"
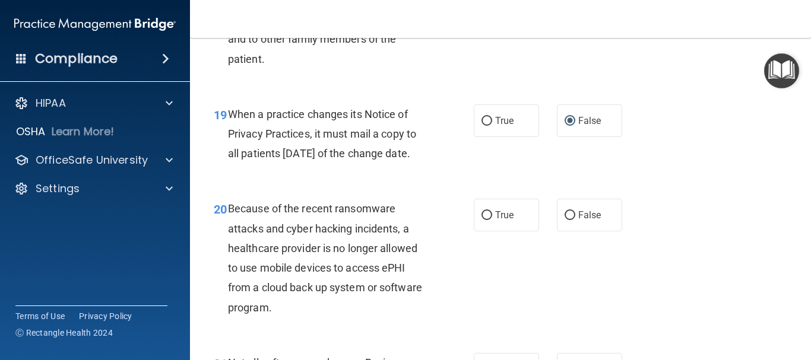
scroll to position [2137, 0]
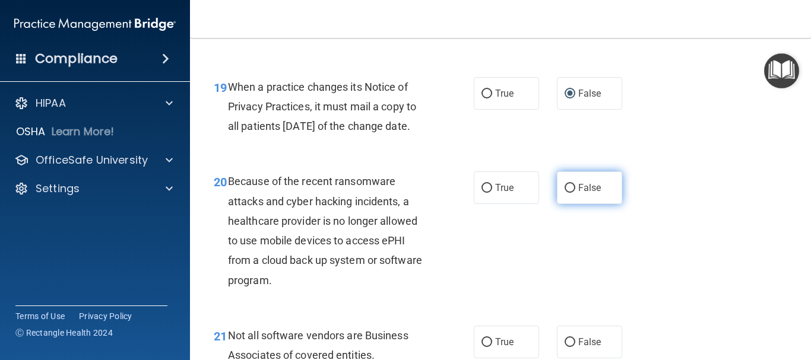
click at [565, 193] on input "False" at bounding box center [570, 188] width 11 height 9
radio input "true"
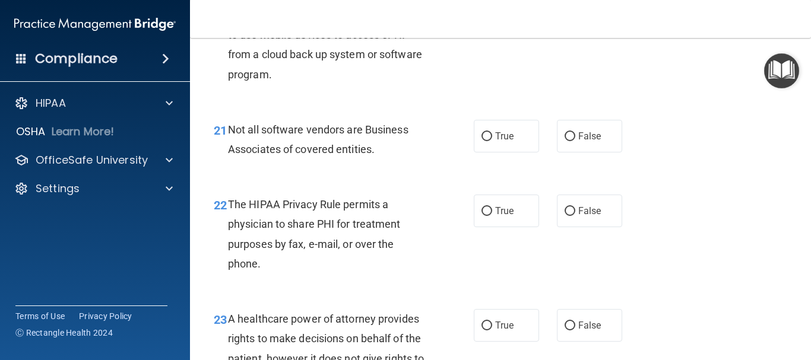
scroll to position [2375, 0]
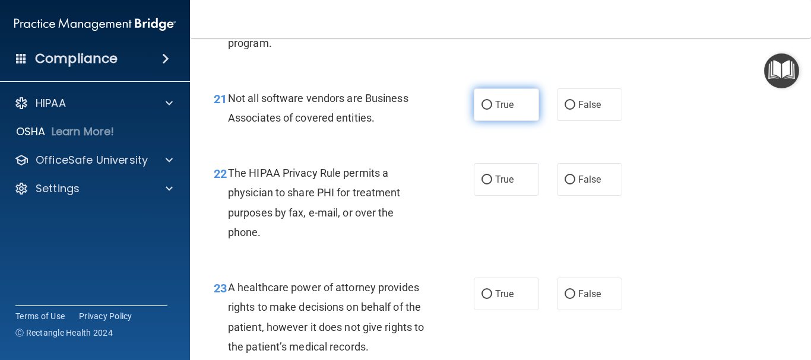
click at [482, 110] on input "True" at bounding box center [487, 105] width 11 height 9
radio input "true"
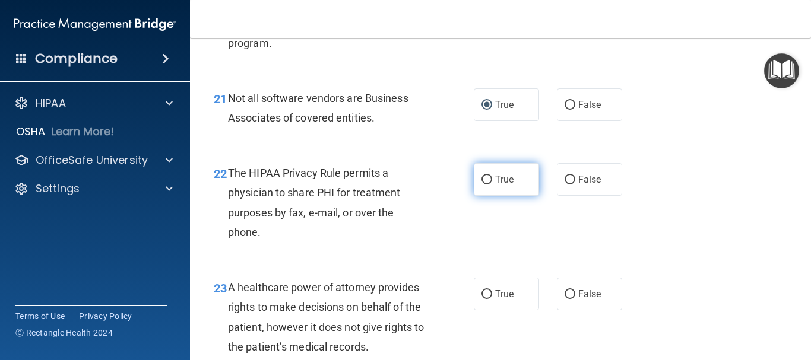
click at [484, 185] on input "True" at bounding box center [487, 180] width 11 height 9
radio input "true"
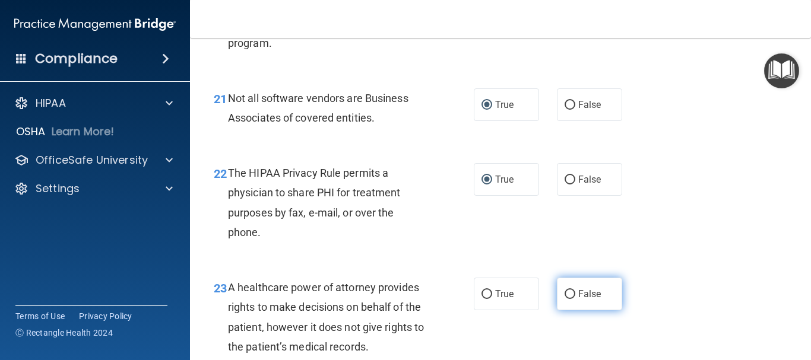
click at [567, 299] on input "False" at bounding box center [570, 294] width 11 height 9
radio input "true"
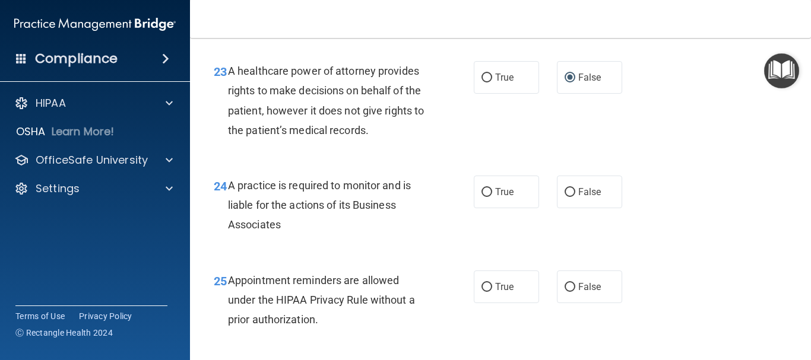
scroll to position [2612, 0]
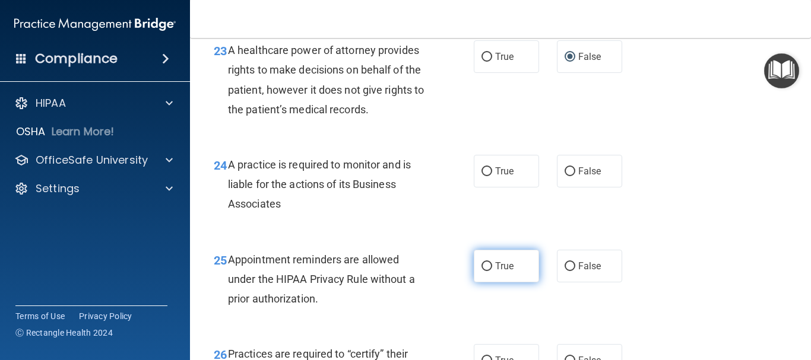
click at [482, 271] on input "True" at bounding box center [487, 266] width 11 height 9
radio input "true"
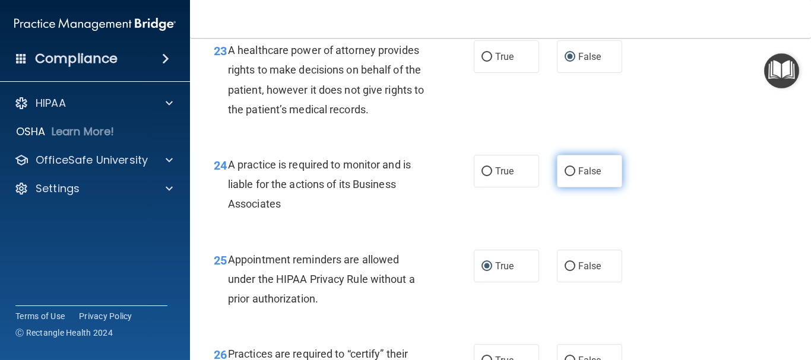
click at [565, 176] on input "False" at bounding box center [570, 171] width 11 height 9
radio input "true"
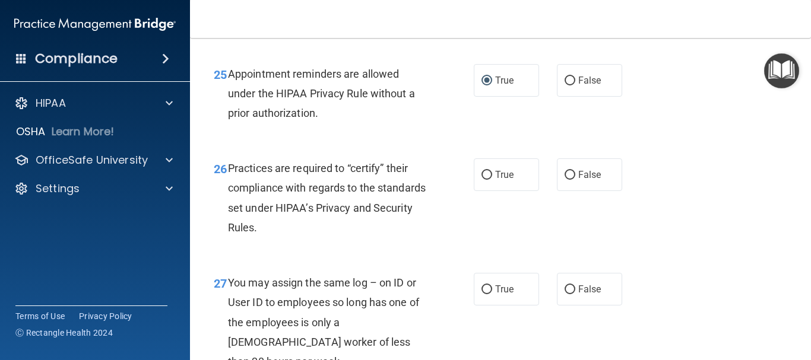
scroll to position [2909, 0]
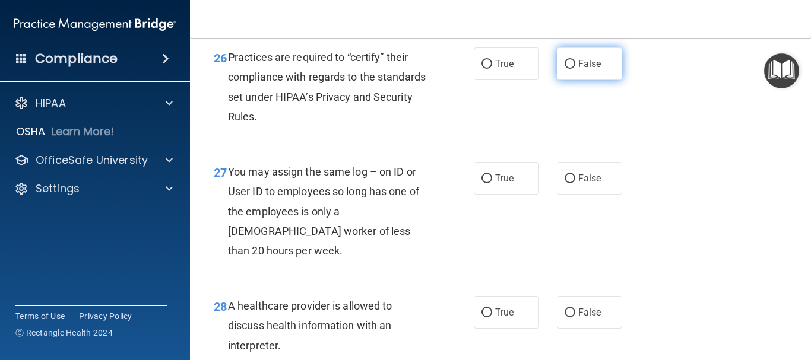
click at [565, 69] on input "False" at bounding box center [570, 64] width 11 height 9
radio input "true"
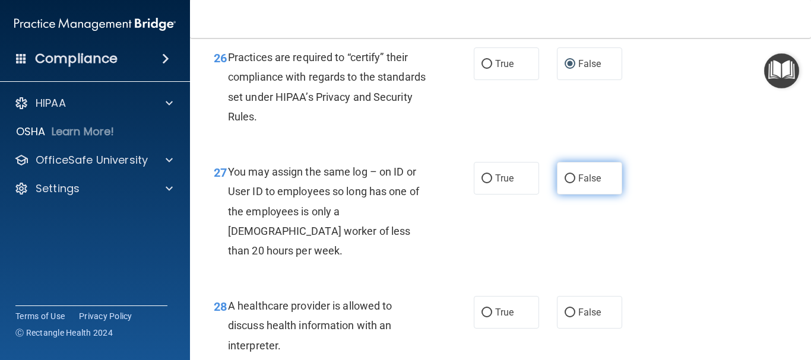
click at [568, 183] on input "False" at bounding box center [570, 179] width 11 height 9
radio input "true"
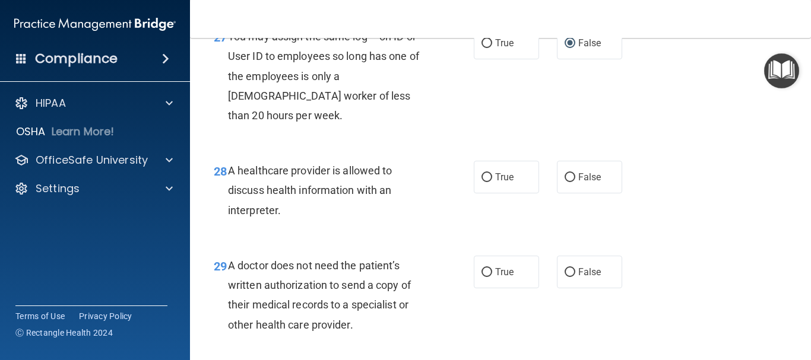
scroll to position [3147, 0]
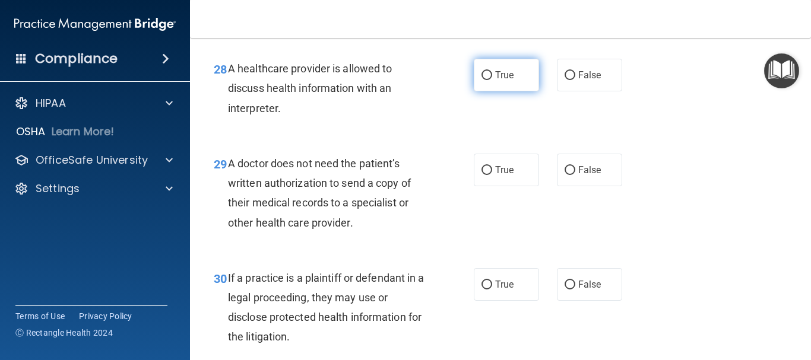
click at [482, 80] on input "True" at bounding box center [487, 75] width 11 height 9
radio input "true"
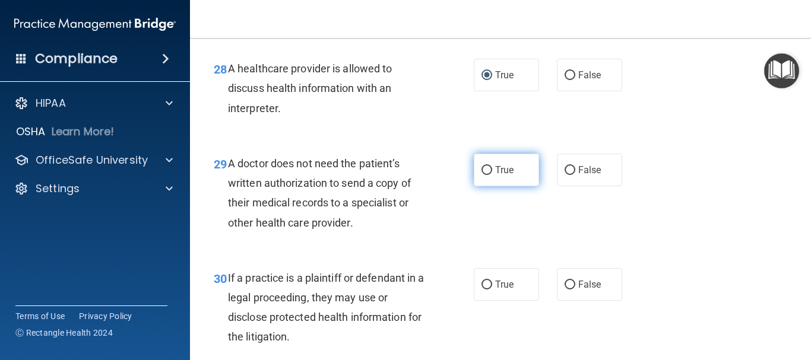
click at [486, 175] on input "True" at bounding box center [487, 170] width 11 height 9
radio input "true"
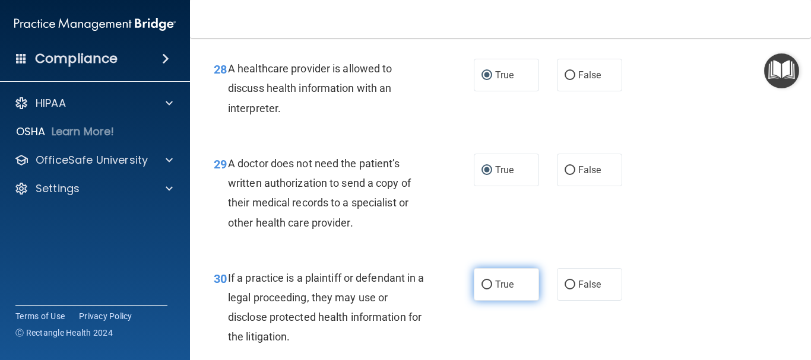
click at [483, 290] on input "True" at bounding box center [487, 285] width 11 height 9
radio input "true"
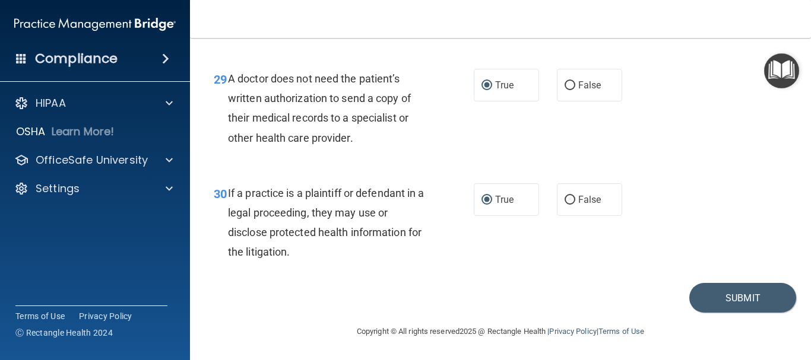
scroll to position [3251, 0]
click at [708, 293] on button "Submit" at bounding box center [742, 298] width 107 height 30
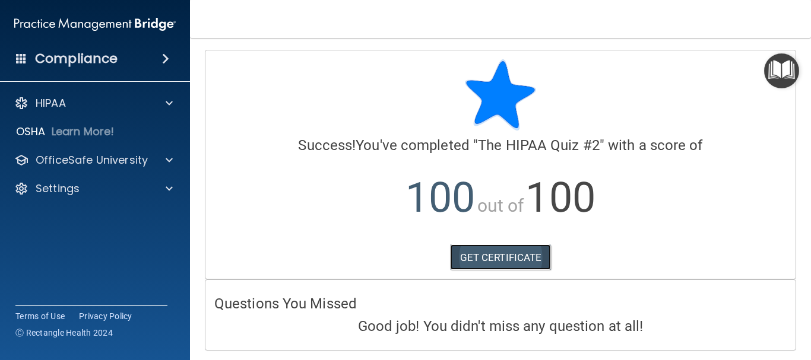
click at [524, 258] on link "GET CERTIFICATE" at bounding box center [501, 258] width 102 height 26
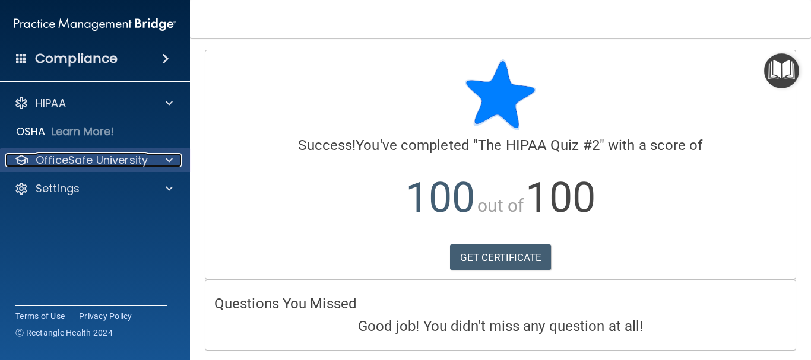
click at [62, 160] on p "OfficeSafe University" at bounding box center [92, 160] width 112 height 14
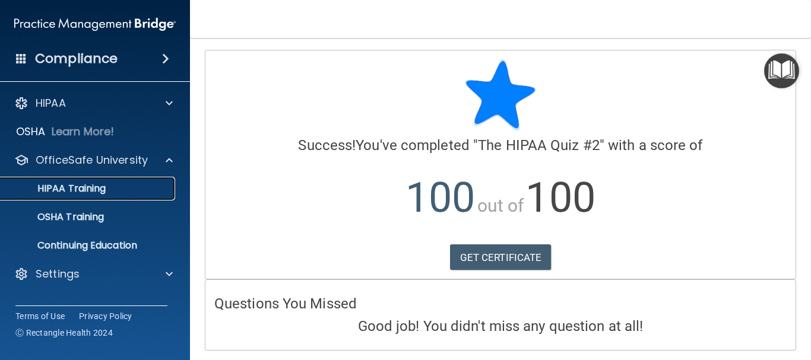
click at [70, 183] on p "HIPAA Training" at bounding box center [57, 189] width 98 height 12
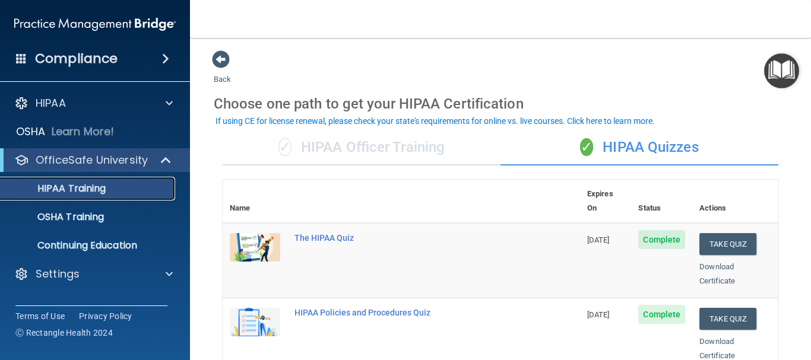
click at [85, 189] on p "HIPAA Training" at bounding box center [57, 189] width 98 height 12
click at [74, 218] on p "OSHA Training" at bounding box center [56, 217] width 96 height 12
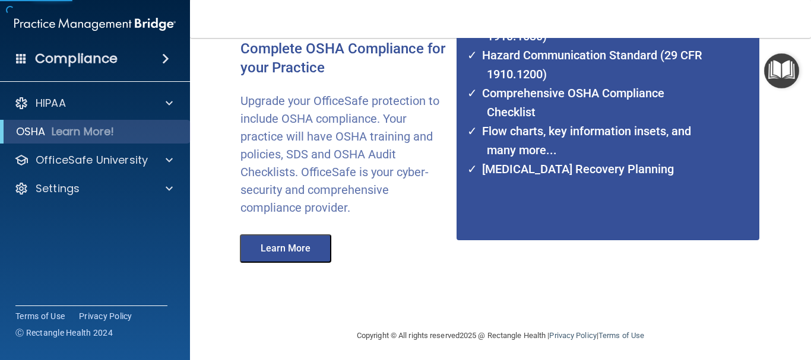
scroll to position [192, 0]
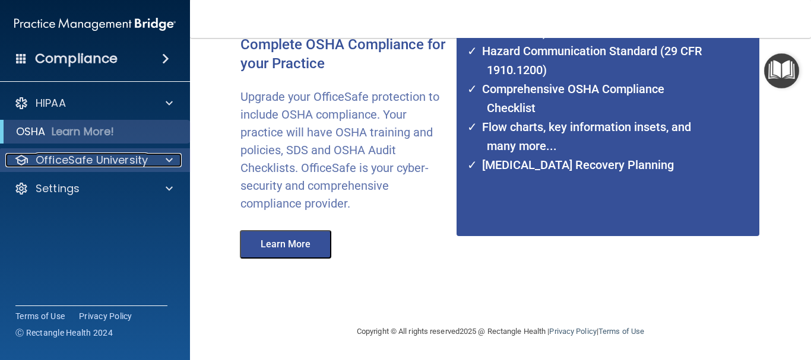
click at [83, 160] on p "OfficeSafe University" at bounding box center [92, 160] width 112 height 14
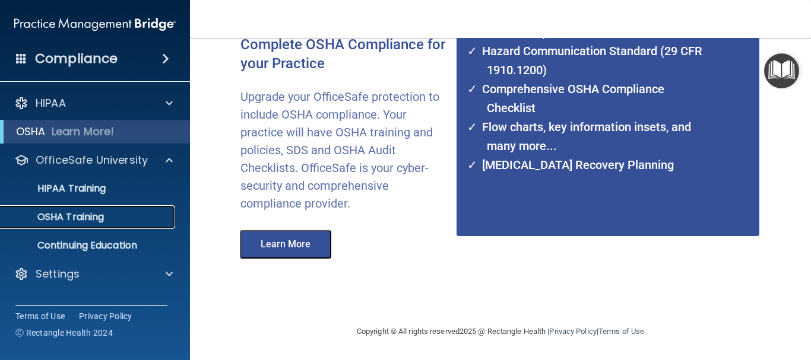
click at [66, 216] on p "OSHA Training" at bounding box center [56, 217] width 96 height 12
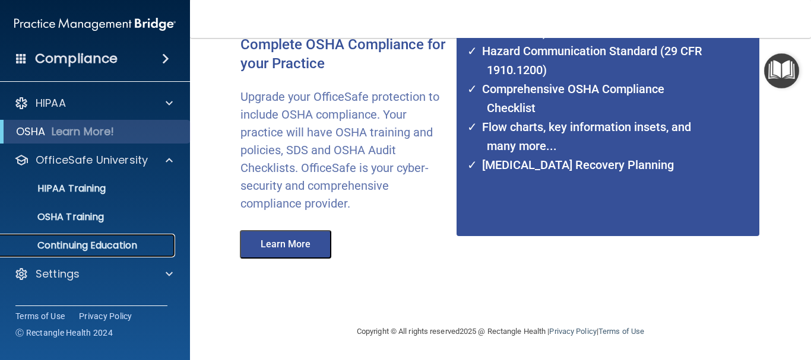
click at [68, 243] on p "Continuing Education" at bounding box center [89, 246] width 162 height 12
